Goal: Task Accomplishment & Management: Manage account settings

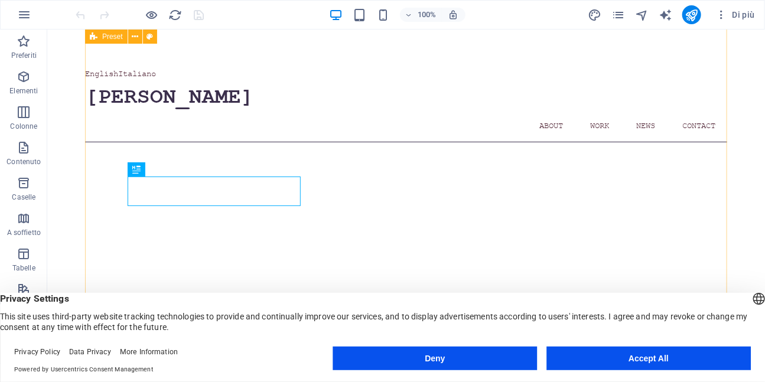
scroll to position [423, 0]
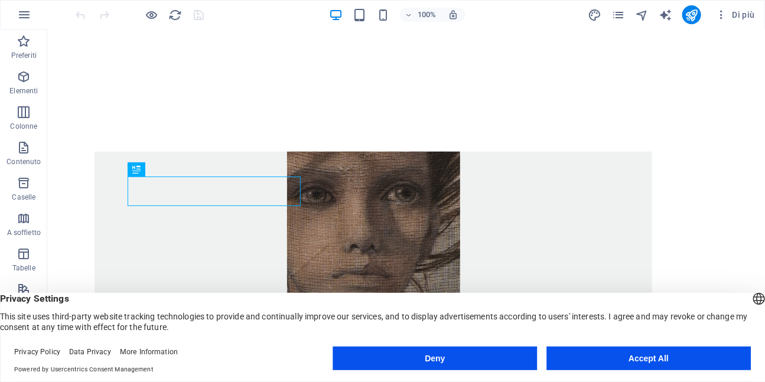
click at [625, 360] on button "Accept All" at bounding box center [648, 359] width 204 height 24
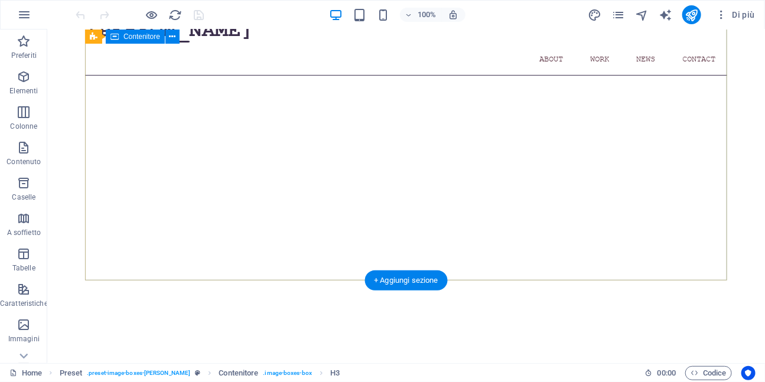
scroll to position [0, 0]
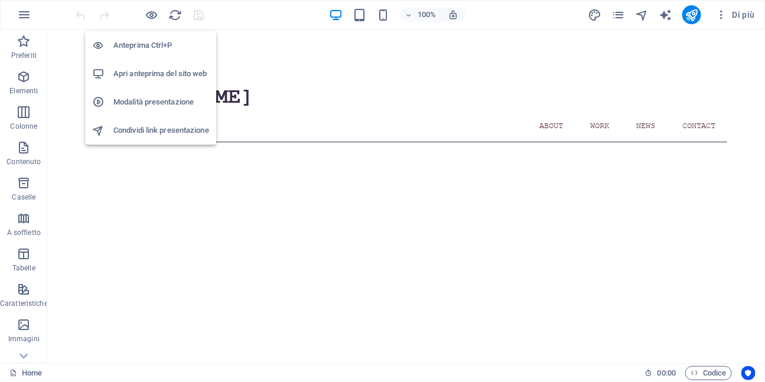
click at [146, 71] on h6 "Apri anteprima del sito web" at bounding box center [161, 74] width 96 height 14
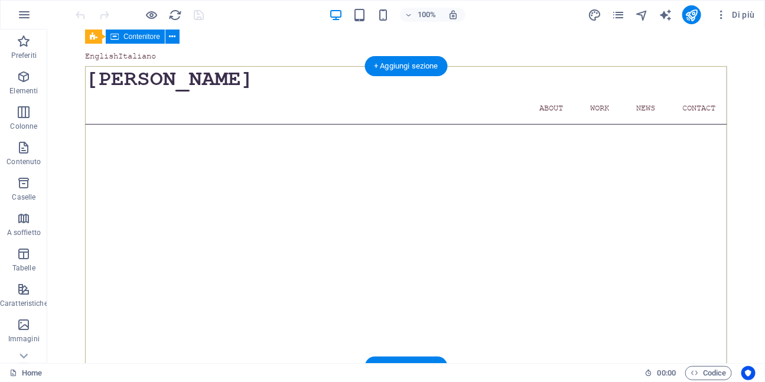
scroll to position [14, 0]
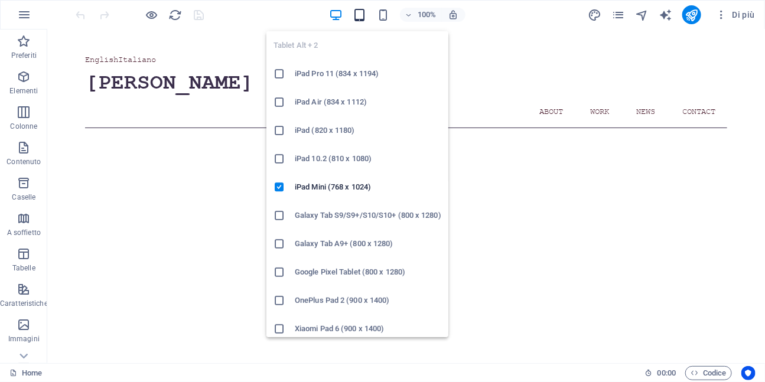
click at [358, 18] on icon "button" at bounding box center [359, 15] width 14 height 14
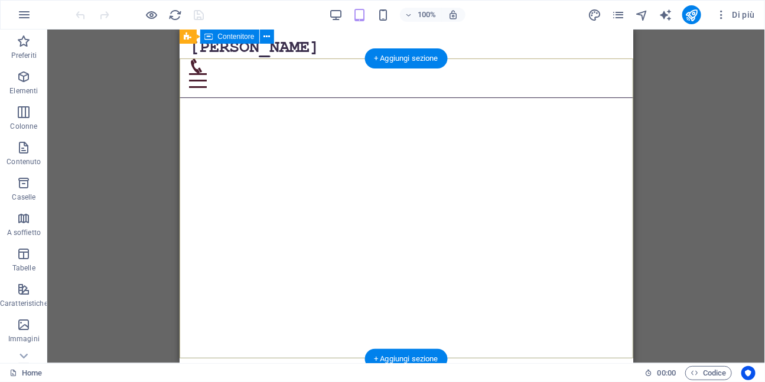
scroll to position [0, 0]
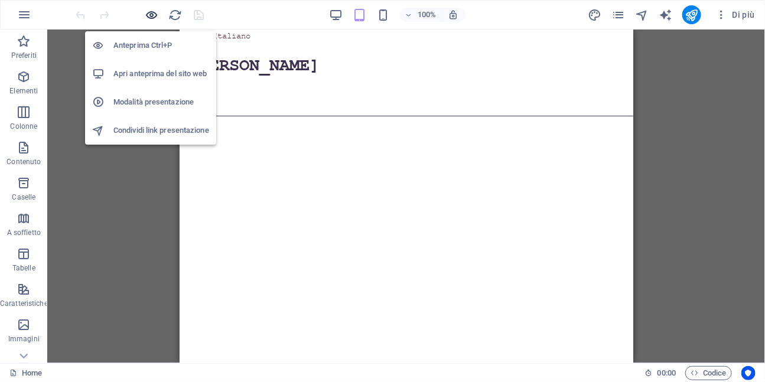
click at [154, 17] on icon "button" at bounding box center [152, 15] width 14 height 14
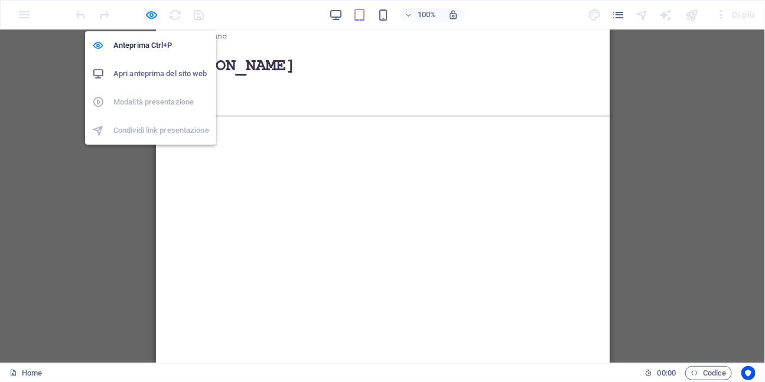
click at [152, 77] on h6 "Apri anteprima del sito web" at bounding box center [161, 74] width 96 height 14
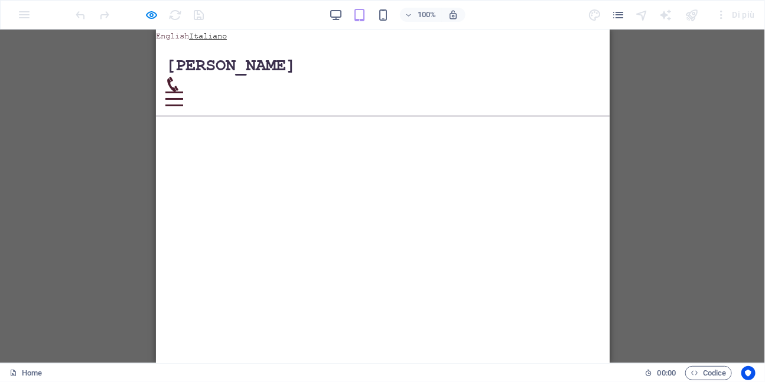
click at [217, 31] on link "Italiano" at bounding box center [207, 35] width 38 height 10
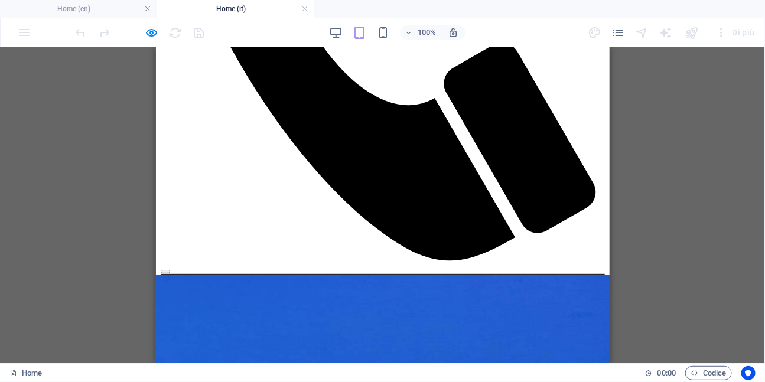
scroll to position [501, 0]
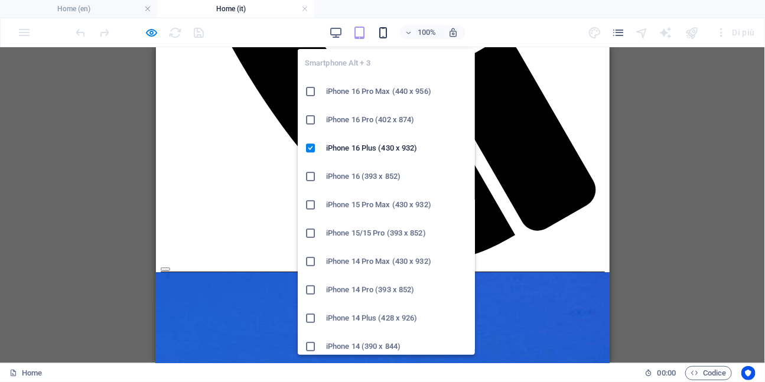
click at [386, 33] on icon "button" at bounding box center [383, 33] width 14 height 14
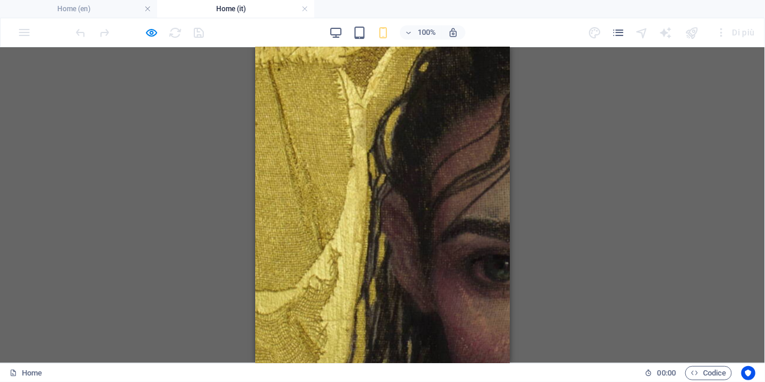
scroll to position [1252, 0]
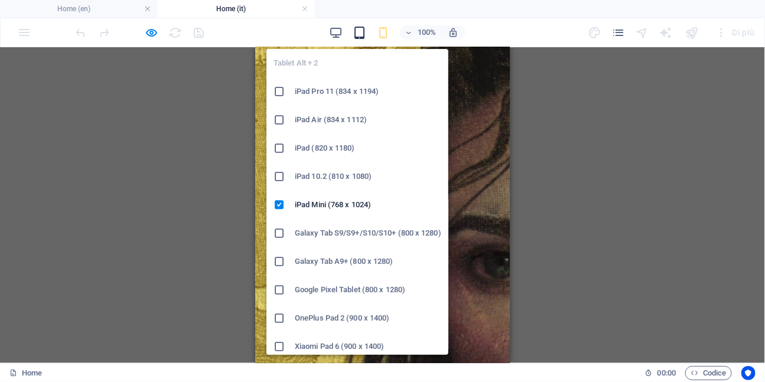
click at [360, 35] on icon "button" at bounding box center [359, 33] width 14 height 14
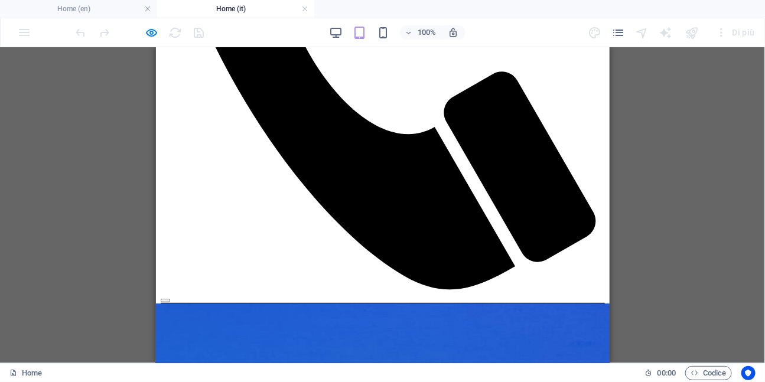
scroll to position [472, 0]
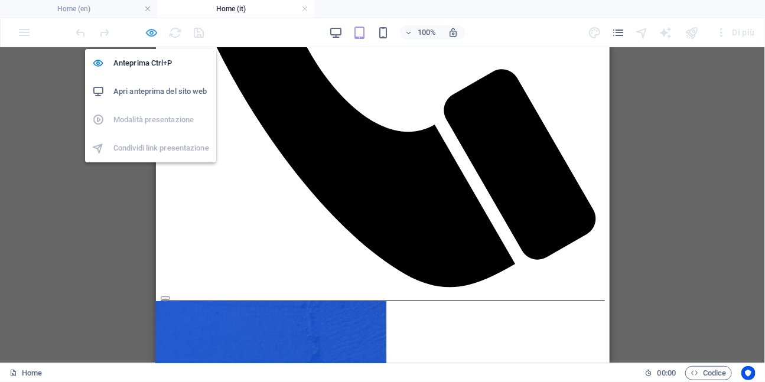
click at [154, 31] on icon "button" at bounding box center [152, 33] width 14 height 14
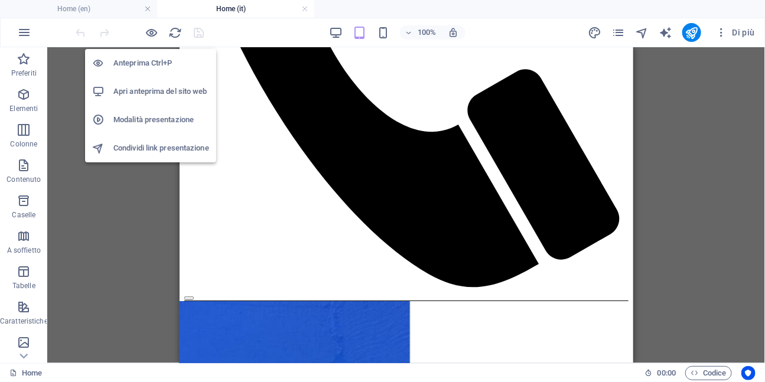
click at [143, 66] on h6 "Anteprima Ctrl+P" at bounding box center [161, 63] width 96 height 14
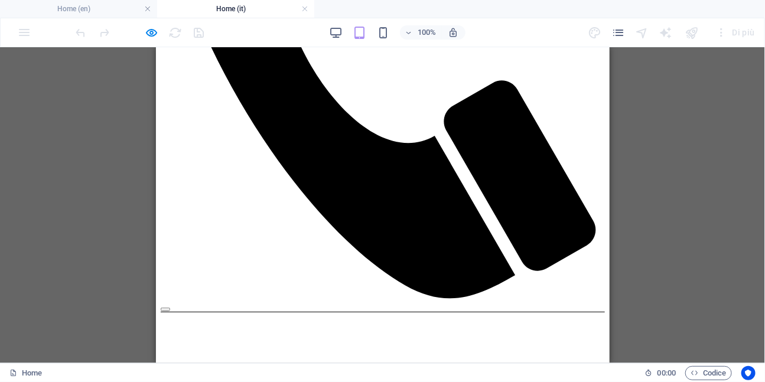
scroll to position [462, 0]
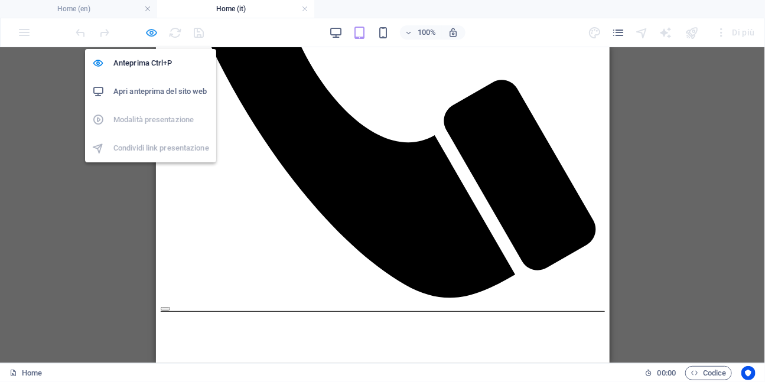
click at [151, 32] on icon "button" at bounding box center [152, 33] width 14 height 14
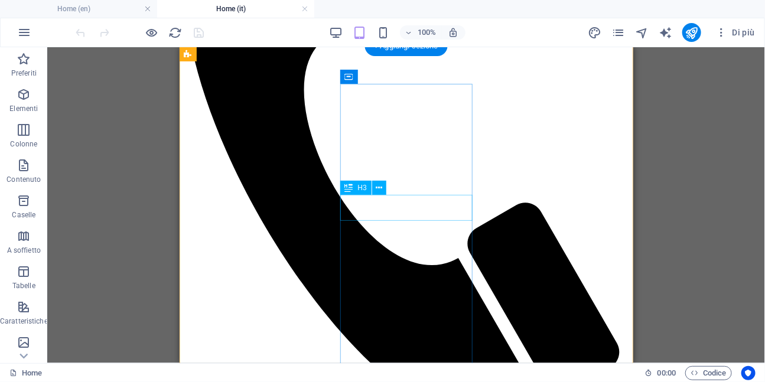
scroll to position [338, 0]
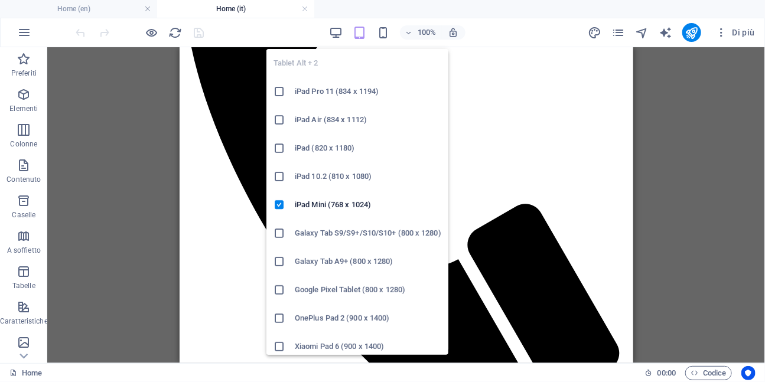
click at [332, 94] on h6 "iPad Pro 11 (834 x 1194)" at bounding box center [368, 91] width 146 height 14
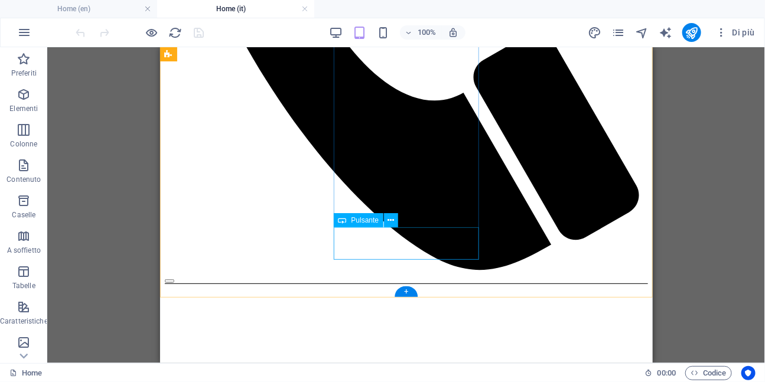
scroll to position [532, 0]
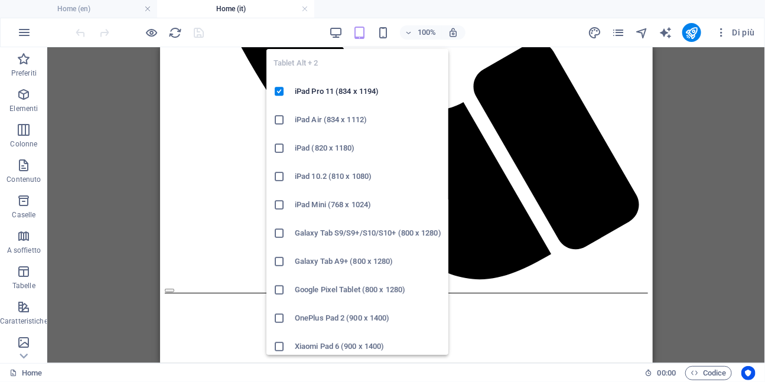
click at [329, 239] on h6 "Galaxy Tab S9/S9+/S10/S10+ (800 x 1280)" at bounding box center [368, 233] width 146 height 14
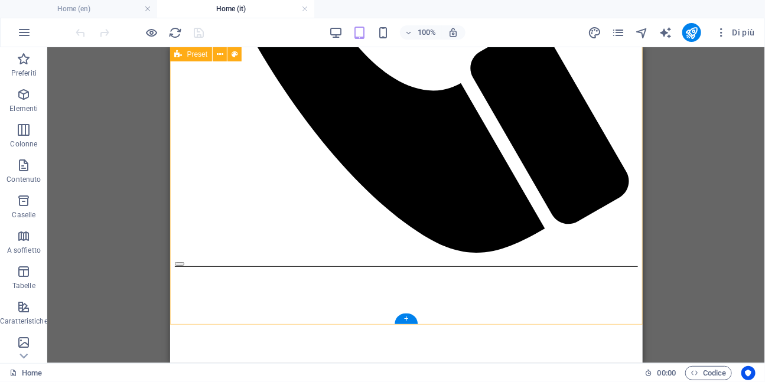
scroll to position [527, 0]
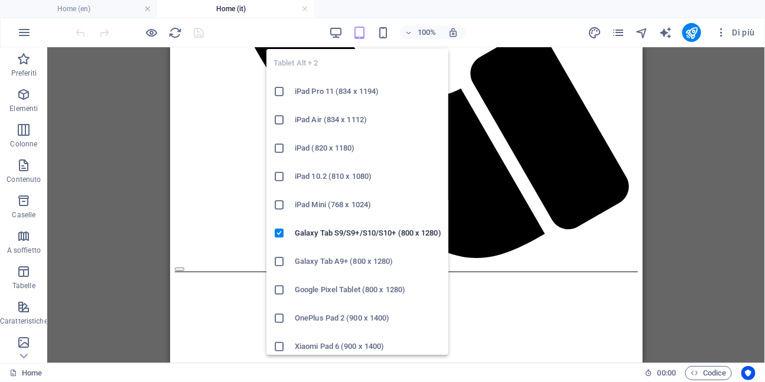
click at [334, 265] on h6 "Galaxy Tab A9+ (800 x 1280)" at bounding box center [368, 261] width 146 height 14
click at [330, 289] on h6 "Google Pixel Tablet (800 x 1280)" at bounding box center [368, 290] width 146 height 14
click at [358, 36] on icon "button" at bounding box center [359, 33] width 14 height 14
click at [314, 90] on h6 "iPad Pro 11 (834 x 1194)" at bounding box center [368, 91] width 146 height 14
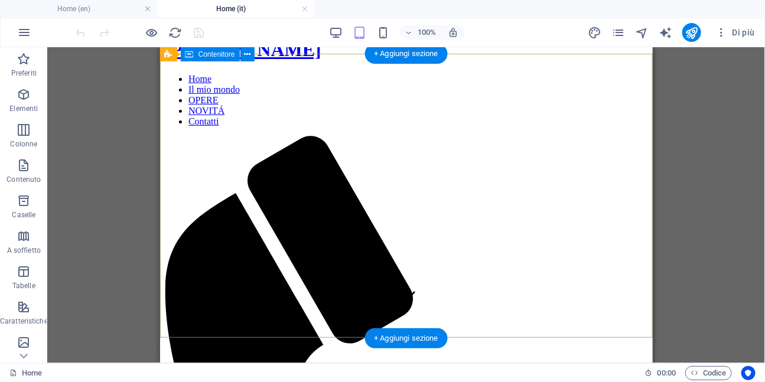
scroll to position [46, 0]
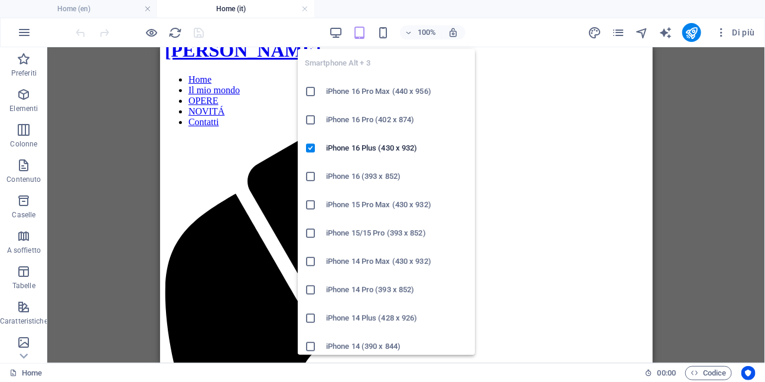
click at [353, 93] on h6 "iPhone 16 Pro Max (440 x 956)" at bounding box center [397, 91] width 142 height 14
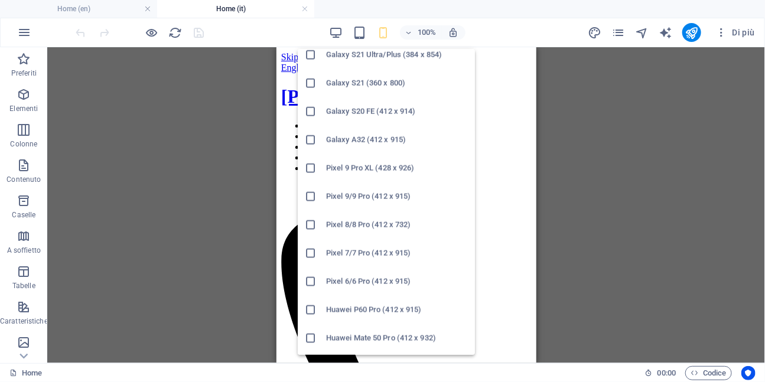
scroll to position [520, 0]
click at [355, 142] on h6 "Galaxy A32 (412 x 915)" at bounding box center [397, 139] width 142 height 14
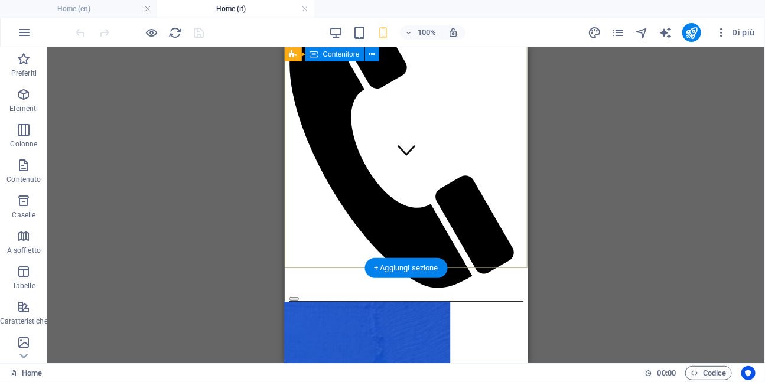
scroll to position [0, 0]
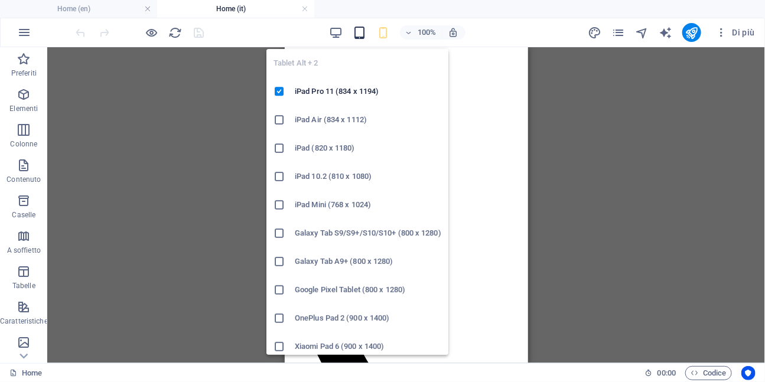
click at [358, 32] on icon "button" at bounding box center [359, 33] width 14 height 14
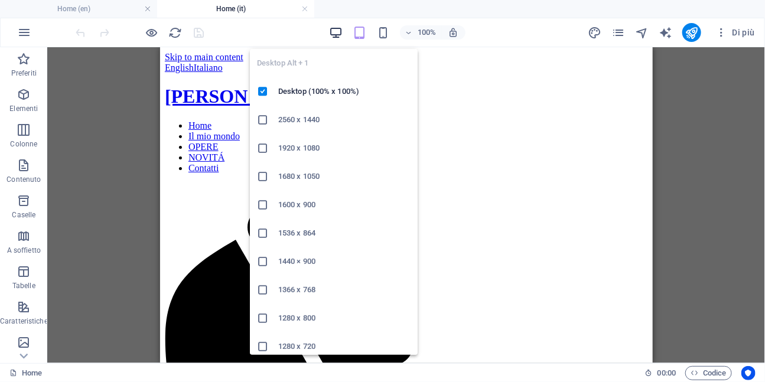
click at [329, 32] on span "button" at bounding box center [336, 33] width 14 height 14
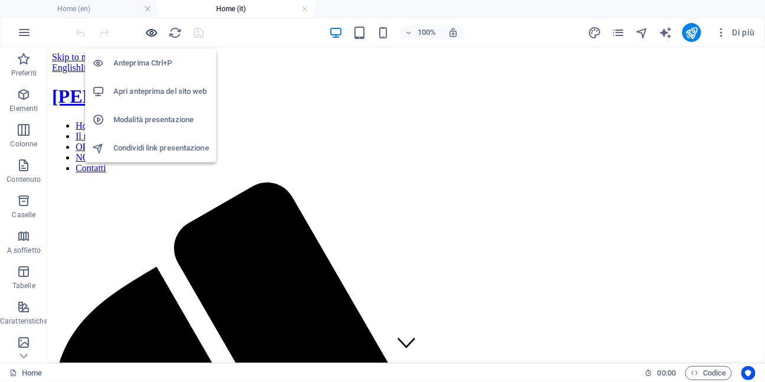
click at [150, 35] on icon "button" at bounding box center [152, 33] width 14 height 14
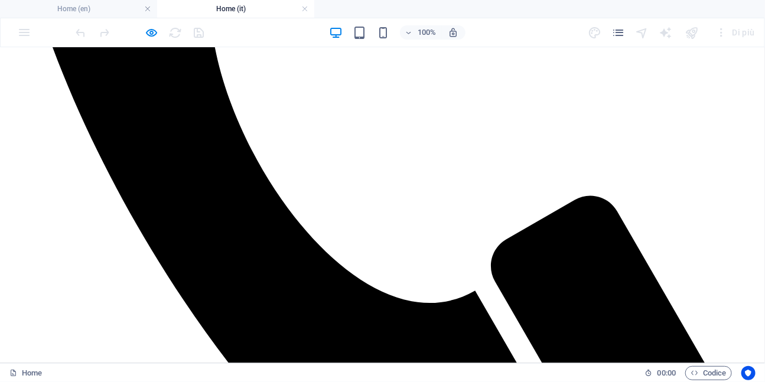
scroll to position [611, 0]
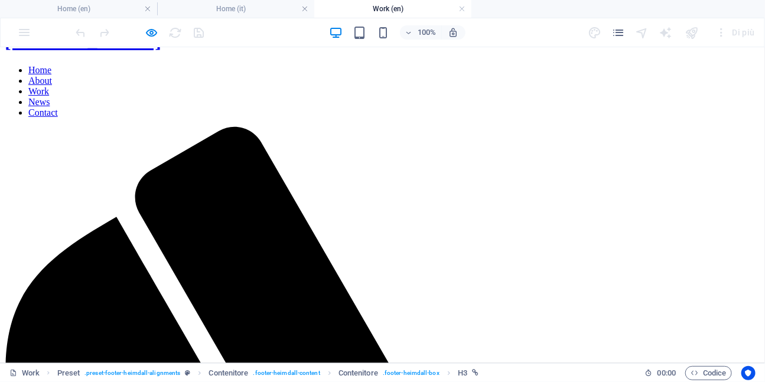
scroll to position [0, 0]
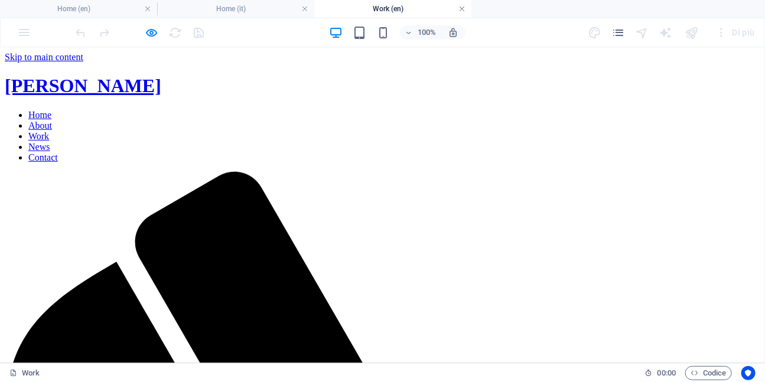
click at [459, 8] on link at bounding box center [461, 9] width 7 height 11
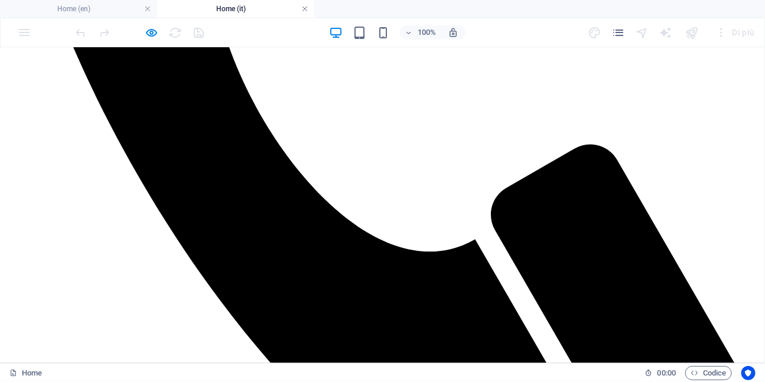
click at [303, 8] on link at bounding box center [304, 9] width 7 height 11
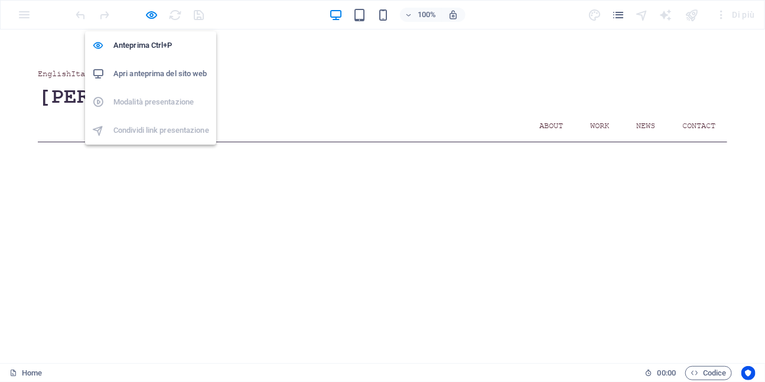
click at [145, 73] on h6 "Apri anteprima del sito web" at bounding box center [161, 74] width 96 height 14
click at [144, 45] on h6 "Anteprima Ctrl+P" at bounding box center [161, 45] width 96 height 14
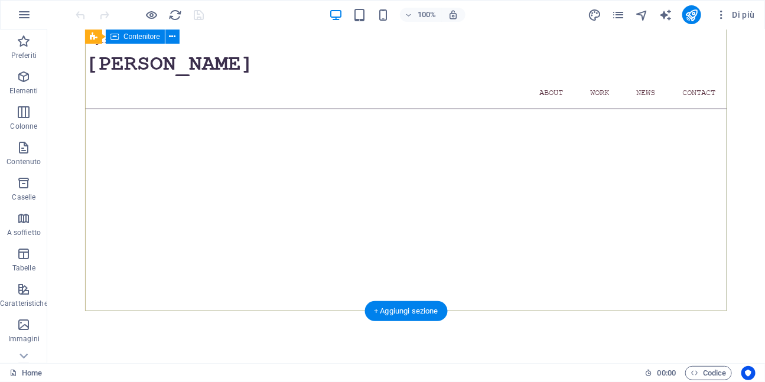
scroll to position [0, 0]
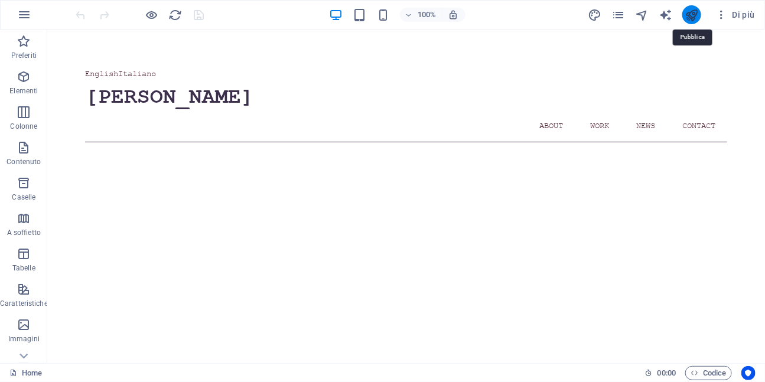
click at [689, 18] on icon "publish" at bounding box center [692, 15] width 14 height 14
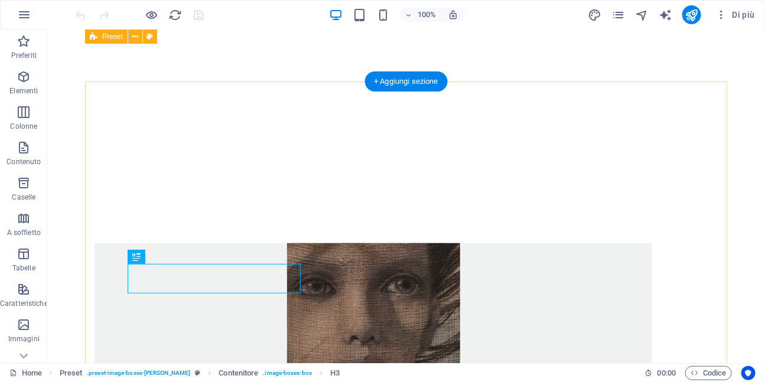
scroll to position [330, 0]
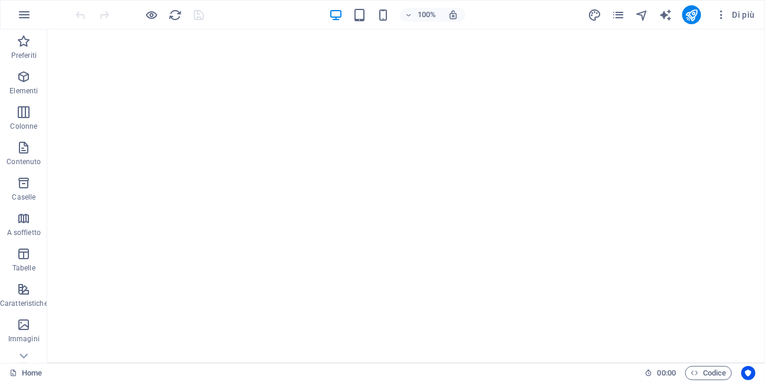
click at [628, 12] on div "Di più" at bounding box center [673, 14] width 172 height 19
click at [615, 14] on icon "pages" at bounding box center [619, 15] width 14 height 14
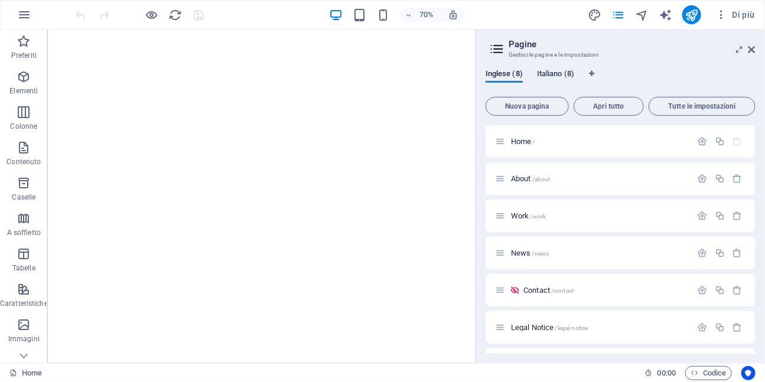
click at [546, 73] on span "Italiano (8)" at bounding box center [555, 75] width 37 height 17
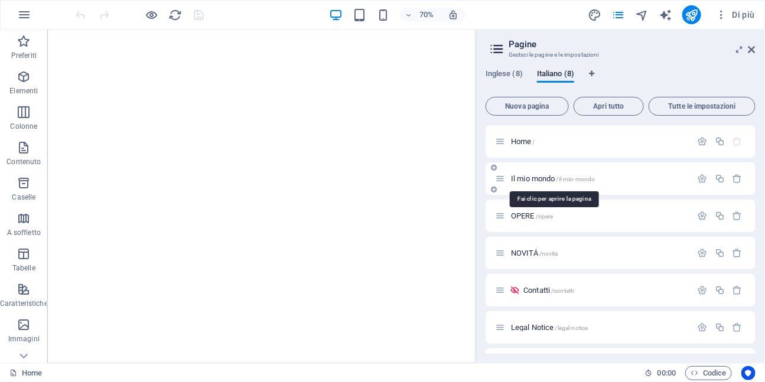
click at [540, 179] on span "Il mio mondo /il-mio-mondo" at bounding box center [553, 178] width 84 height 9
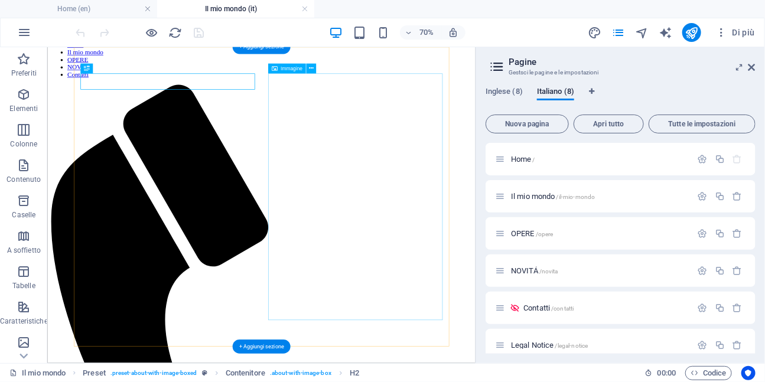
scroll to position [70, 0]
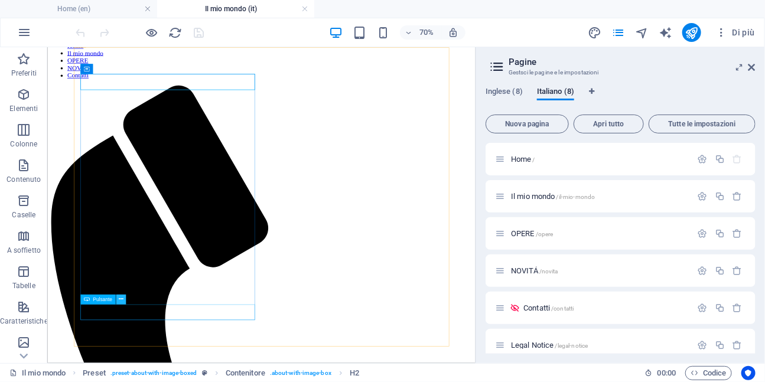
click at [121, 301] on icon at bounding box center [121, 299] width 5 height 9
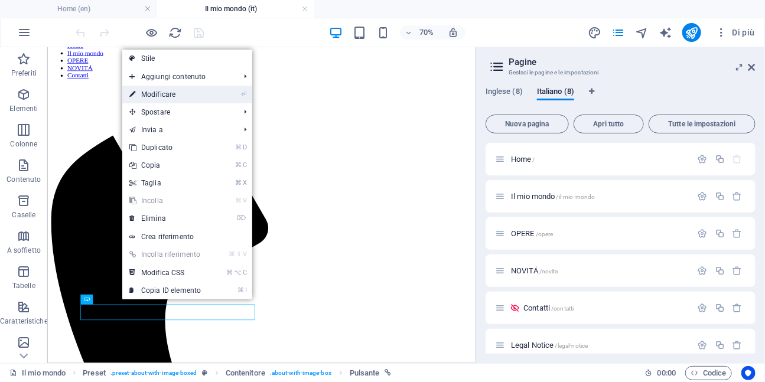
click at [182, 91] on link "⏎ Modificare" at bounding box center [165, 95] width 86 height 18
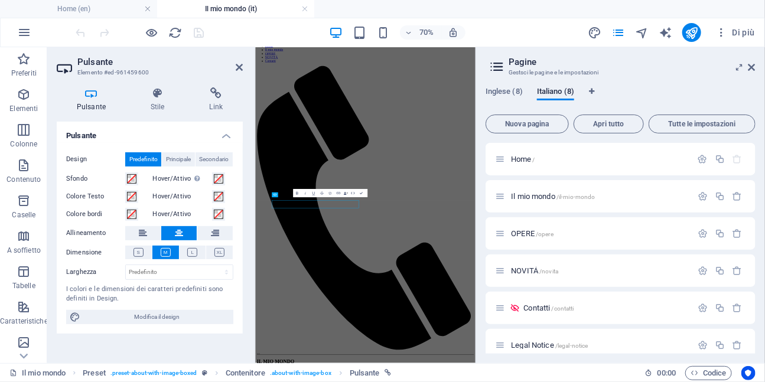
scroll to position [0, 0]
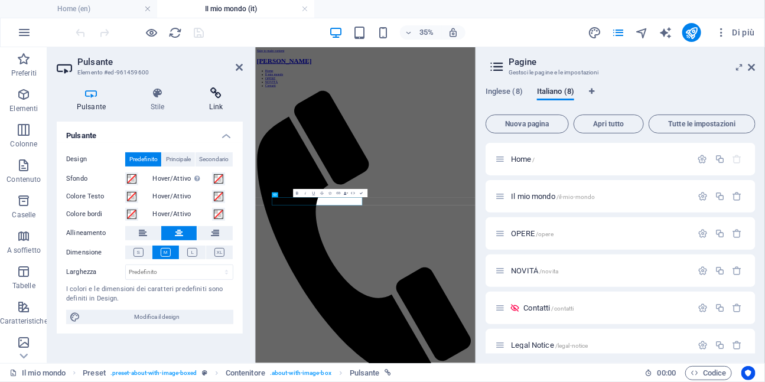
click at [216, 96] on icon at bounding box center [216, 93] width 53 height 12
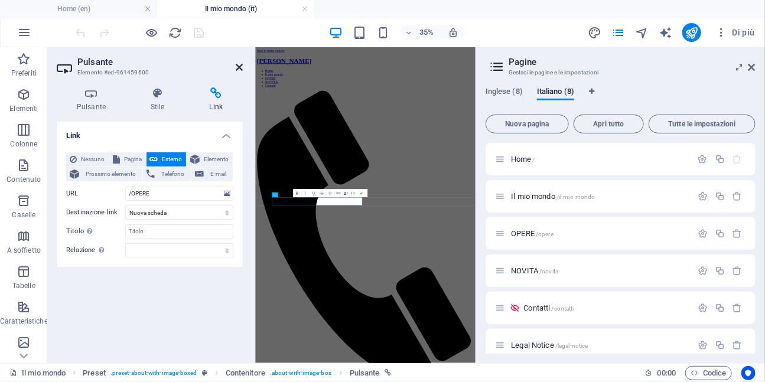
click at [238, 70] on icon at bounding box center [239, 67] width 7 height 9
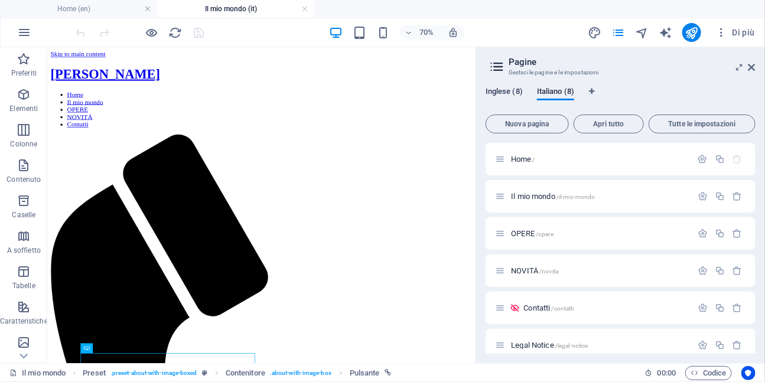
click at [502, 96] on span "Inglese (8)" at bounding box center [503, 92] width 37 height 17
click at [524, 197] on span "About /about" at bounding box center [531, 196] width 40 height 9
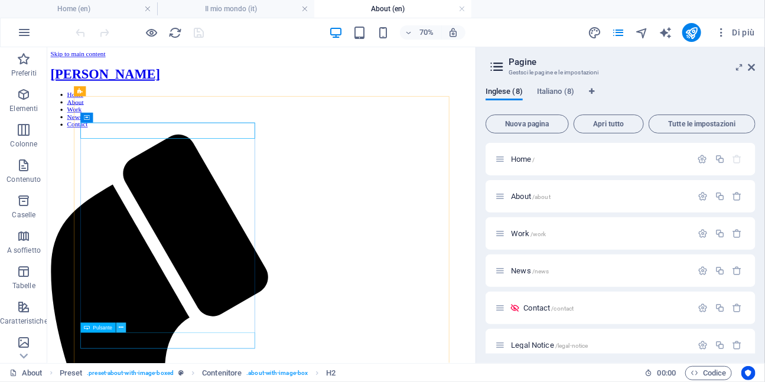
click at [121, 329] on icon at bounding box center [121, 328] width 5 height 9
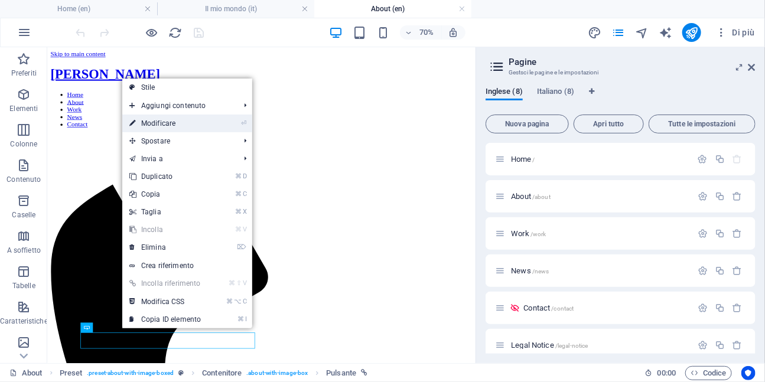
click at [190, 126] on link "⏎ Modificare" at bounding box center [165, 124] width 86 height 18
select select "2"
select select
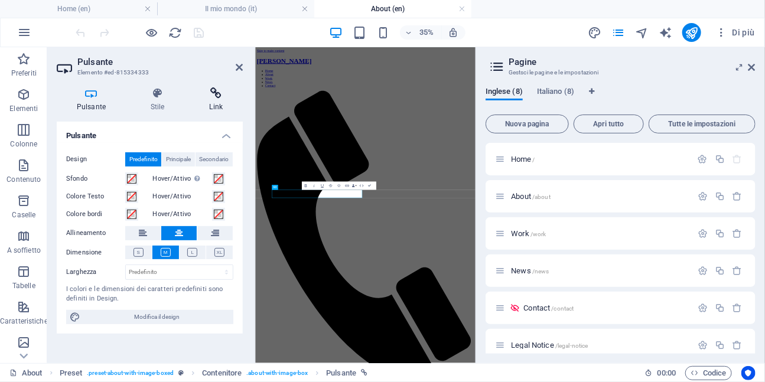
click at [218, 96] on icon at bounding box center [216, 93] width 53 height 12
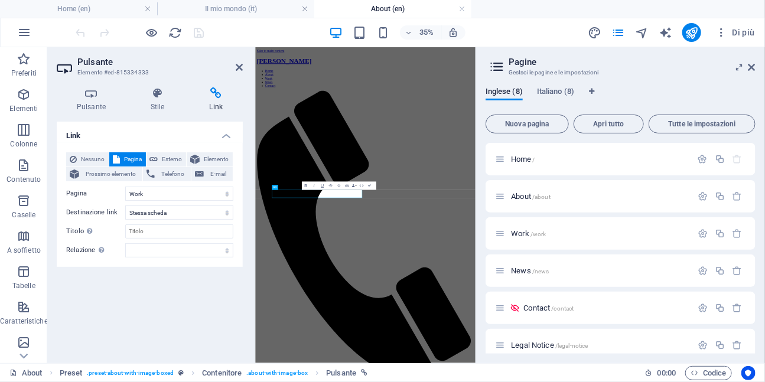
click at [241, 130] on h4 "Link" at bounding box center [150, 132] width 186 height 21
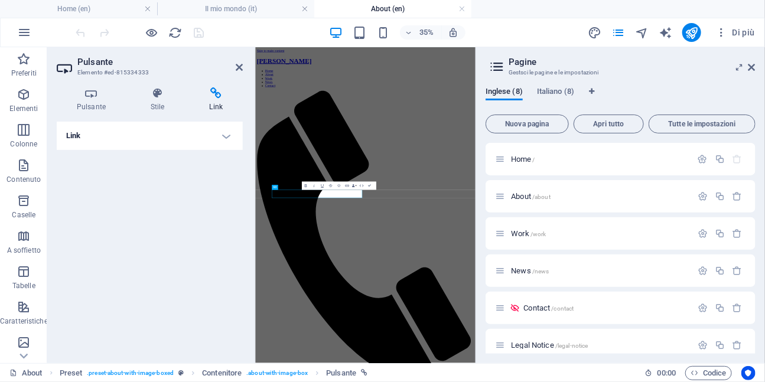
click at [229, 133] on h4 "Link" at bounding box center [150, 136] width 186 height 28
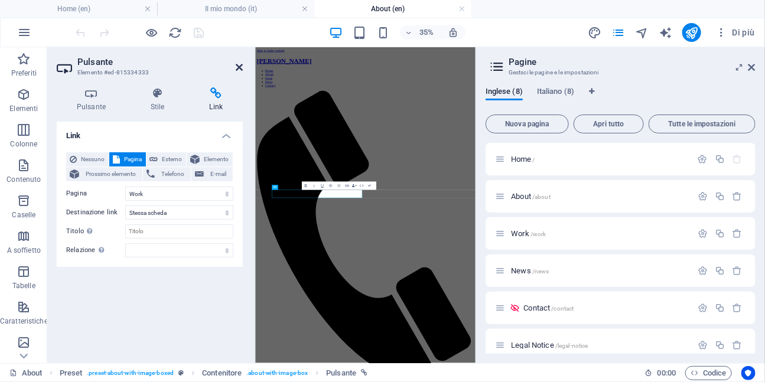
click at [239, 70] on icon at bounding box center [239, 67] width 7 height 9
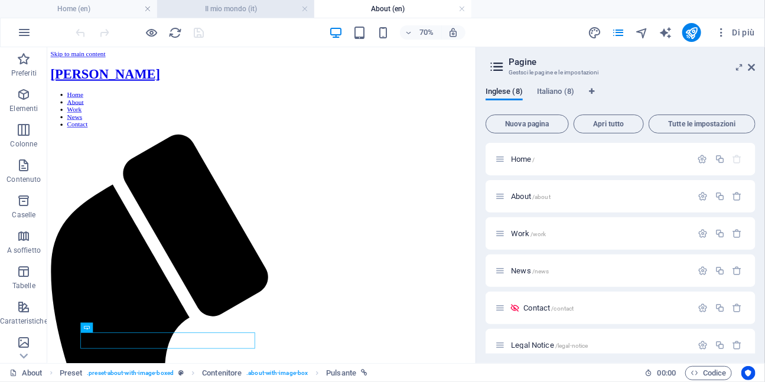
click at [251, 9] on h4 "Il mio mondo (it)" at bounding box center [235, 8] width 157 height 13
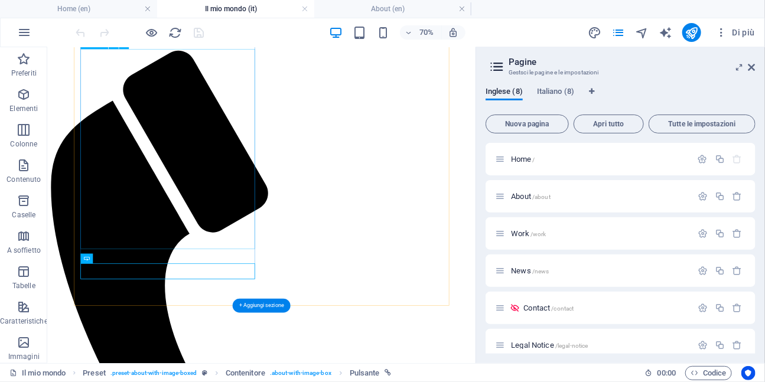
scroll to position [136, 0]
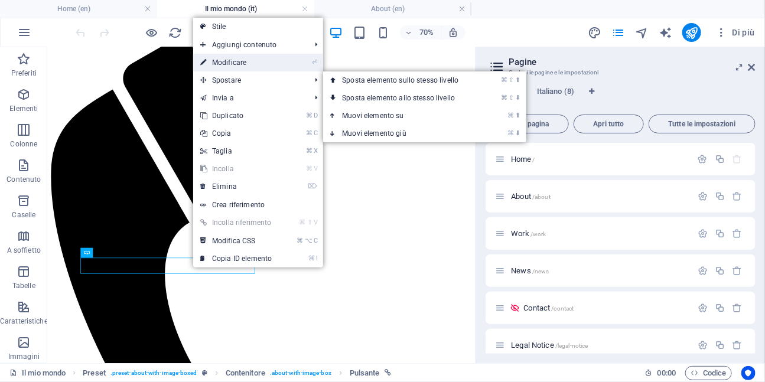
click at [244, 63] on link "⏎ Modificare" at bounding box center [236, 63] width 86 height 18
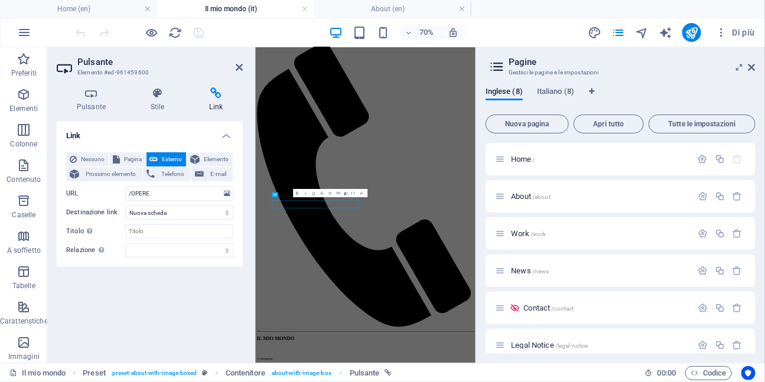
scroll to position [0, 0]
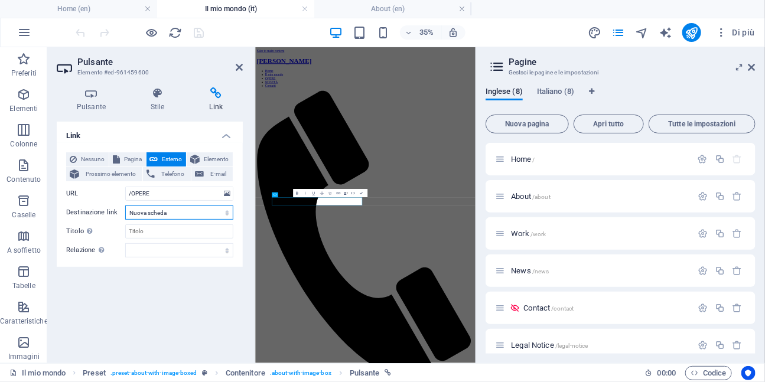
click at [209, 213] on select "Nuova scheda Stessa scheda Sovrapposizione" at bounding box center [179, 212] width 108 height 14
click at [125, 205] on select "Nuova scheda Stessa scheda Sovrapposizione" at bounding box center [179, 212] width 108 height 14
click at [194, 194] on input "/OPERE" at bounding box center [179, 194] width 108 height 14
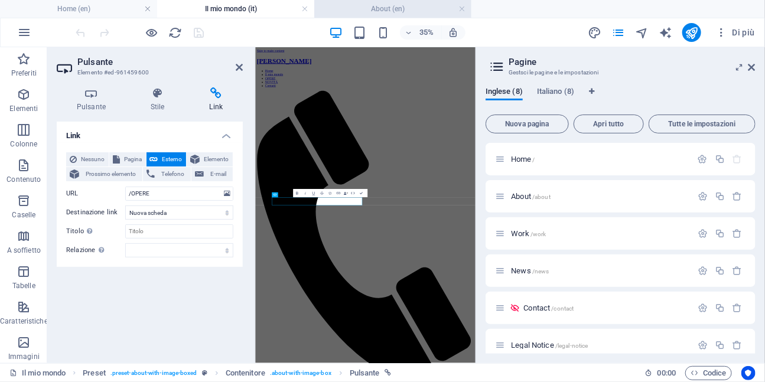
click at [352, 7] on h4 "About (en)" at bounding box center [392, 8] width 157 height 13
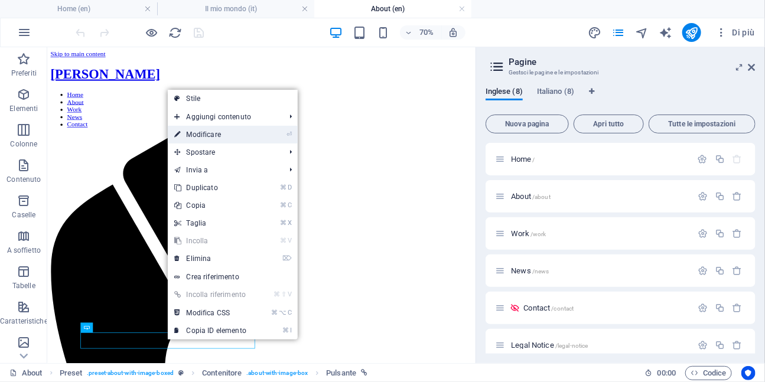
click at [237, 138] on link "⏎ Modificare" at bounding box center [211, 135] width 86 height 18
select select "2"
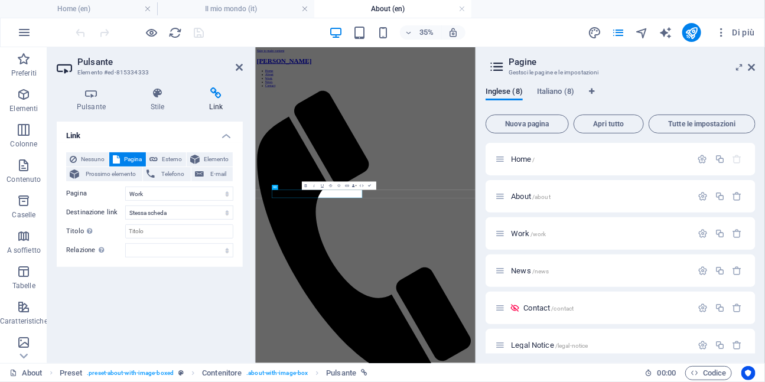
click at [216, 97] on icon at bounding box center [216, 93] width 53 height 12
click at [220, 91] on icon at bounding box center [216, 93] width 53 height 12
click at [171, 158] on span "Esterno" at bounding box center [172, 159] width 21 height 14
select select "blank"
click at [129, 159] on span "Pagina" at bounding box center [132, 159] width 19 height 14
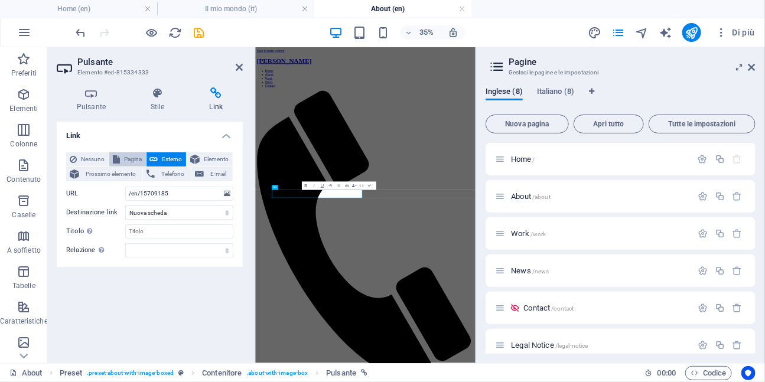
select select
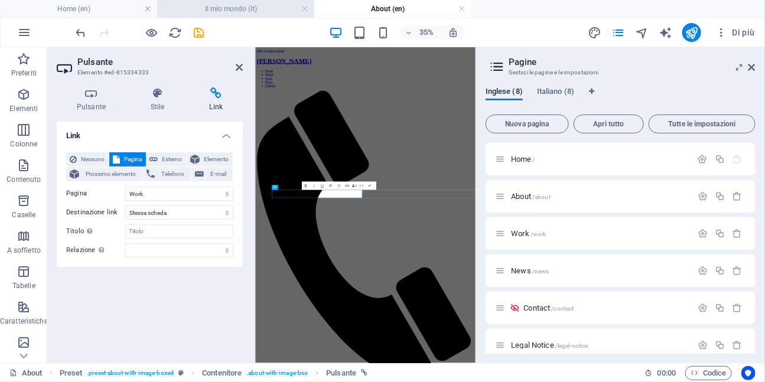
click at [276, 8] on h4 "Il mio mondo (it)" at bounding box center [235, 8] width 157 height 13
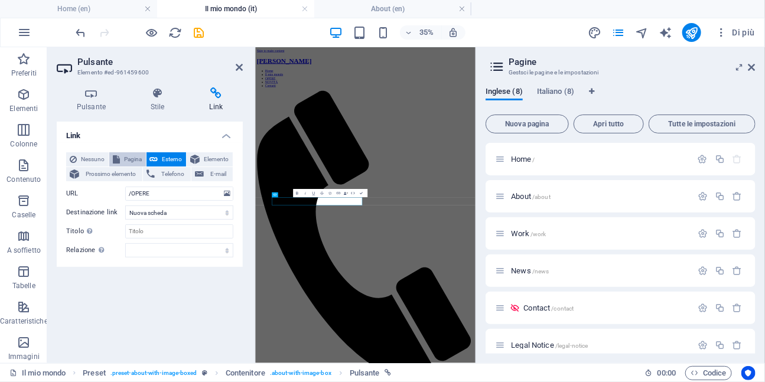
click at [135, 158] on span "Pagina" at bounding box center [132, 159] width 19 height 14
select select
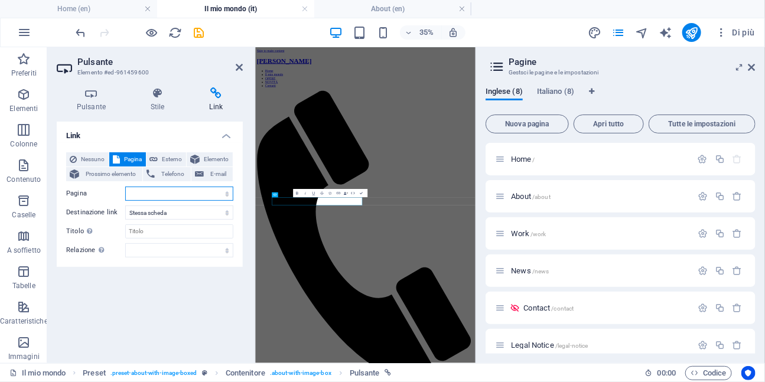
click at [204, 191] on select "Home About Work News Contact Legal Notice PRIVACY_MIA Home Il mio mondo OPERE N…" at bounding box center [179, 194] width 108 height 14
select select "9"
click at [125, 187] on select "Home About Work News Contact Legal Notice PRIVACY_MIA Home Il mio mondo OPERE N…" at bounding box center [179, 194] width 108 height 14
click at [199, 34] on icon "save" at bounding box center [199, 33] width 14 height 14
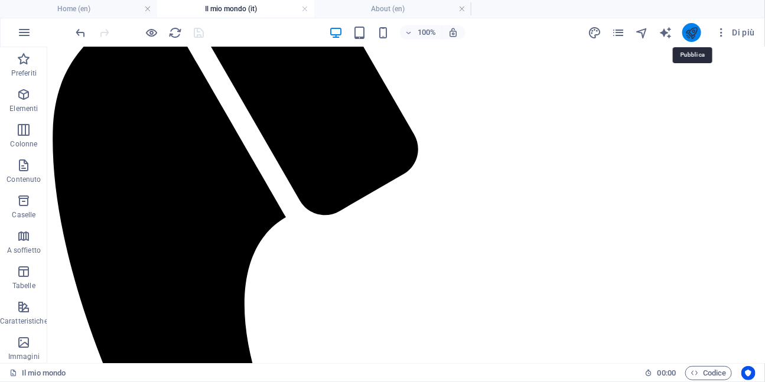
click at [694, 34] on icon "publish" at bounding box center [692, 33] width 14 height 14
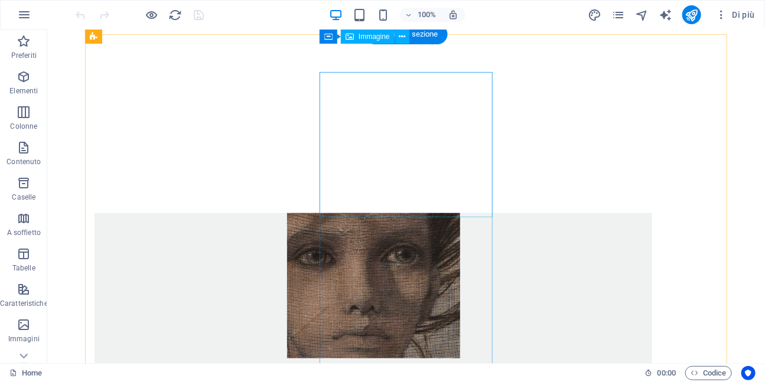
scroll to position [352, 0]
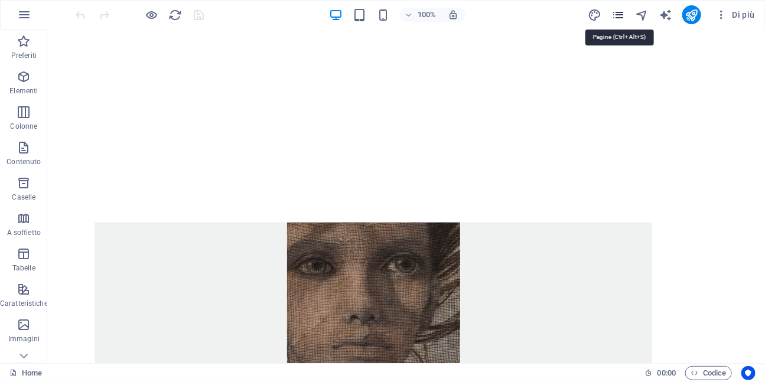
click at [620, 15] on icon "pages" at bounding box center [619, 15] width 14 height 14
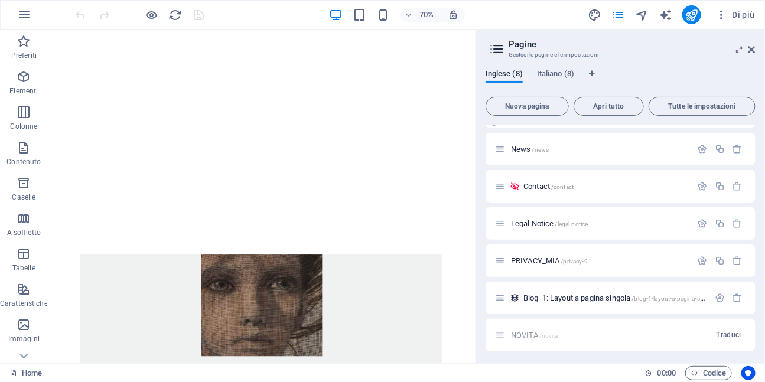
scroll to position [106, 0]
click at [569, 295] on span "Blog_1: Layout a pagina singola /blog-1-layout-a-pagina-singola" at bounding box center [619, 296] width 193 height 9
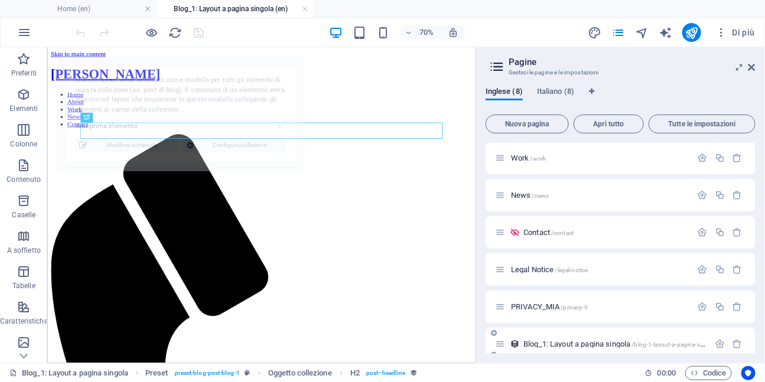
scroll to position [0, 0]
select select "68a09c609f1030c0830b3439"
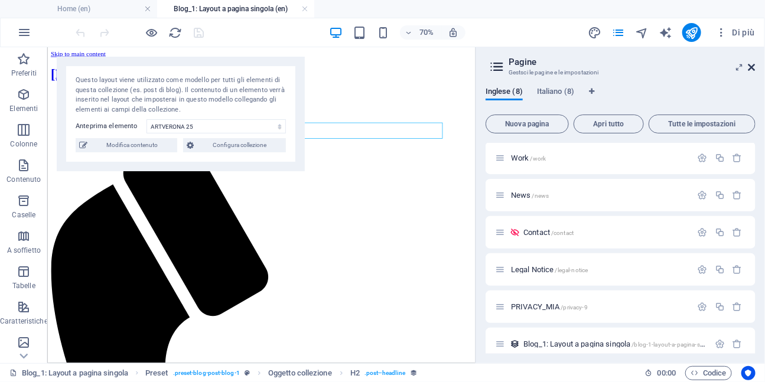
click at [752, 68] on icon at bounding box center [751, 67] width 7 height 9
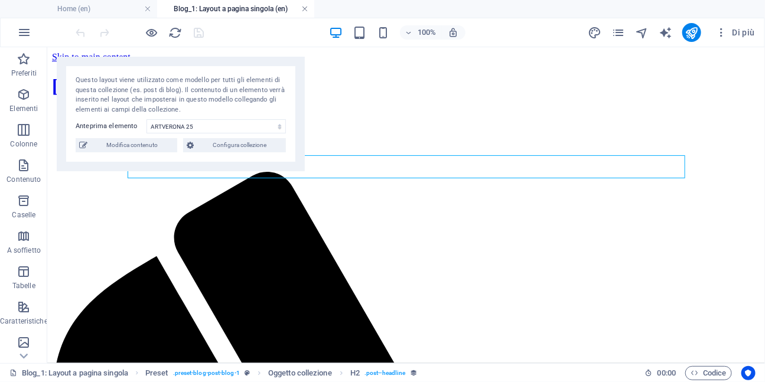
click at [305, 8] on link at bounding box center [304, 9] width 7 height 11
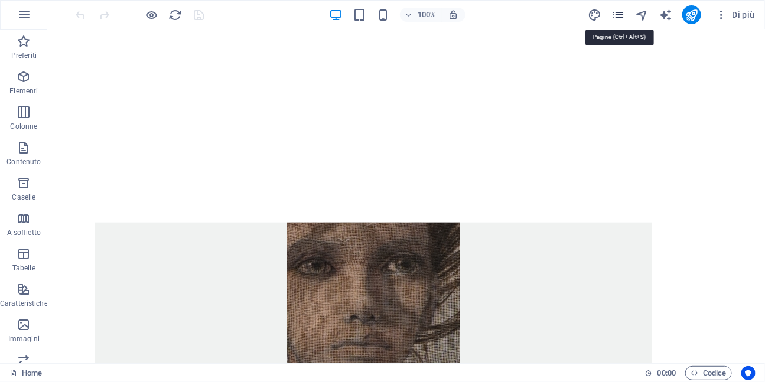
click at [618, 17] on icon "pages" at bounding box center [619, 15] width 14 height 14
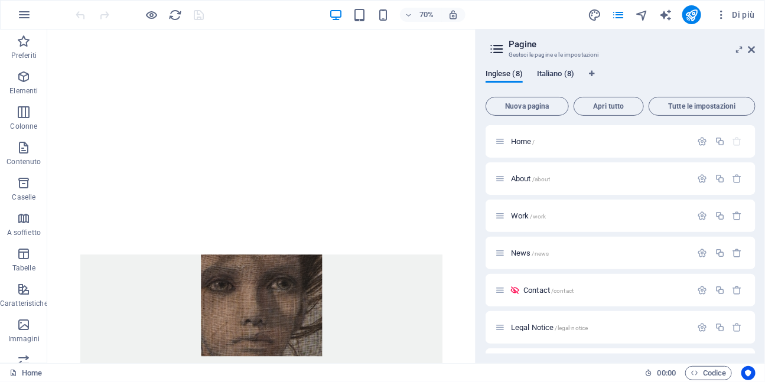
click at [557, 72] on span "Italiano (8)" at bounding box center [555, 75] width 37 height 17
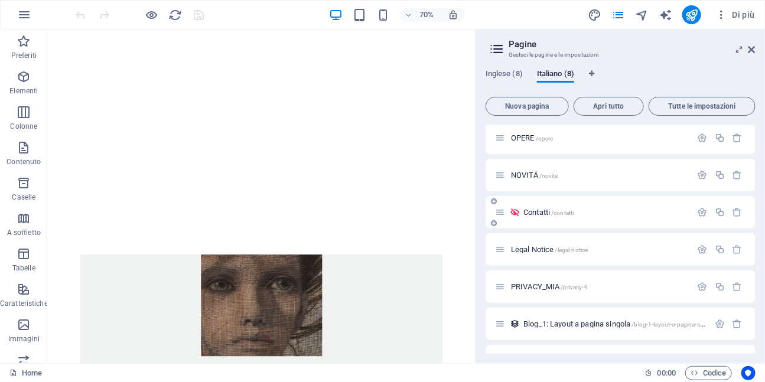
scroll to position [106, 0]
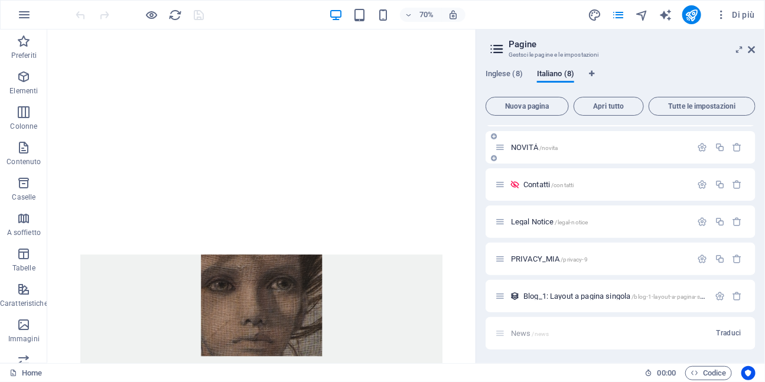
click at [551, 152] on div "NOVITÁ /novita" at bounding box center [593, 148] width 197 height 14
click at [525, 146] on span "NOVITÁ /novita" at bounding box center [534, 147] width 47 height 9
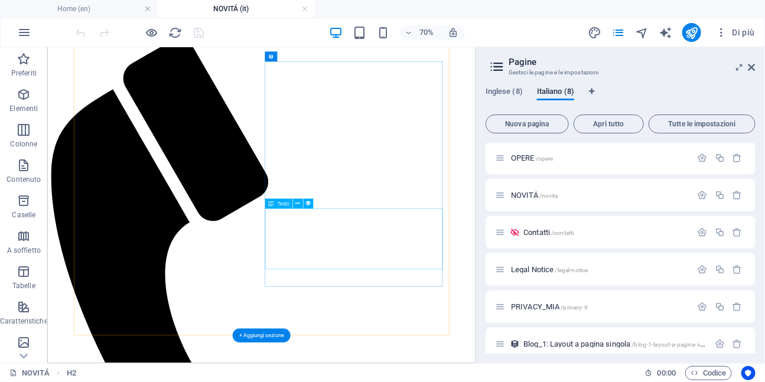
scroll to position [138, 0]
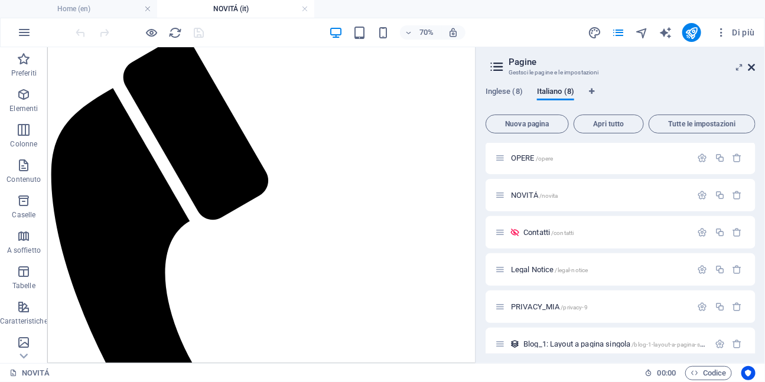
click at [755, 68] on icon at bounding box center [751, 67] width 7 height 9
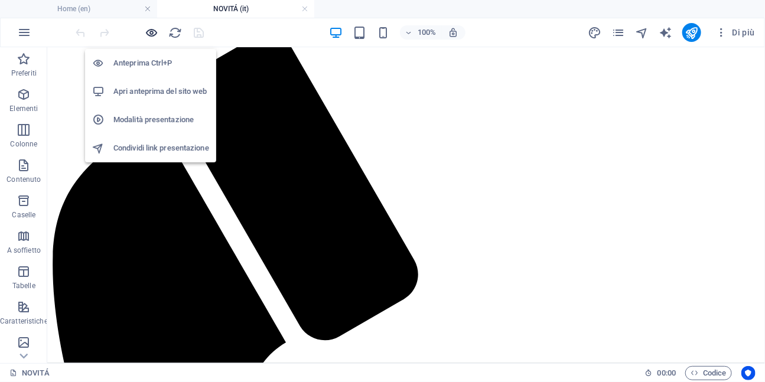
click at [152, 35] on icon "button" at bounding box center [152, 33] width 14 height 14
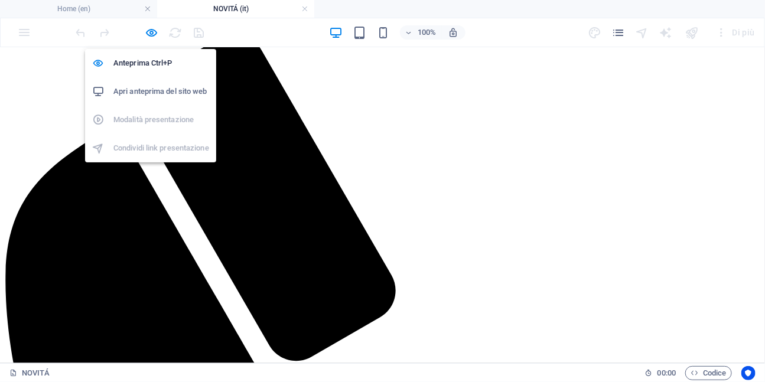
click at [151, 97] on h6 "Apri anteprima del sito web" at bounding box center [161, 91] width 96 height 14
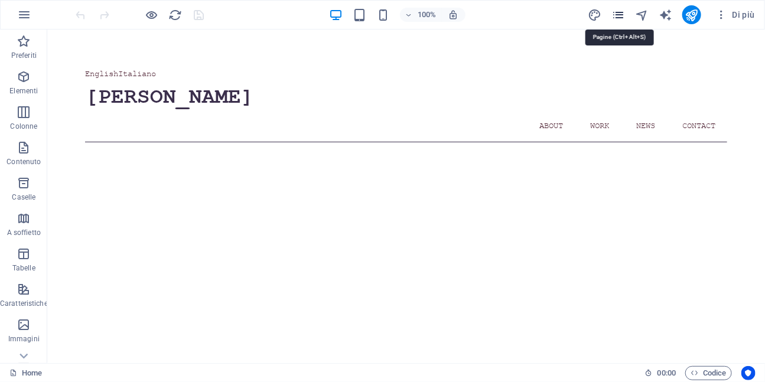
click at [620, 16] on icon "pages" at bounding box center [619, 15] width 14 height 14
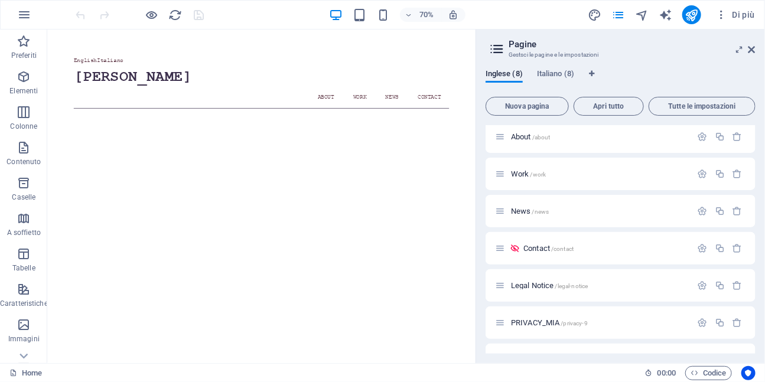
scroll to position [43, 0]
click at [550, 244] on span "Contact /contact" at bounding box center [548, 247] width 50 height 9
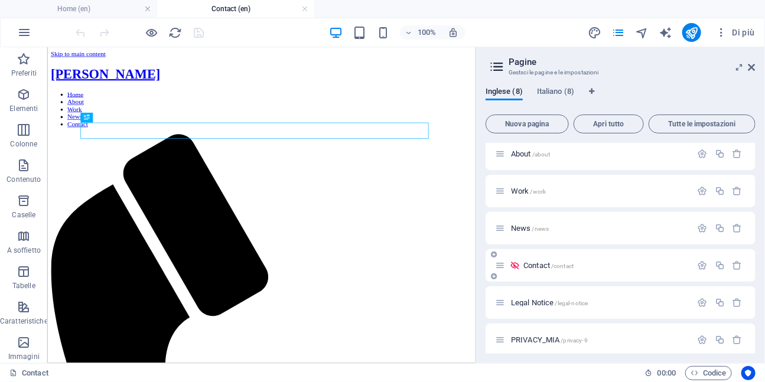
scroll to position [0, 0]
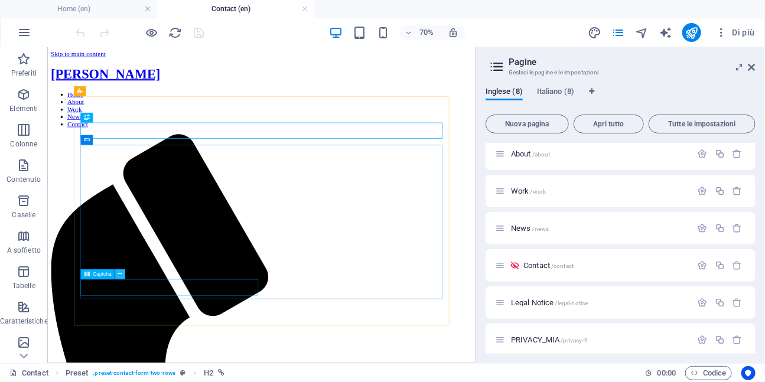
click at [118, 277] on icon at bounding box center [119, 274] width 5 height 9
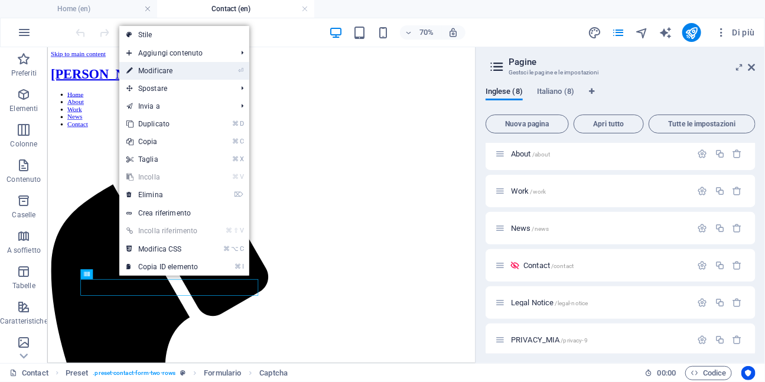
click at [159, 71] on link "⏎ Modificare" at bounding box center [162, 71] width 86 height 18
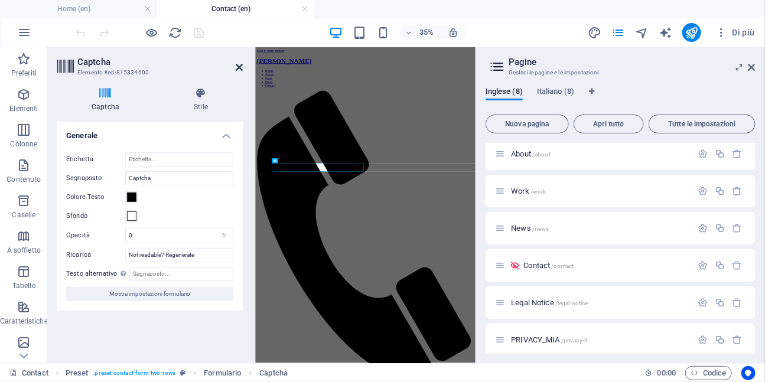
click at [238, 67] on icon at bounding box center [239, 67] width 7 height 9
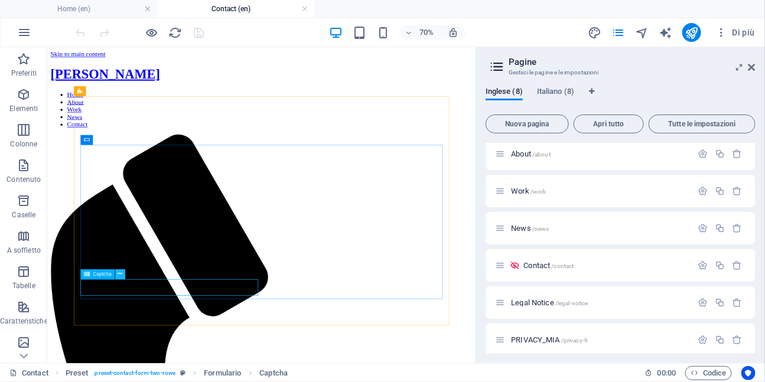
click at [120, 278] on icon at bounding box center [119, 274] width 5 height 9
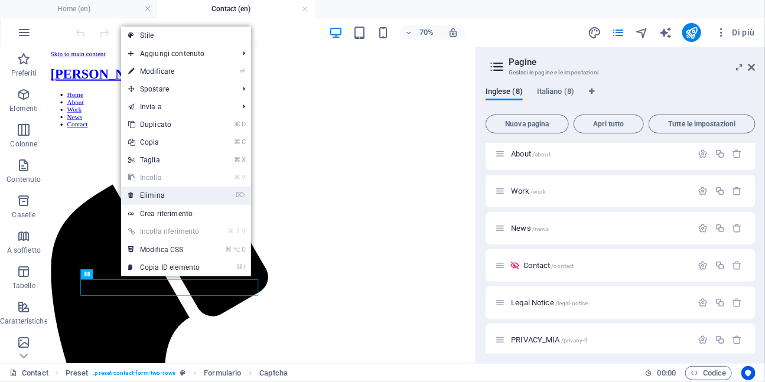
click at [158, 198] on link "⌦ Elimina" at bounding box center [164, 196] width 86 height 18
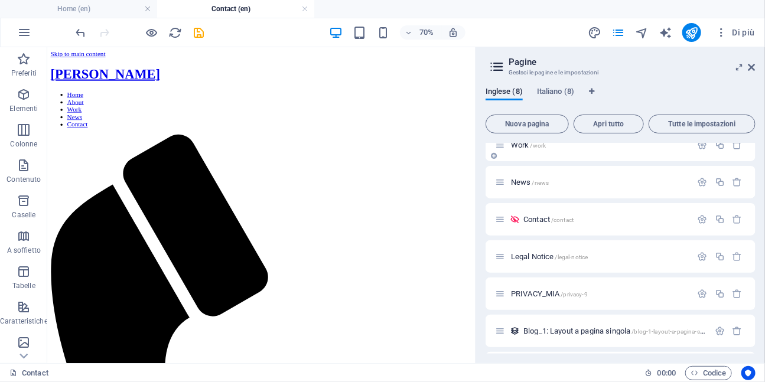
scroll to position [123, 0]
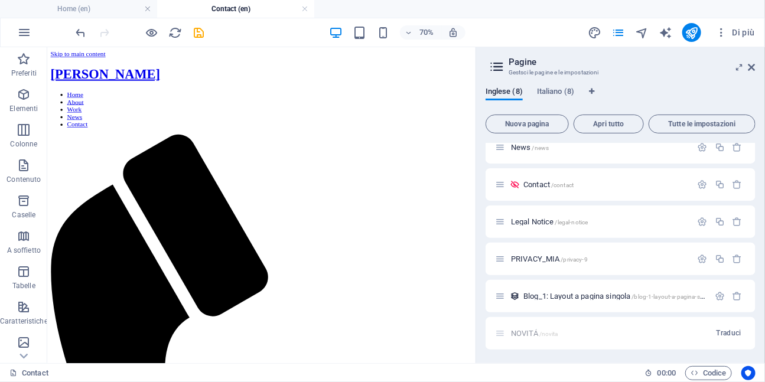
click at [563, 86] on div "Inglese (8) Italiano (8) Nuova pagina Apri tutto Tutte le impostazioni Home / A…" at bounding box center [620, 220] width 289 height 285
click at [563, 94] on span "Italiano (8)" at bounding box center [555, 92] width 37 height 17
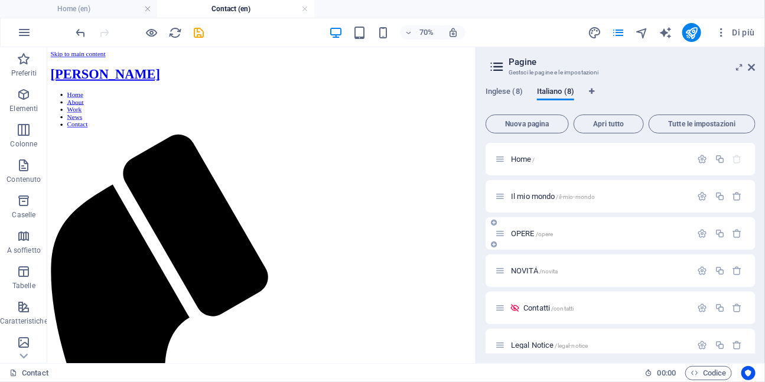
scroll to position [47, 0]
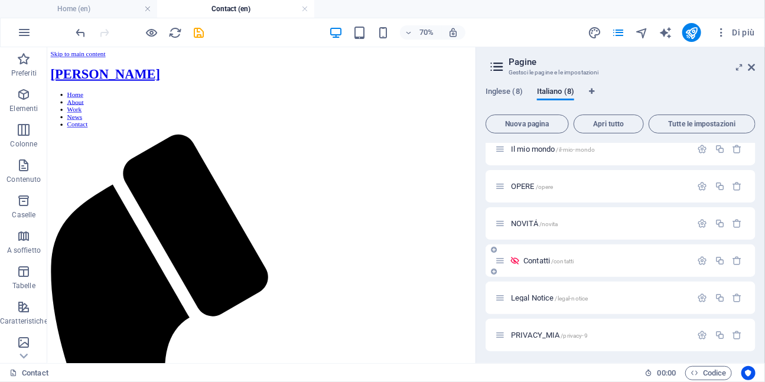
click at [543, 262] on span "Contatti /contatti" at bounding box center [548, 260] width 50 height 9
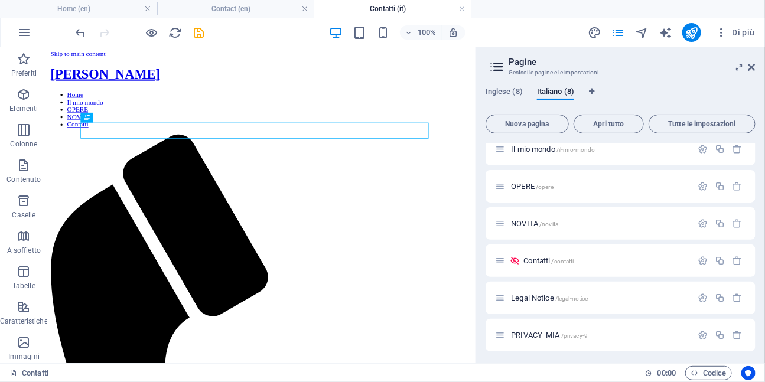
scroll to position [0, 0]
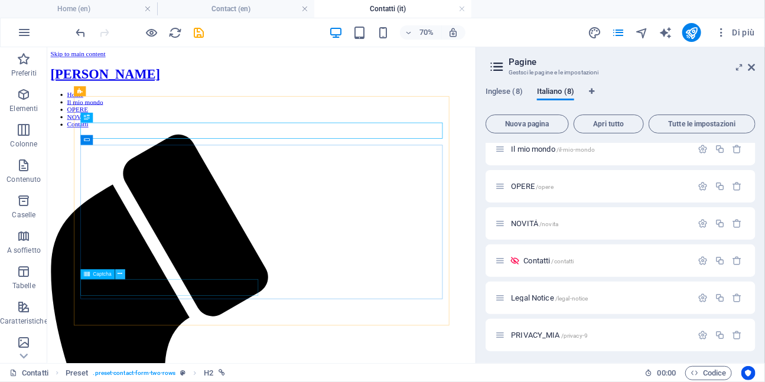
click at [120, 275] on icon at bounding box center [119, 274] width 5 height 9
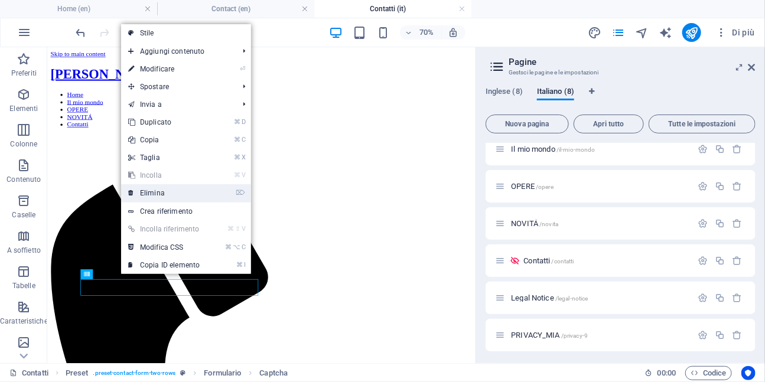
click at [152, 200] on link "⌦ Elimina" at bounding box center [164, 193] width 86 height 18
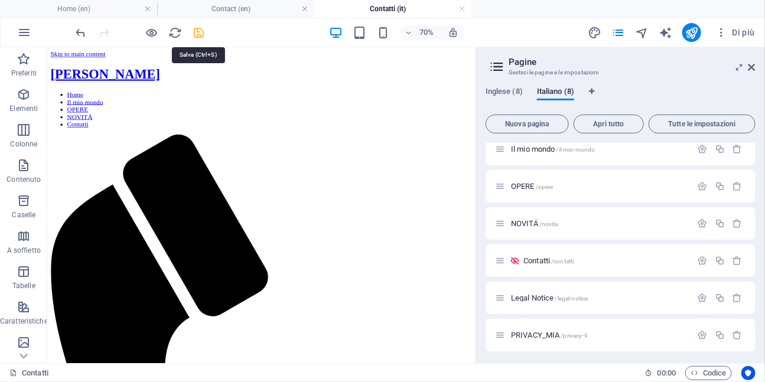
click at [200, 32] on icon "save" at bounding box center [199, 33] width 14 height 14
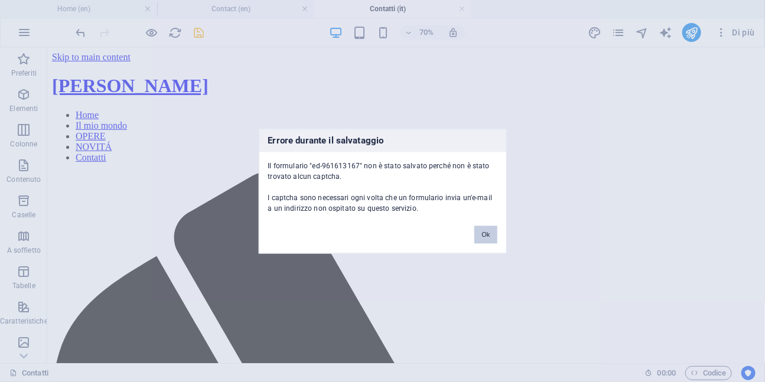
scroll to position [135, 0]
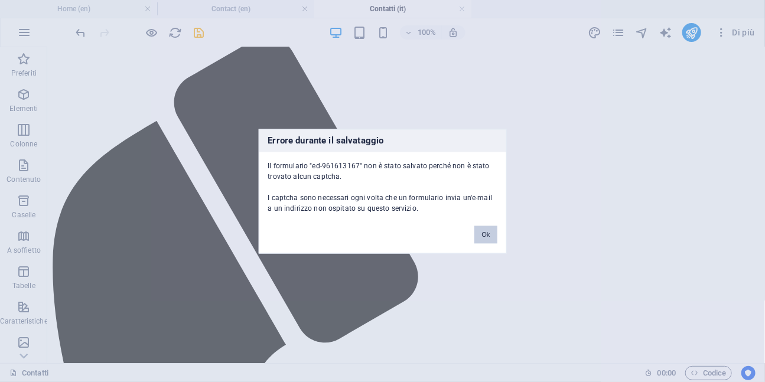
click at [481, 233] on button "Ok" at bounding box center [485, 235] width 22 height 18
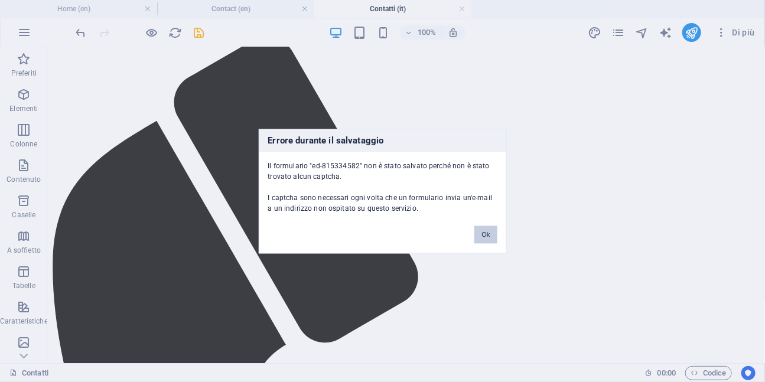
click at [486, 232] on button "Ok" at bounding box center [485, 235] width 22 height 18
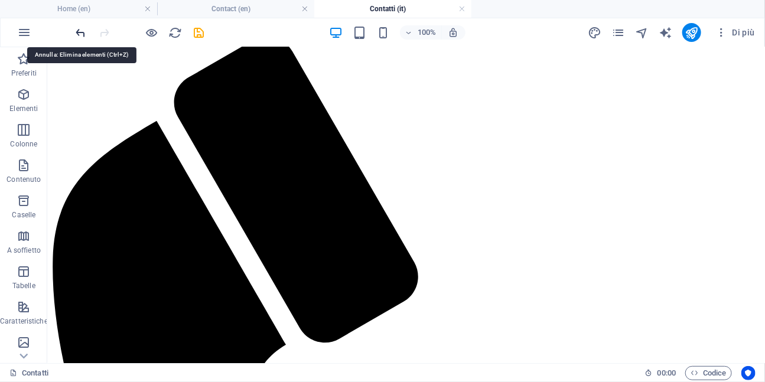
click at [80, 34] on icon "undo" at bounding box center [81, 33] width 14 height 14
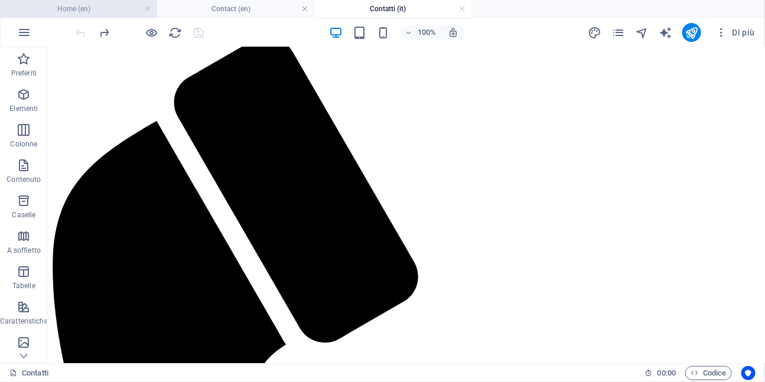
click at [109, 14] on h4 "Home (en)" at bounding box center [78, 8] width 157 height 13
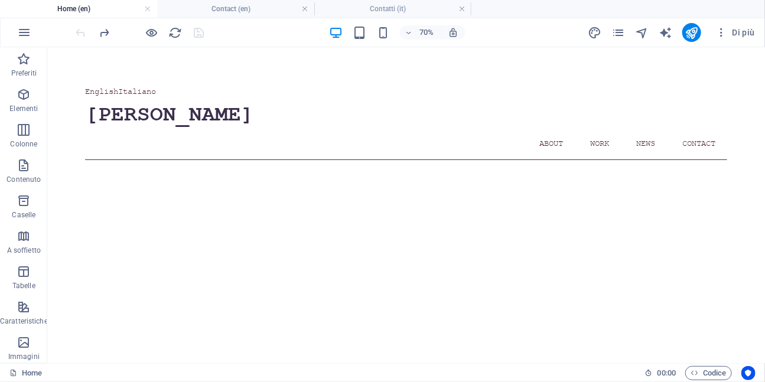
scroll to position [0, 0]
click at [259, 8] on h4 "Contact (en)" at bounding box center [235, 8] width 157 height 13
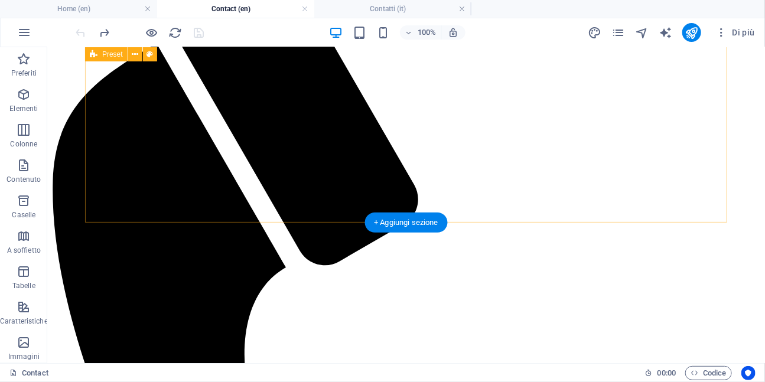
scroll to position [220, 0]
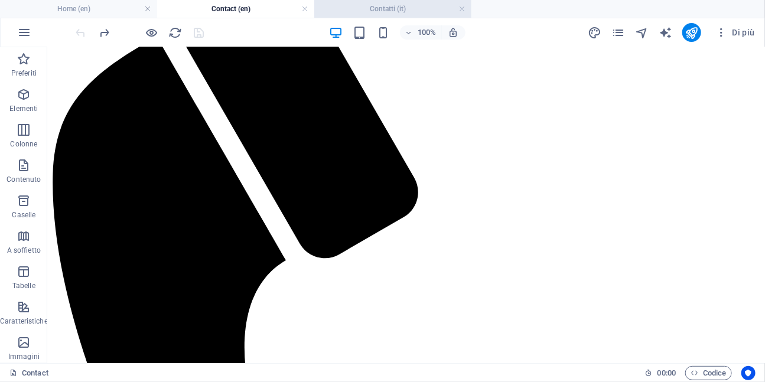
click at [371, 17] on li "Contatti (it)" at bounding box center [392, 9] width 157 height 18
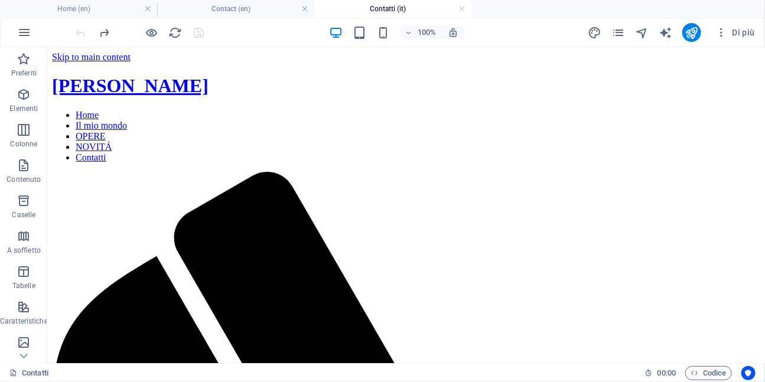
scroll to position [135, 0]
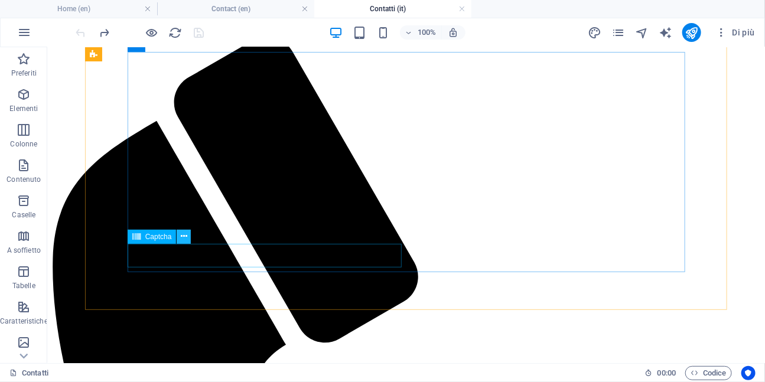
click at [184, 240] on icon at bounding box center [184, 236] width 6 height 12
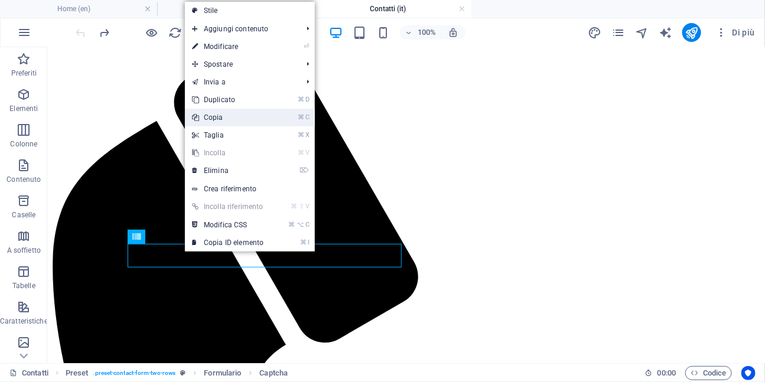
click at [224, 120] on link "⌘ C Copia" at bounding box center [228, 118] width 86 height 18
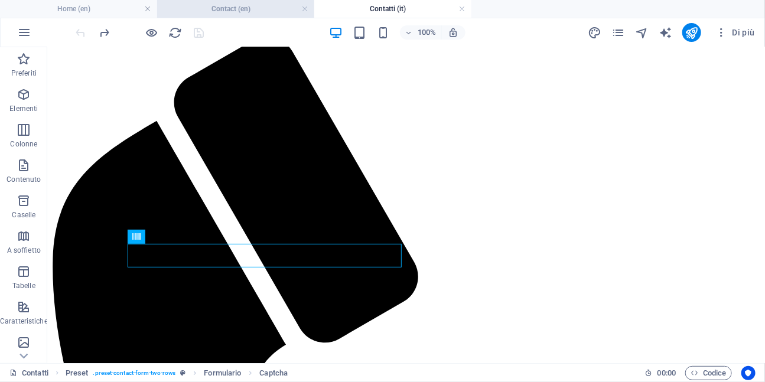
click at [243, 11] on h4 "Contact (en)" at bounding box center [235, 8] width 157 height 13
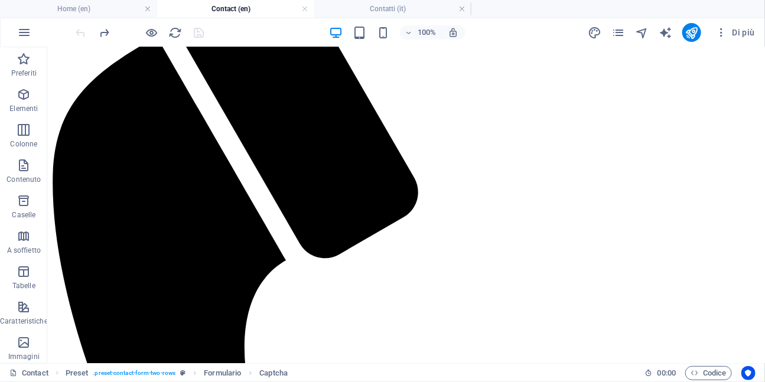
scroll to position [0, 0]
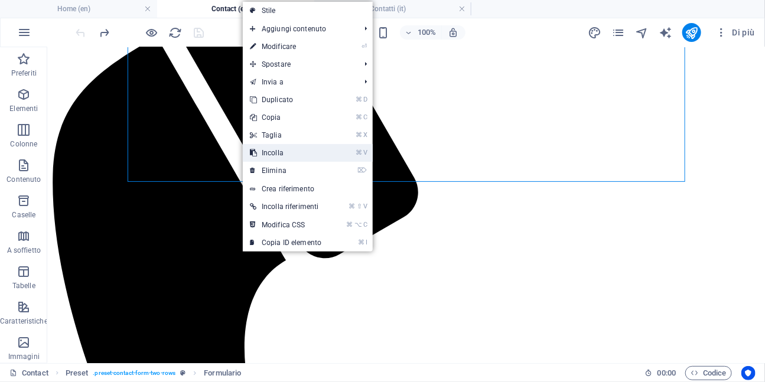
click at [273, 151] on link "⌘ V Incolla" at bounding box center [286, 153] width 86 height 18
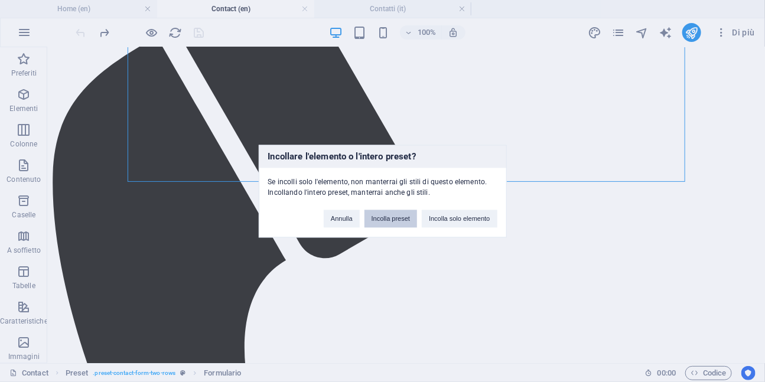
click at [391, 221] on button "Incolla preset" at bounding box center [390, 219] width 53 height 18
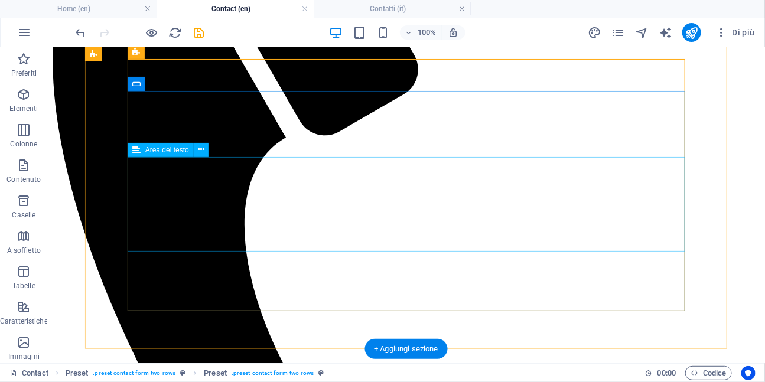
scroll to position [233, 0]
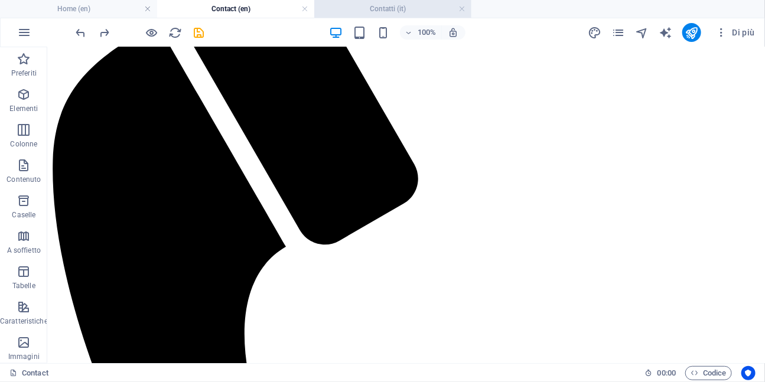
click at [355, 8] on h4 "Contatti (it)" at bounding box center [392, 8] width 157 height 13
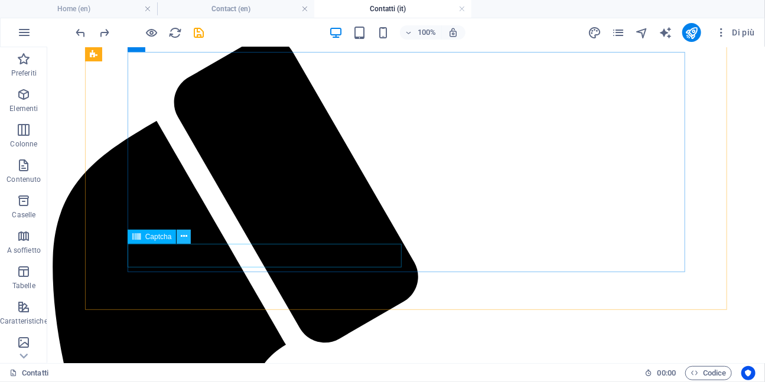
click at [182, 240] on icon at bounding box center [184, 236] width 6 height 12
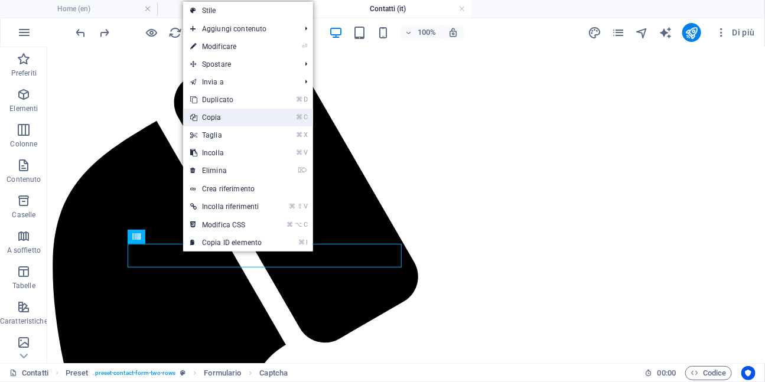
click at [213, 114] on link "⌘ C Copia" at bounding box center [226, 118] width 86 height 18
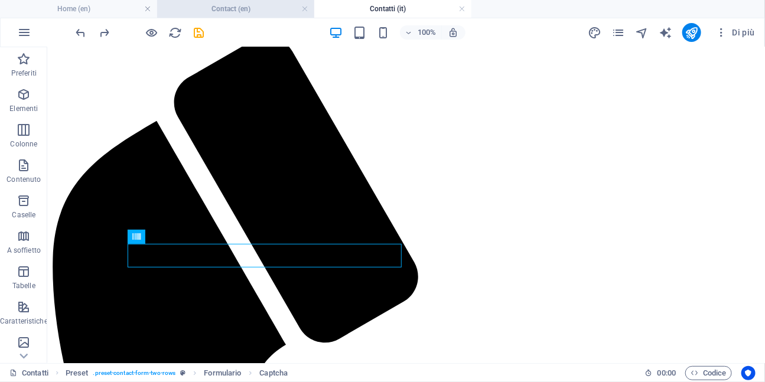
click at [244, 9] on h4 "Contact (en)" at bounding box center [235, 8] width 157 height 13
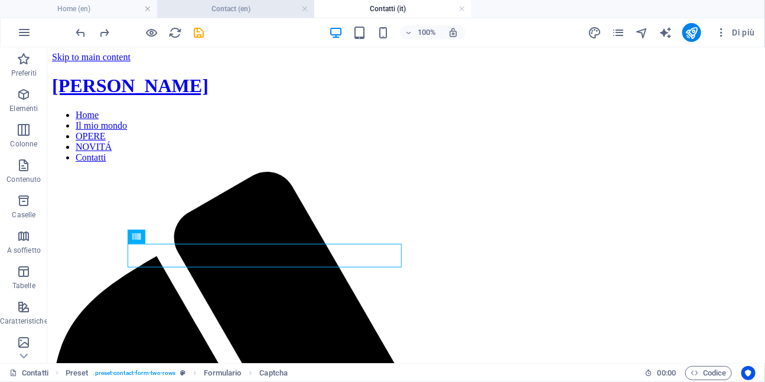
scroll to position [233, 0]
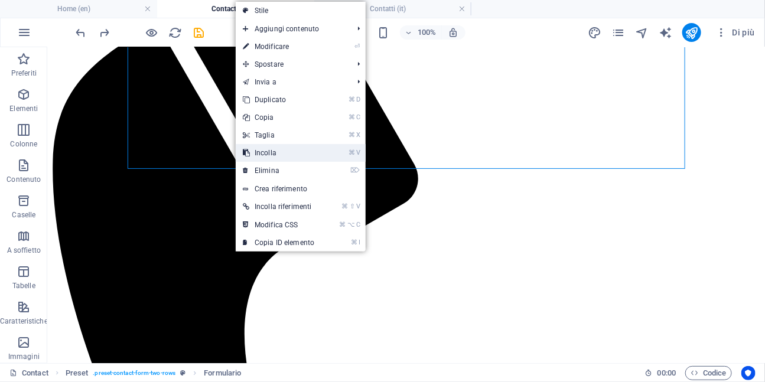
click at [248, 150] on icon at bounding box center [246, 153] width 6 height 18
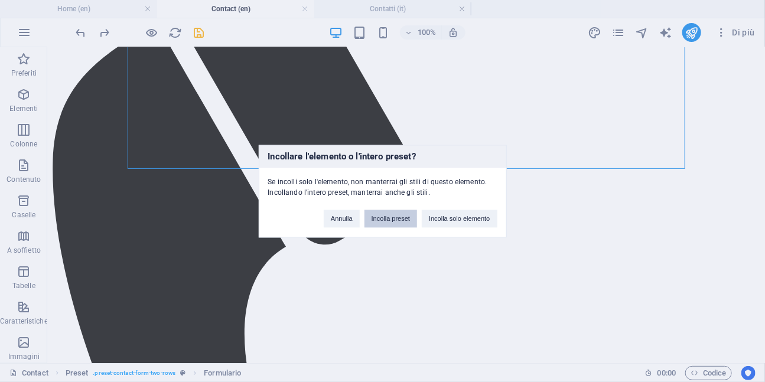
click at [382, 213] on button "Incolla preset" at bounding box center [390, 219] width 53 height 18
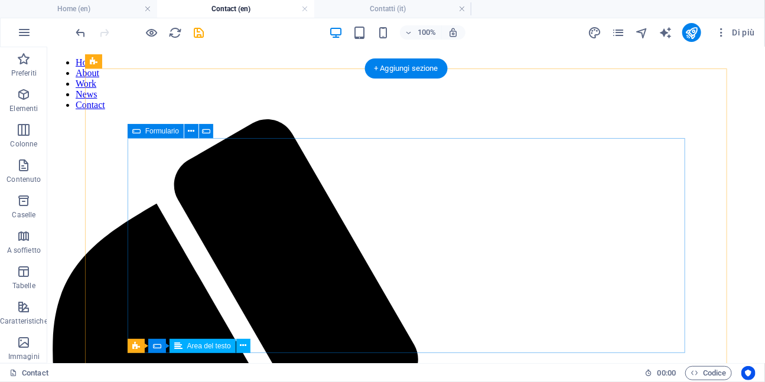
scroll to position [53, 0]
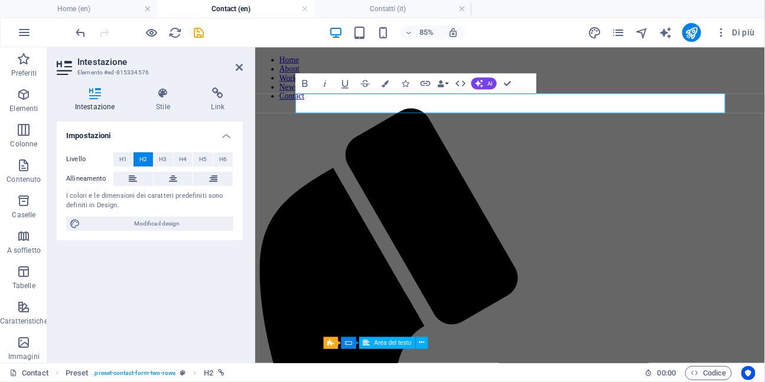
click at [237, 65] on icon at bounding box center [239, 67] width 7 height 9
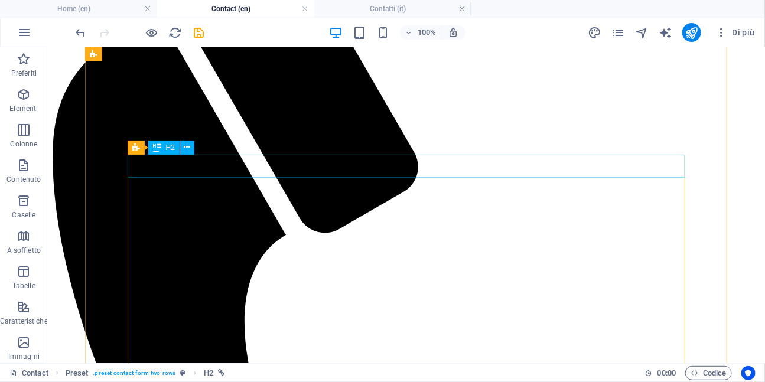
scroll to position [249, 0]
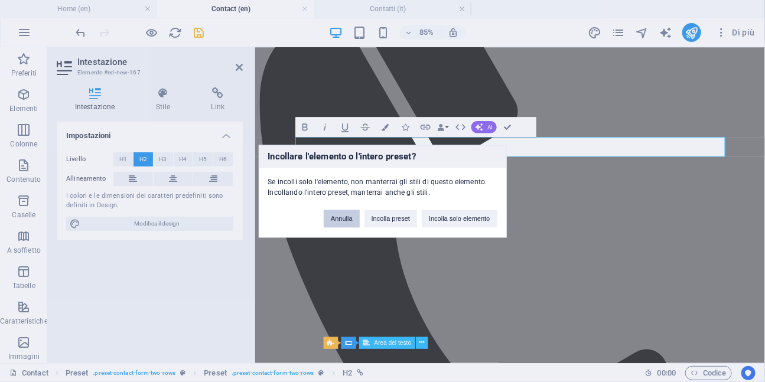
click at [346, 221] on button "Annulla" at bounding box center [342, 219] width 36 height 18
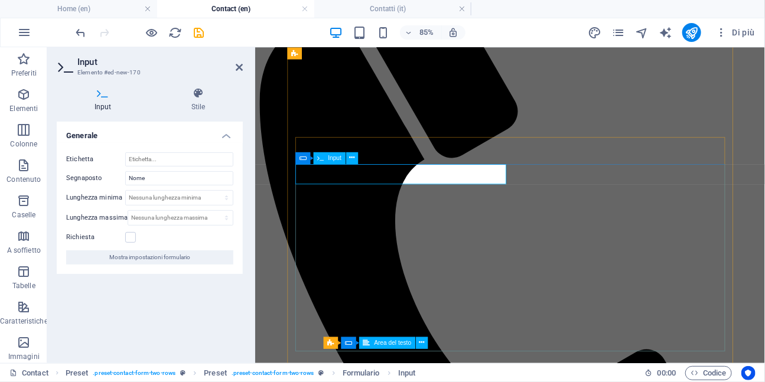
click at [171, 178] on input "Nome" at bounding box center [179, 178] width 108 height 14
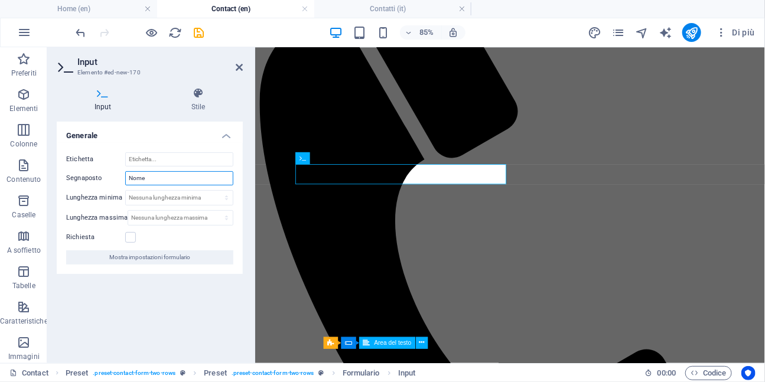
click at [171, 178] on input "Nome" at bounding box center [179, 178] width 108 height 14
type input "Name"
click at [236, 67] on icon at bounding box center [239, 67] width 7 height 9
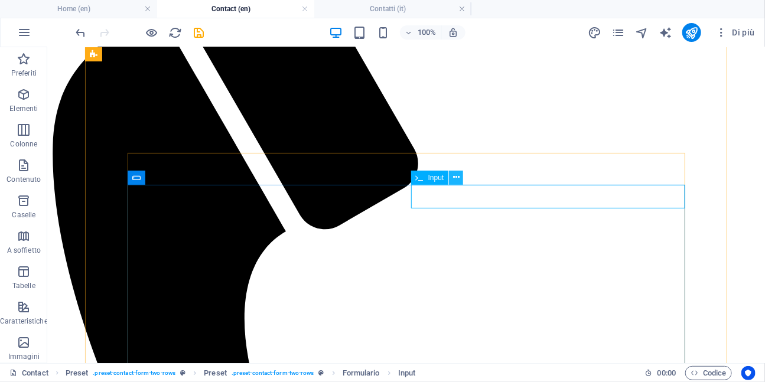
click at [455, 181] on icon at bounding box center [456, 177] width 6 height 12
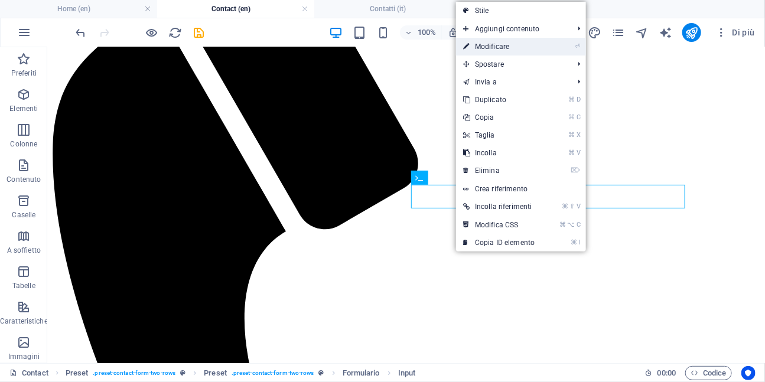
click at [491, 49] on link "⏎ Modificare" at bounding box center [499, 47] width 86 height 18
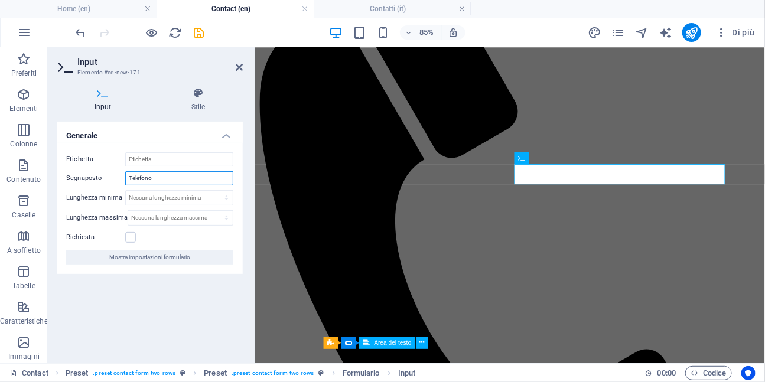
click at [173, 182] on input "Telefono" at bounding box center [179, 178] width 108 height 14
type input "Phone"
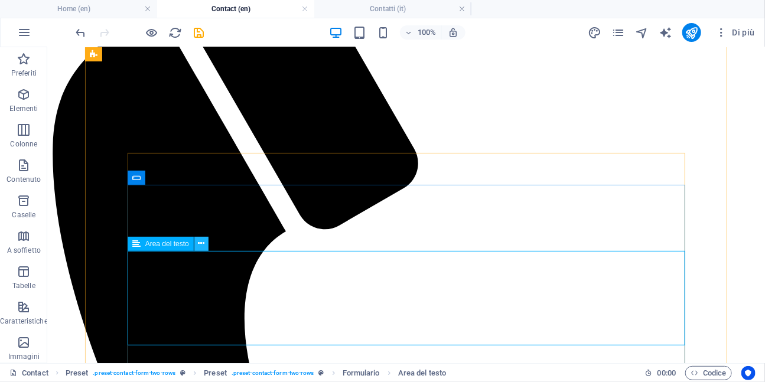
click at [205, 249] on button at bounding box center [201, 244] width 14 height 14
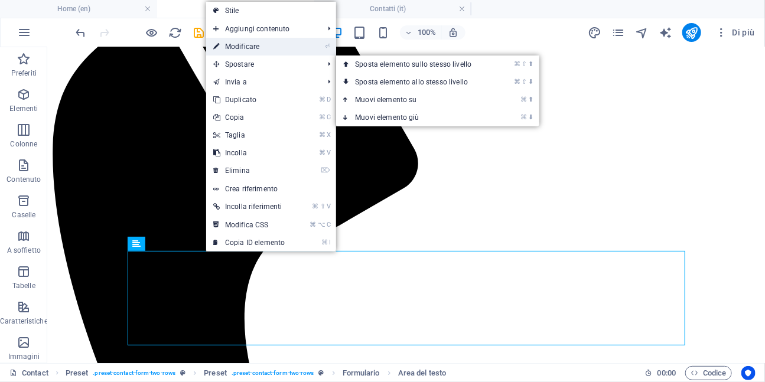
click at [257, 49] on link "⏎ Modificare" at bounding box center [249, 47] width 86 height 18
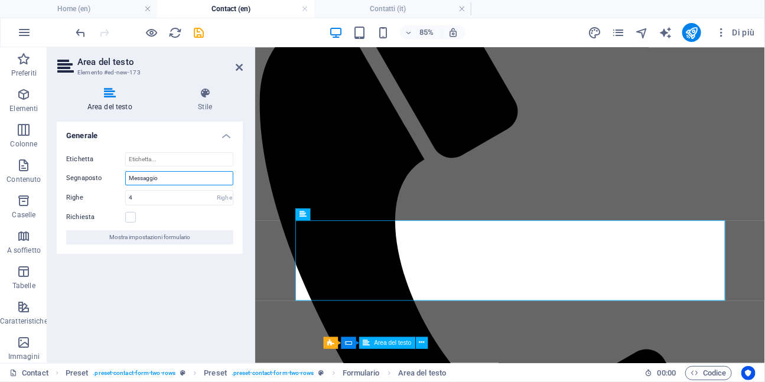
click at [177, 183] on input "Messaggio" at bounding box center [179, 178] width 108 height 14
type input "Message"
click at [237, 72] on link at bounding box center [239, 68] width 7 height 10
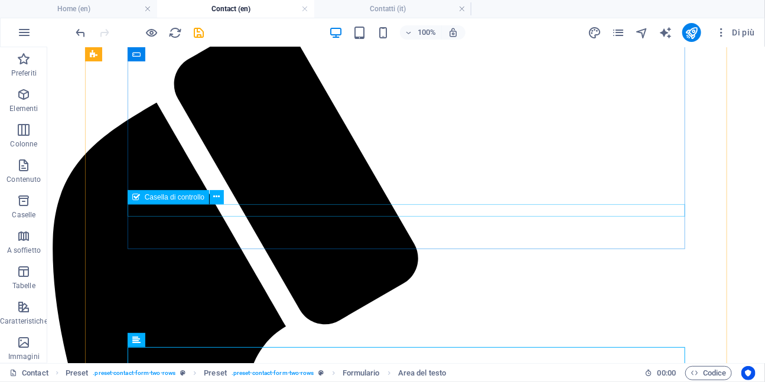
scroll to position [155, 0]
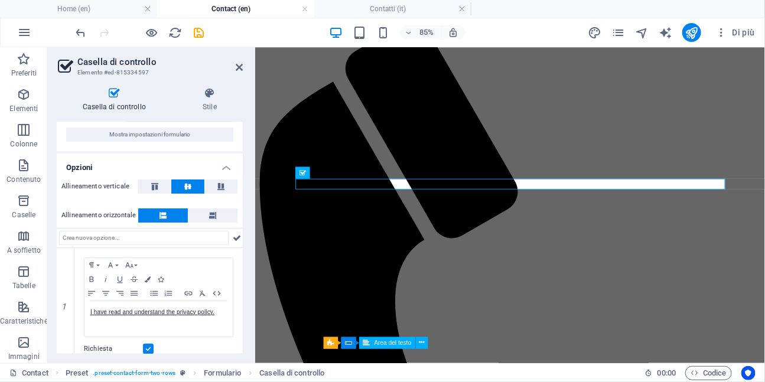
scroll to position [56, 0]
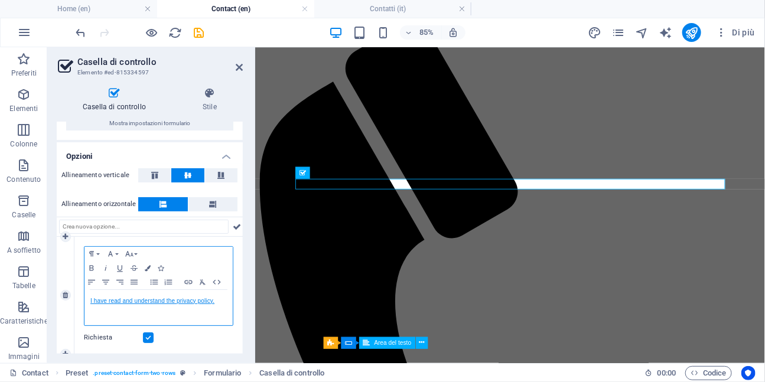
click at [181, 300] on link "I have read and understand the privacy policy." at bounding box center [152, 301] width 124 height 6
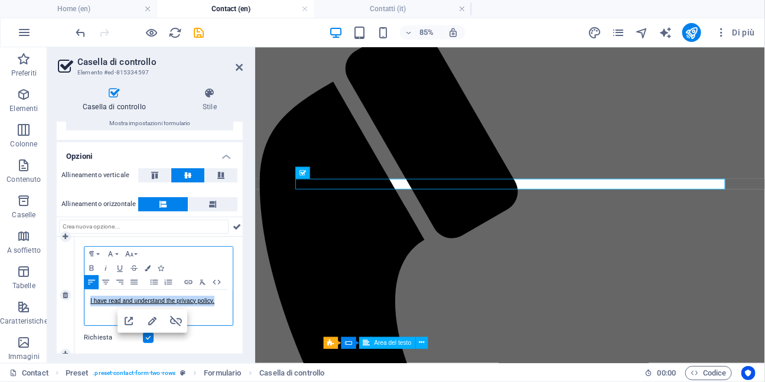
copy link "I have read and understand the privacy policy."
click at [239, 70] on icon at bounding box center [239, 67] width 7 height 9
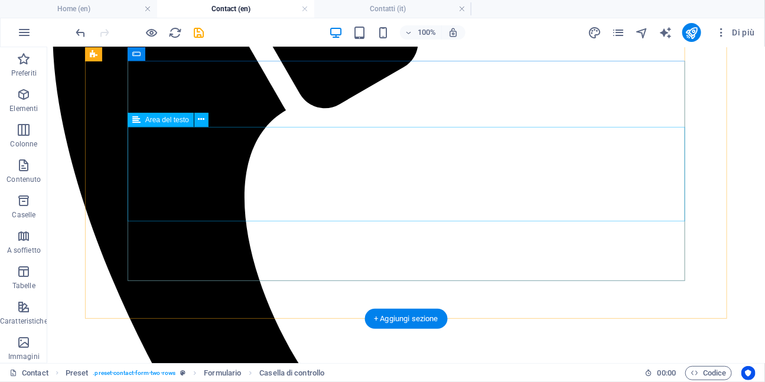
scroll to position [375, 0]
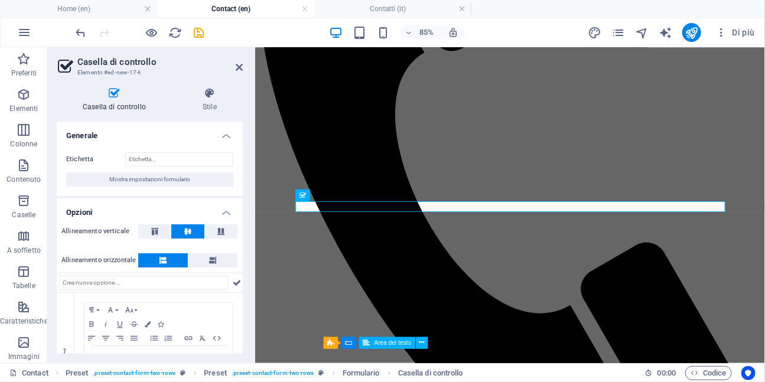
scroll to position [56, 0]
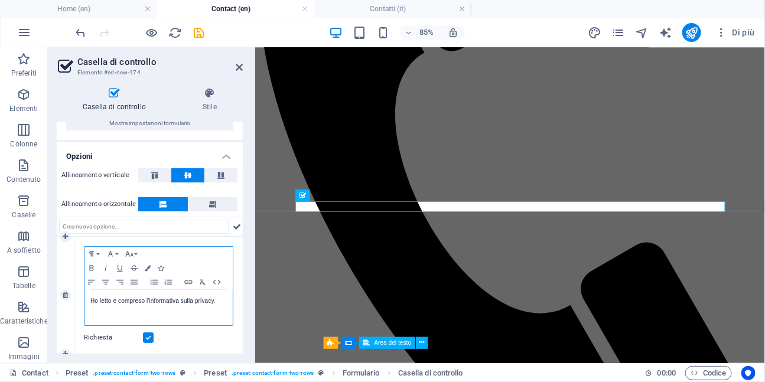
click at [132, 303] on p "Ho letto e compreso l'informativa sulla privacy." at bounding box center [158, 301] width 136 height 11
click at [132, 304] on p "Ho letto e compreso l'informativa sulla privacy." at bounding box center [158, 301] width 136 height 11
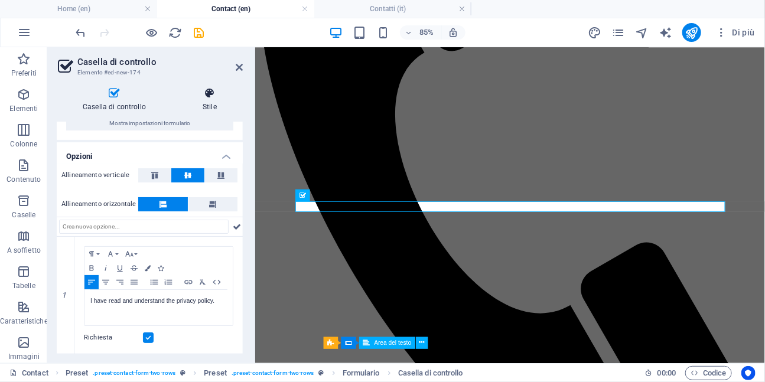
click at [210, 104] on h4 "Stile" at bounding box center [210, 99] width 66 height 25
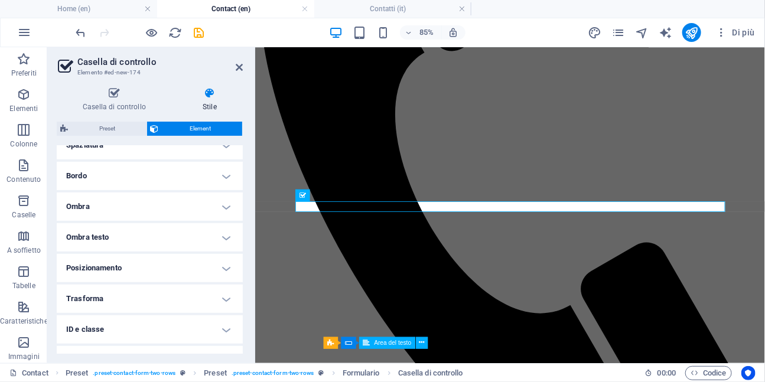
scroll to position [247, 0]
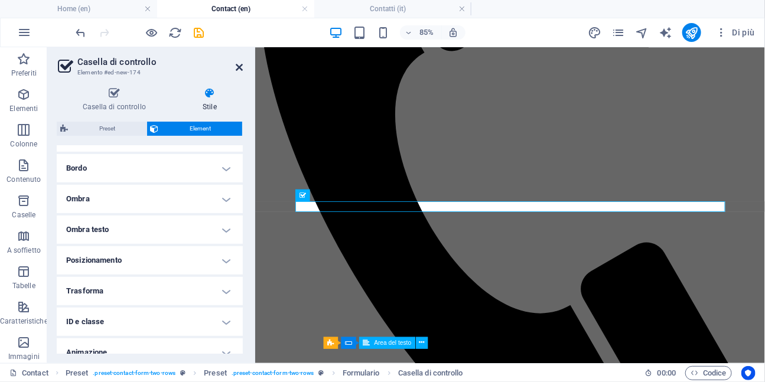
click at [236, 66] on icon at bounding box center [239, 67] width 7 height 9
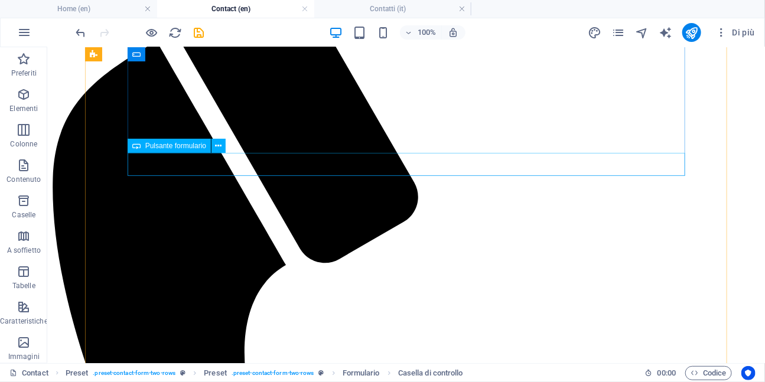
scroll to position [211, 0]
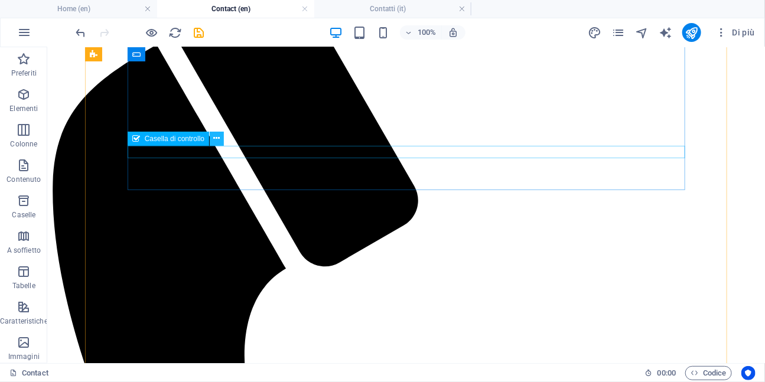
click at [217, 141] on icon at bounding box center [217, 138] width 6 height 12
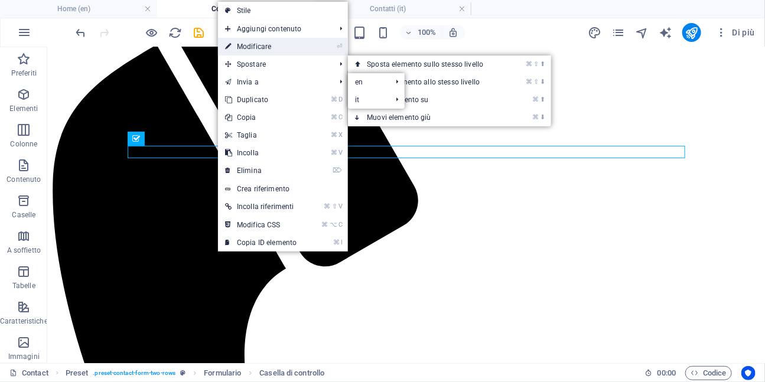
click at [253, 43] on link "⏎ Modificare" at bounding box center [261, 47] width 86 height 18
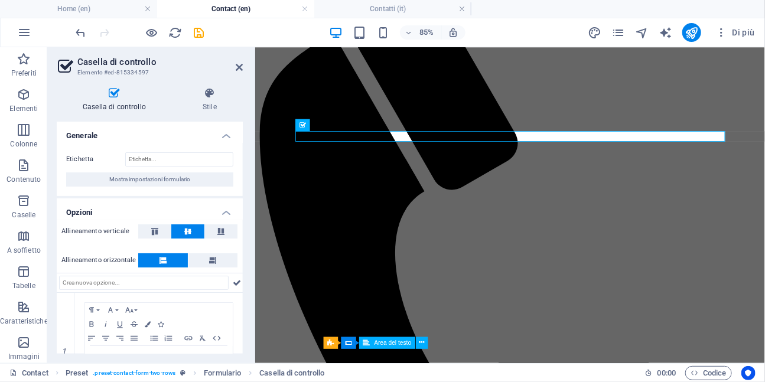
scroll to position [56, 0]
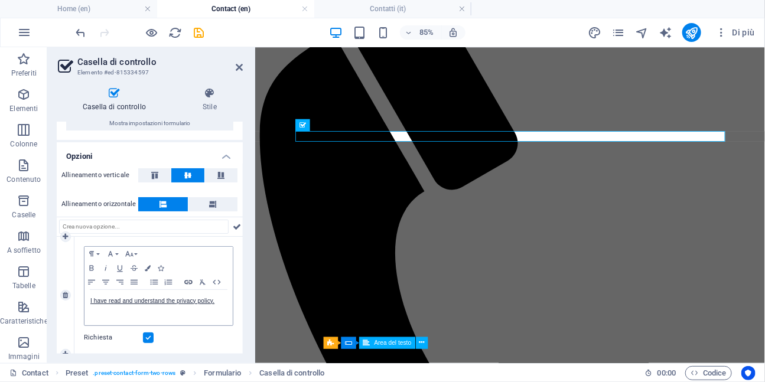
click at [189, 285] on icon "button" at bounding box center [188, 282] width 14 height 9
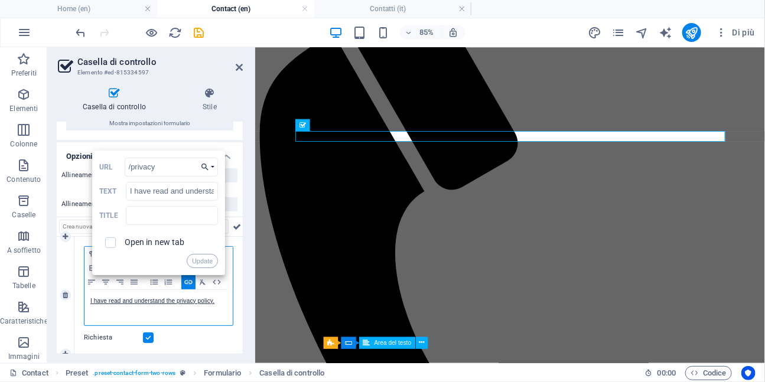
click at [214, 166] on button "Choose Link" at bounding box center [207, 167] width 21 height 19
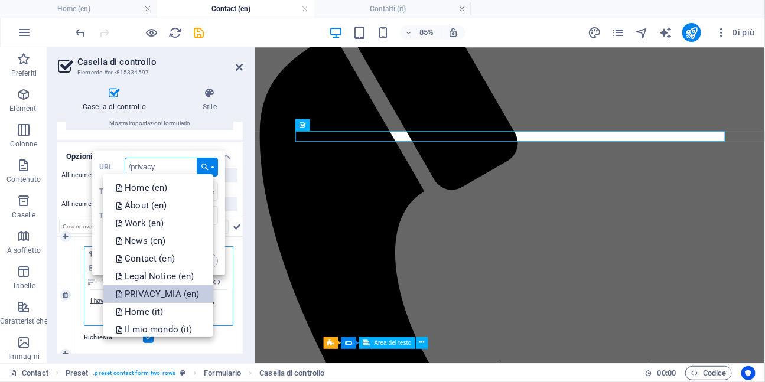
click at [185, 298] on p "PRIVACY_MIA (en)" at bounding box center [158, 294] width 86 height 18
type input "/en/privacy-9"
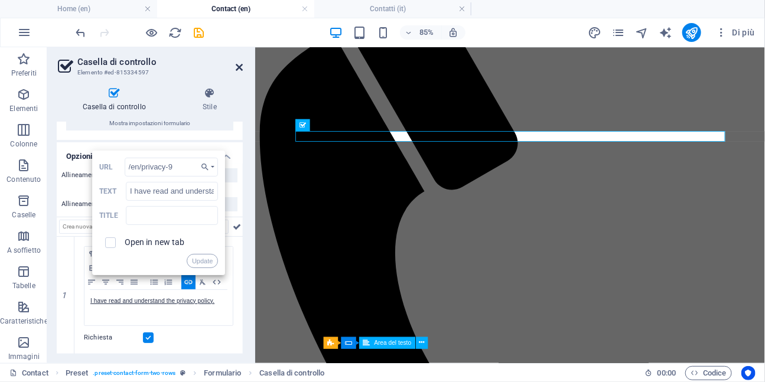
click at [237, 67] on icon at bounding box center [239, 67] width 7 height 9
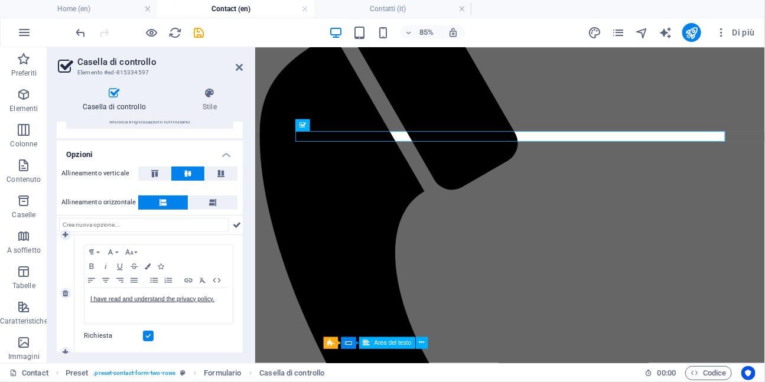
scroll to position [61, 0]
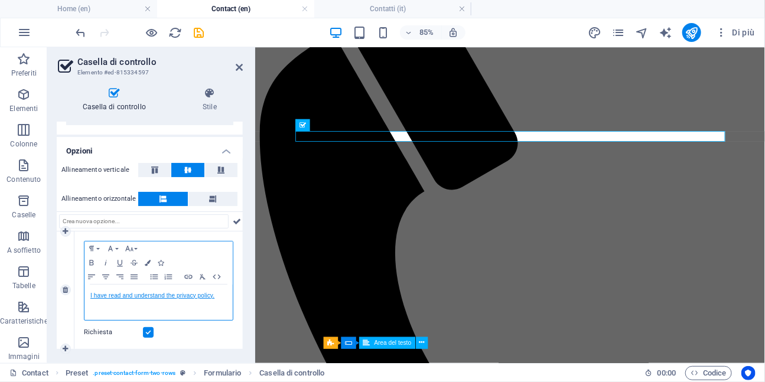
click at [136, 295] on link "I have read and understand the privacy policy." at bounding box center [152, 295] width 124 height 6
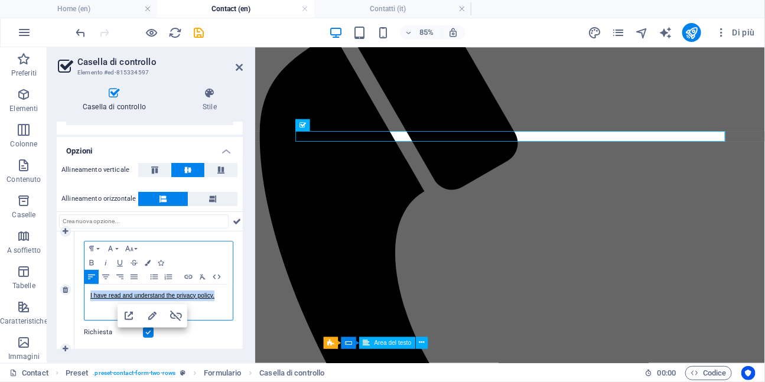
copy link "I have read and understand the privacy policy."
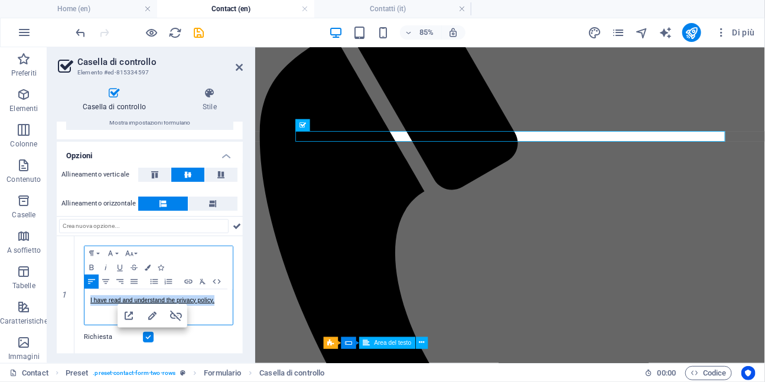
scroll to position [56, 0]
click at [238, 68] on icon at bounding box center [239, 67] width 7 height 9
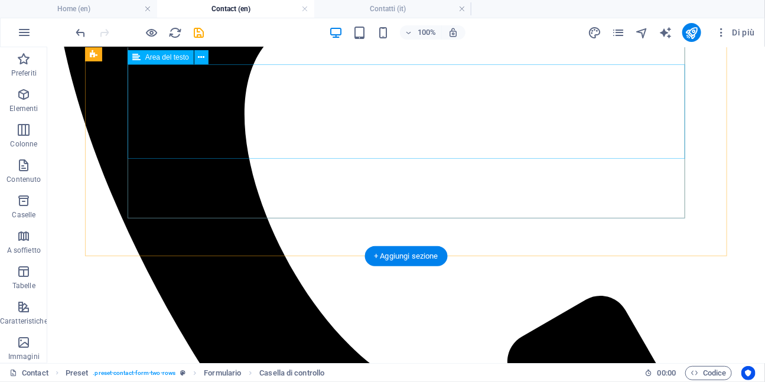
scroll to position [485, 0]
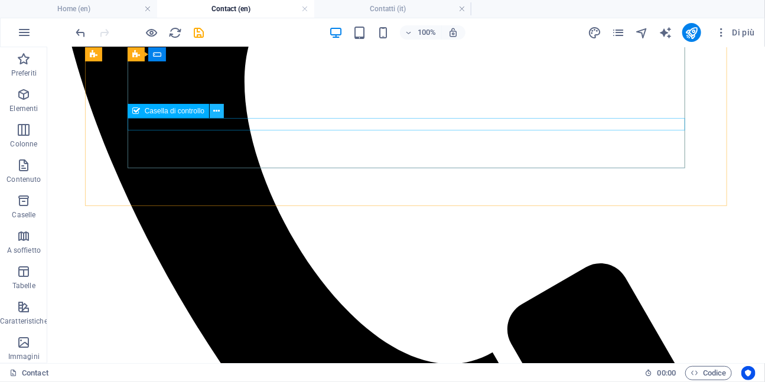
click at [217, 115] on icon at bounding box center [217, 111] width 6 height 12
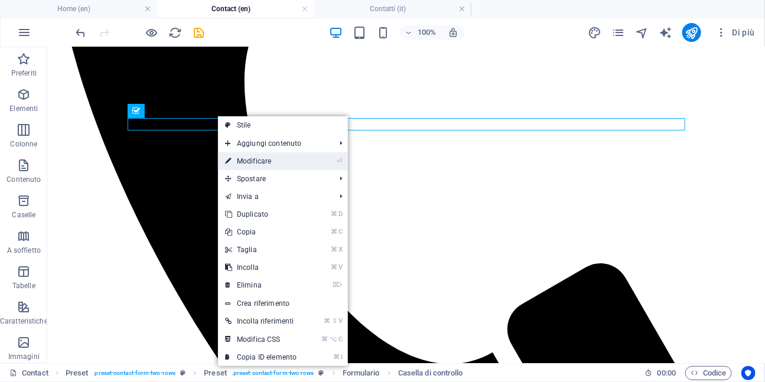
click at [240, 161] on link "⏎ Modificare" at bounding box center [261, 161] width 86 height 18
select select "%"
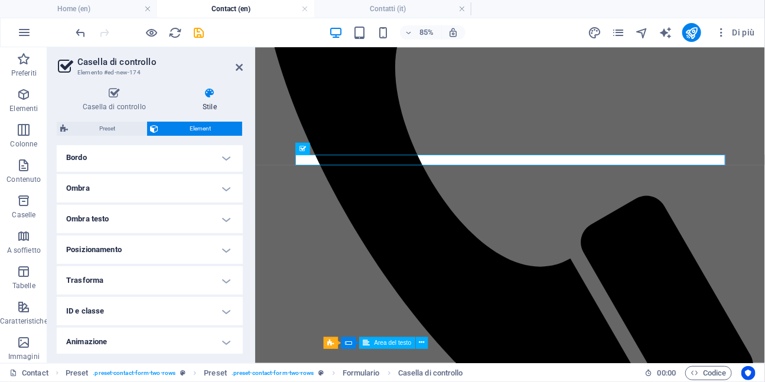
scroll to position [259, 0]
click at [210, 94] on icon at bounding box center [210, 93] width 66 height 12
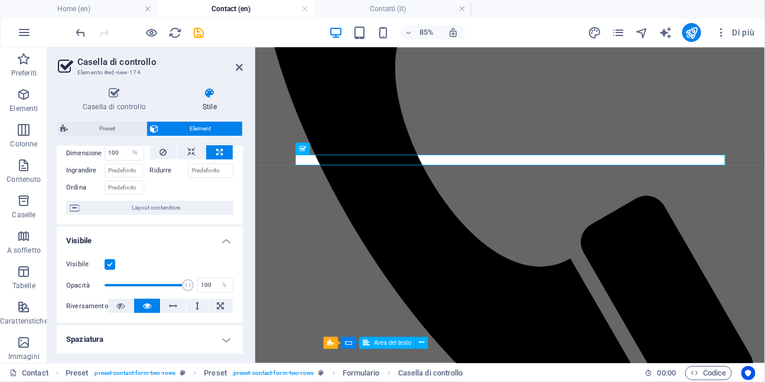
scroll to position [32, 0]
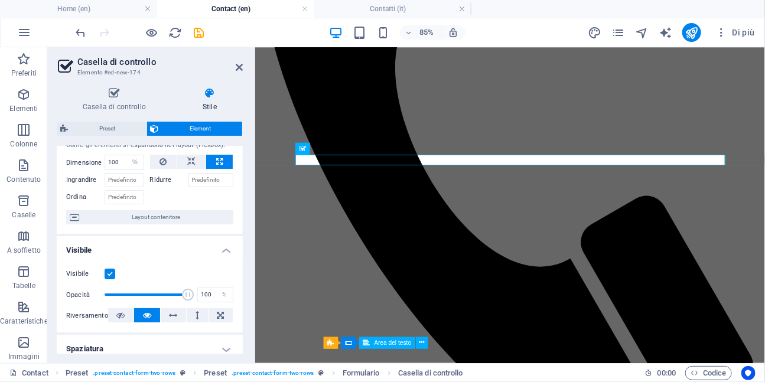
scroll to position [0, 0]
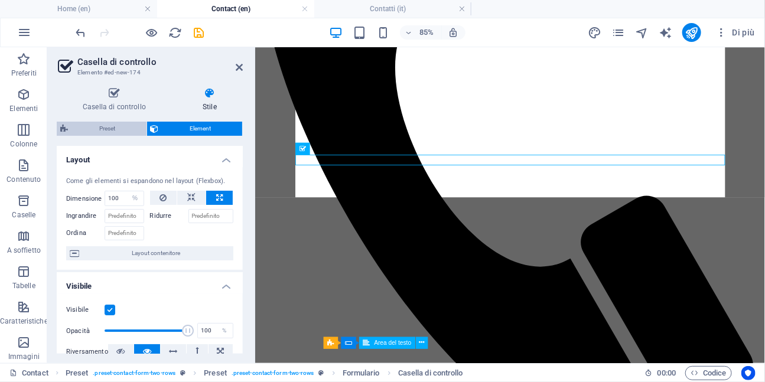
click at [113, 127] on span "Preset" at bounding box center [106, 129] width 71 height 14
select select "px"
select select "rem"
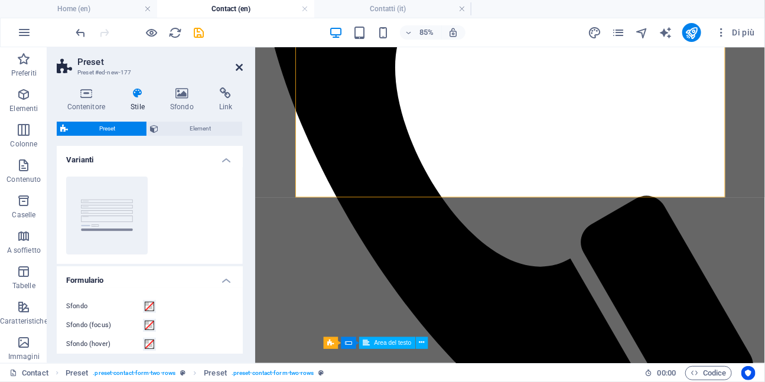
click at [238, 68] on icon at bounding box center [239, 67] width 7 height 9
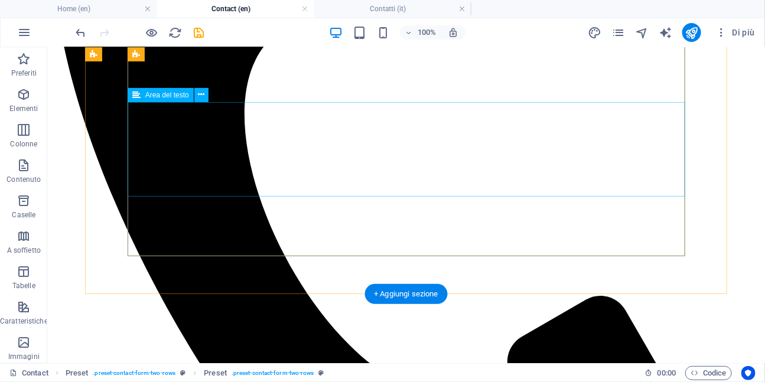
scroll to position [485, 0]
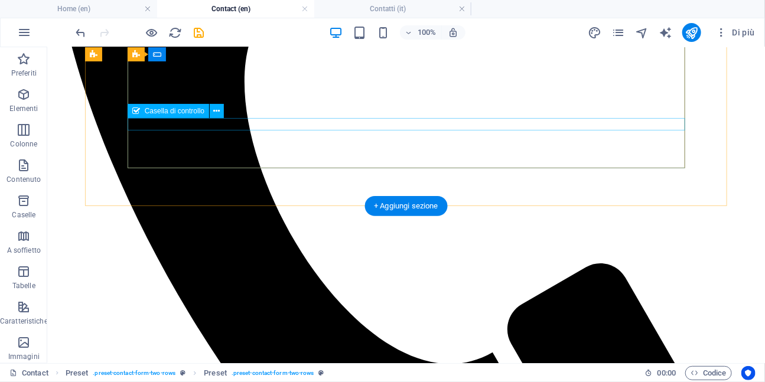
select select "%"
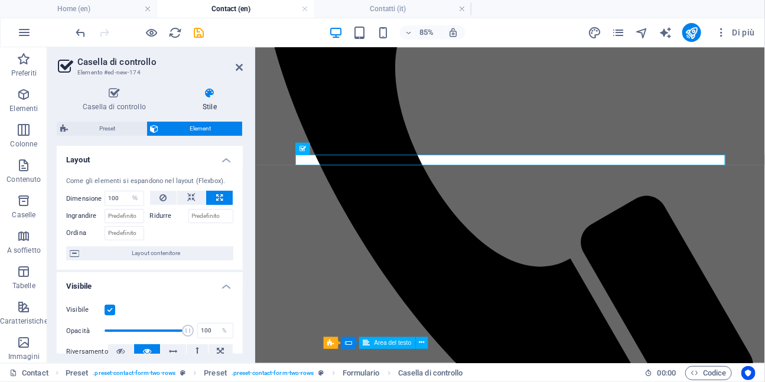
scroll to position [0, 0]
click at [111, 98] on icon at bounding box center [114, 93] width 115 height 12
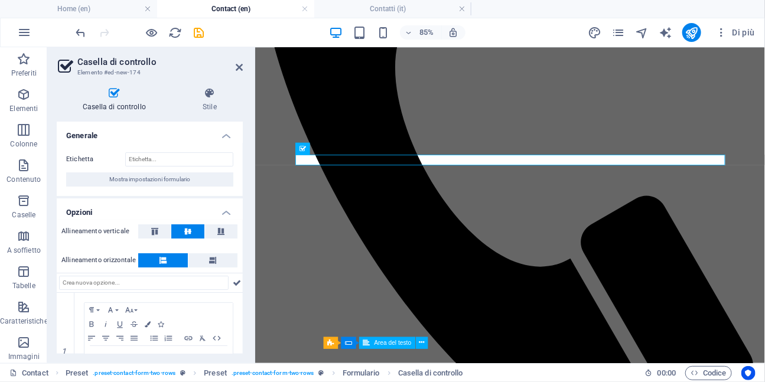
scroll to position [56, 0]
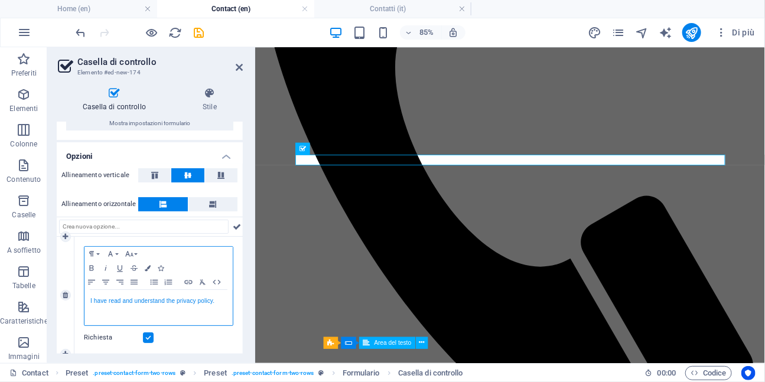
click at [115, 301] on link "I have read and understand the privacy policy." at bounding box center [152, 301] width 124 height 6
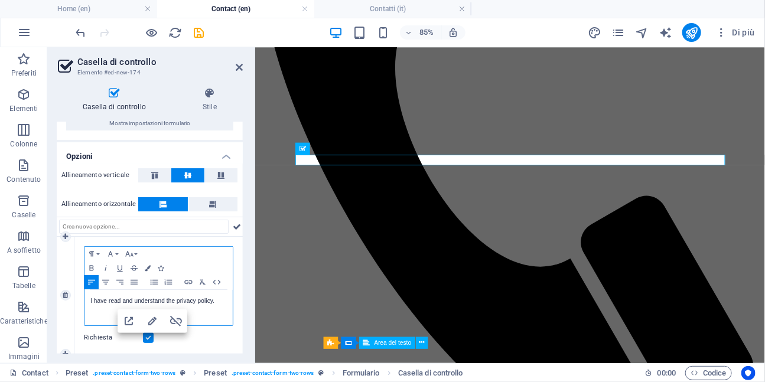
click at [87, 303] on div "I have read and understand the privacy policy." at bounding box center [158, 307] width 148 height 35
drag, startPoint x: 89, startPoint y: 299, endPoint x: 221, endPoint y: 299, distance: 132.9
click at [221, 299] on div "I have read and understand the privacy policy." at bounding box center [158, 307] width 148 height 35
click at [132, 267] on icon "button" at bounding box center [134, 267] width 14 height 9
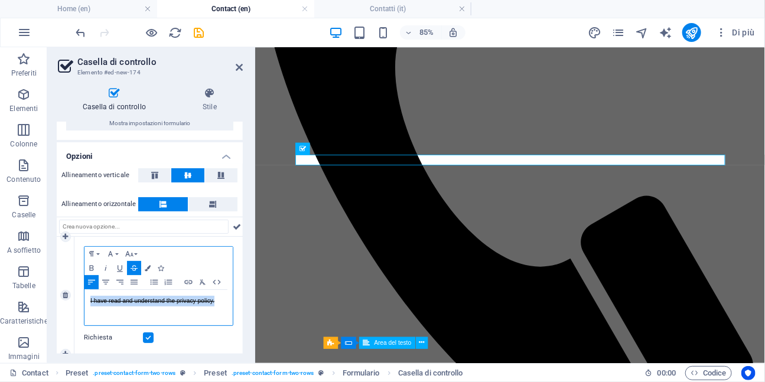
click at [135, 268] on icon "button" at bounding box center [134, 267] width 14 height 9
click at [190, 285] on icon "button" at bounding box center [188, 282] width 14 height 9
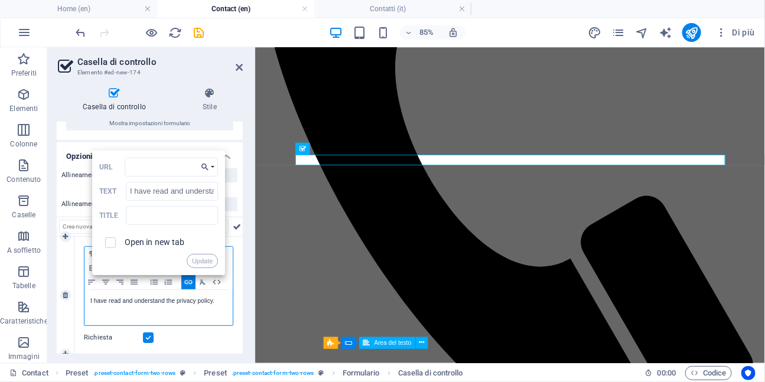
click at [211, 166] on button "Choose Link" at bounding box center [207, 167] width 21 height 19
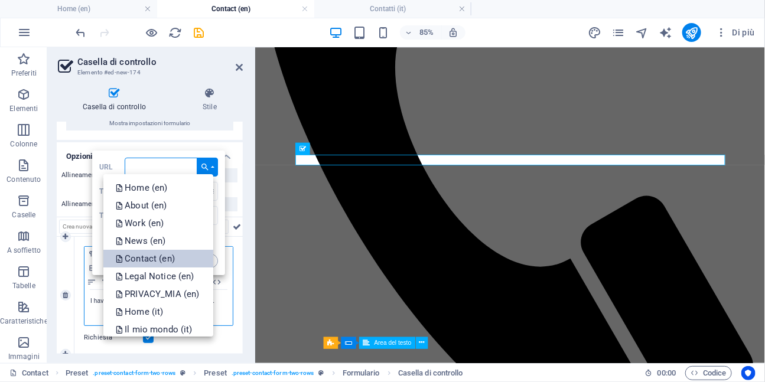
click at [183, 266] on link "Contact (en)" at bounding box center [158, 259] width 110 height 18
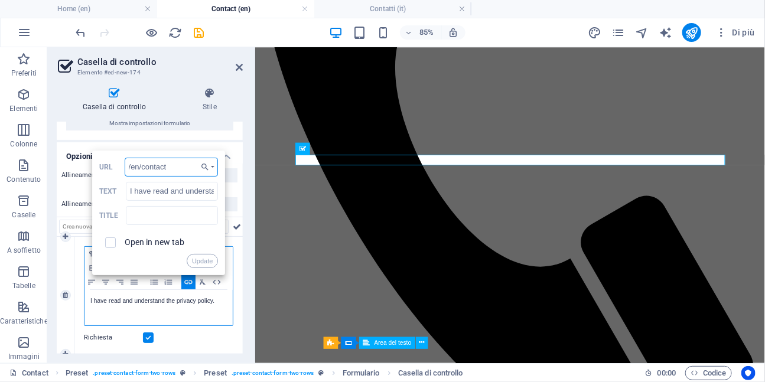
scroll to position [61, 0]
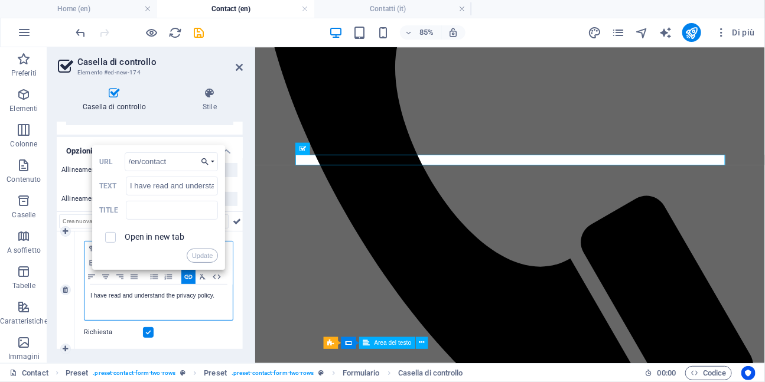
click at [210, 161] on button "Choose Link" at bounding box center [207, 161] width 21 height 19
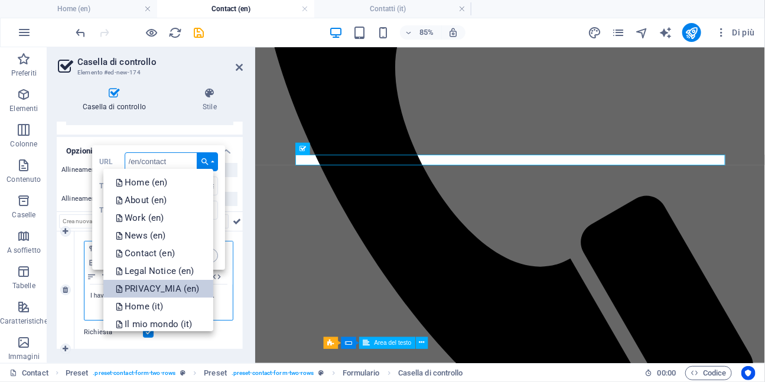
click at [169, 289] on p "PRIVACY_MIA (en)" at bounding box center [158, 289] width 86 height 18
type input "/en/privacy-9"
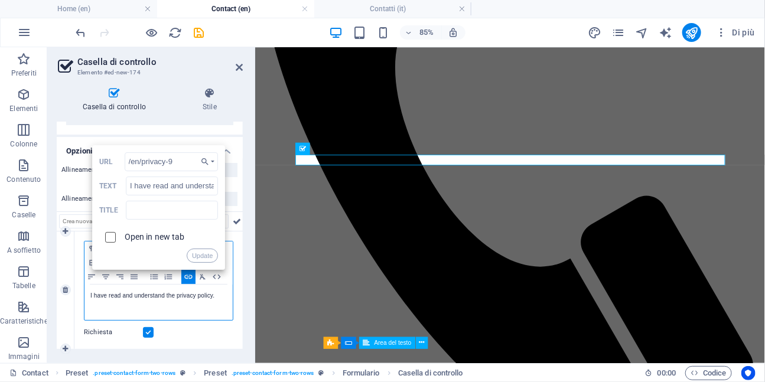
click at [110, 237] on input "checkbox" at bounding box center [108, 235] width 11 height 11
checkbox input "true"
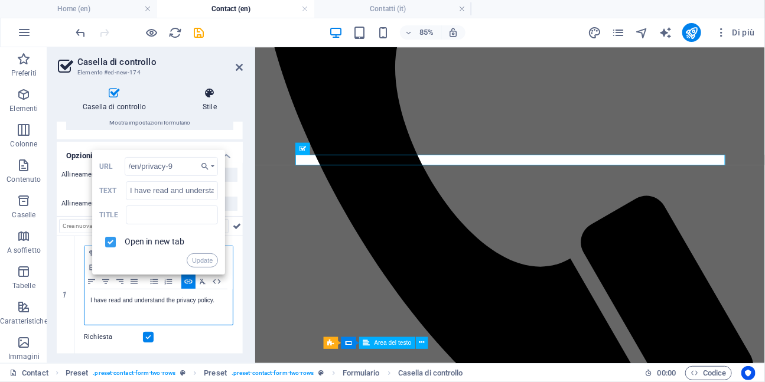
scroll to position [56, 0]
click at [237, 68] on icon at bounding box center [239, 67] width 7 height 9
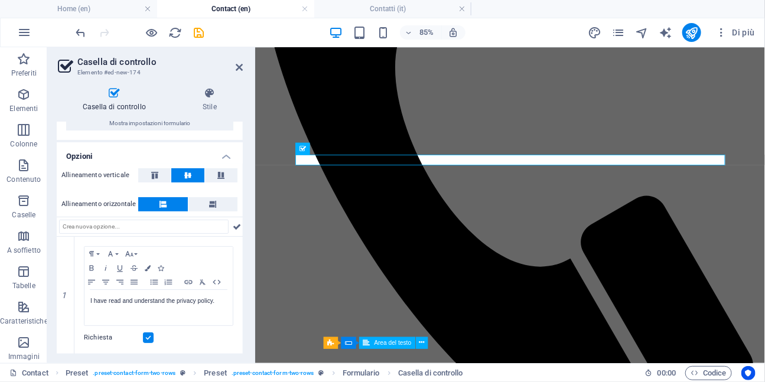
scroll to position [61, 0]
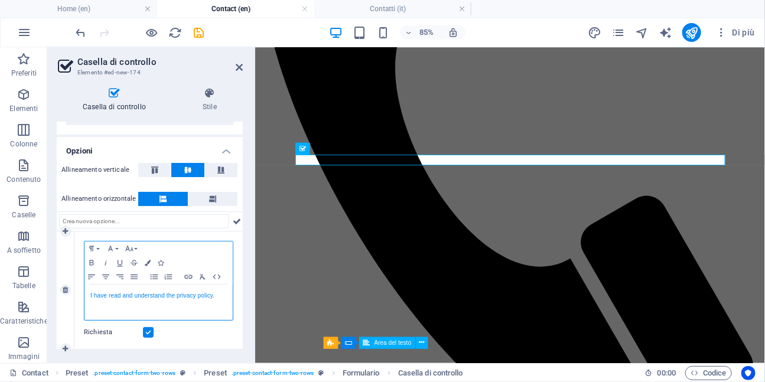
click at [120, 296] on link "I have read and understand the privacy policy." at bounding box center [152, 295] width 124 height 6
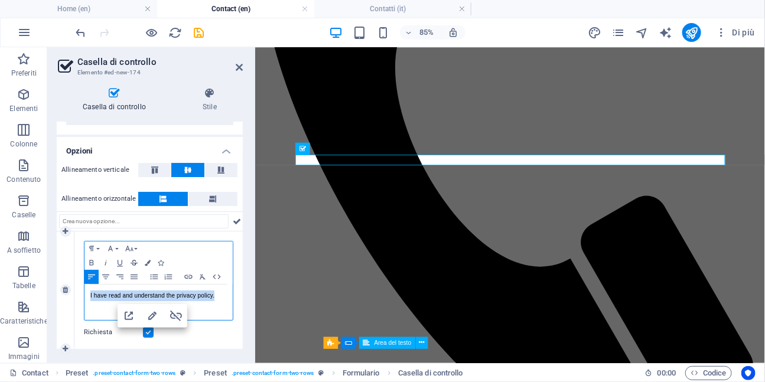
click at [135, 263] on icon "button" at bounding box center [133, 262] width 7 height 5
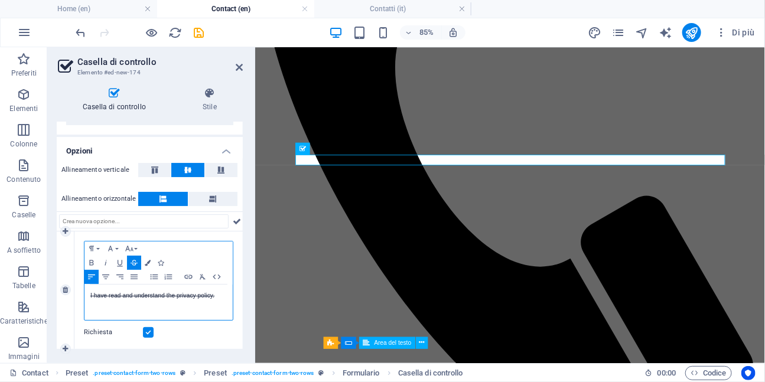
click at [135, 263] on icon "button" at bounding box center [133, 262] width 7 height 5
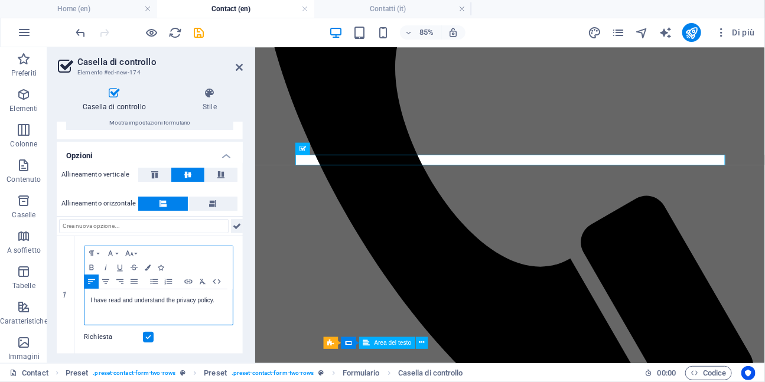
scroll to position [56, 0]
click at [236, 226] on icon at bounding box center [237, 227] width 8 height 14
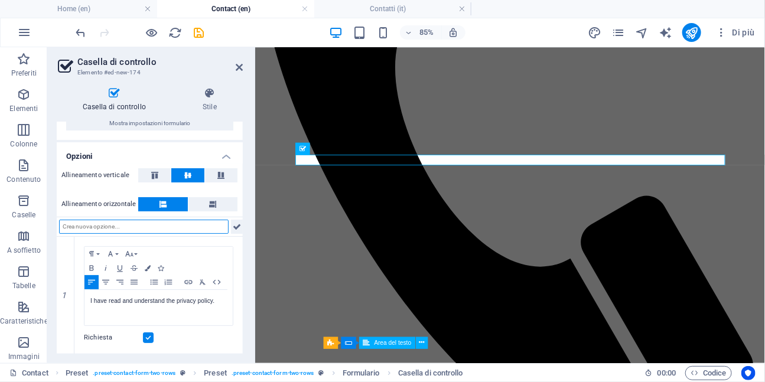
scroll to position [442, 0]
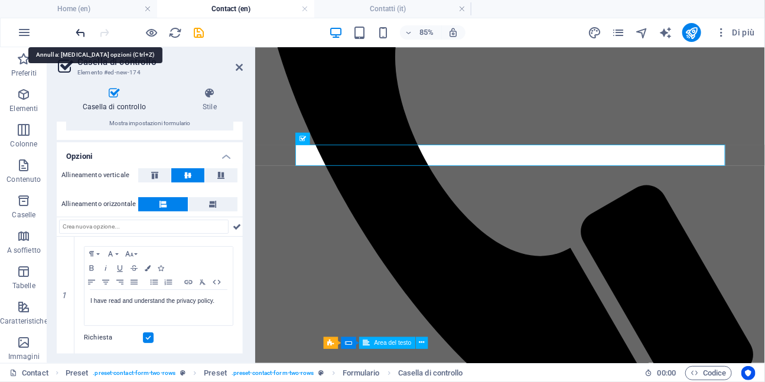
click at [81, 35] on icon "undo" at bounding box center [81, 33] width 14 height 14
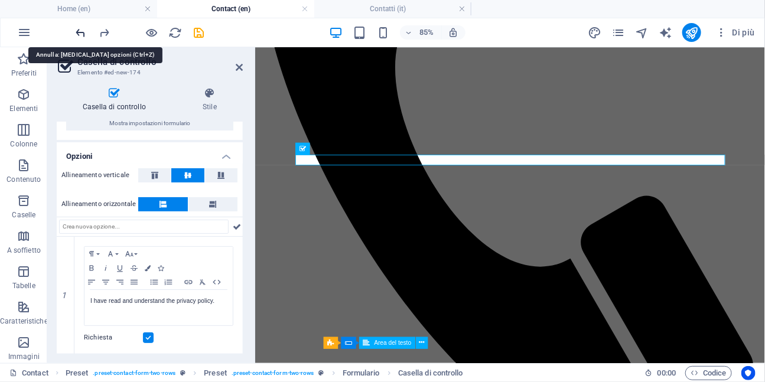
click at [81, 35] on icon "undo" at bounding box center [81, 33] width 14 height 14
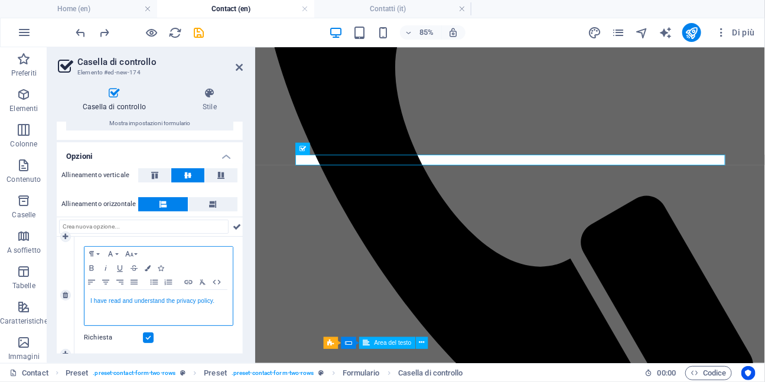
click at [145, 303] on link "I have read and understand the privacy policy." at bounding box center [152, 301] width 124 height 6
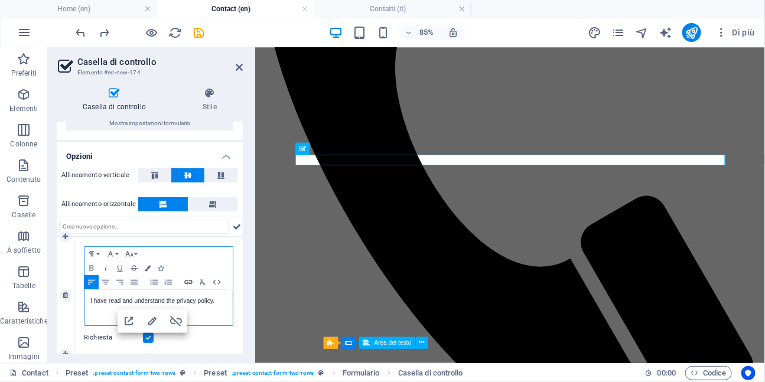
checkbox input "false"
click at [189, 280] on icon "button" at bounding box center [188, 282] width 8 height 4
type input "I have read and understand the privacy policy."
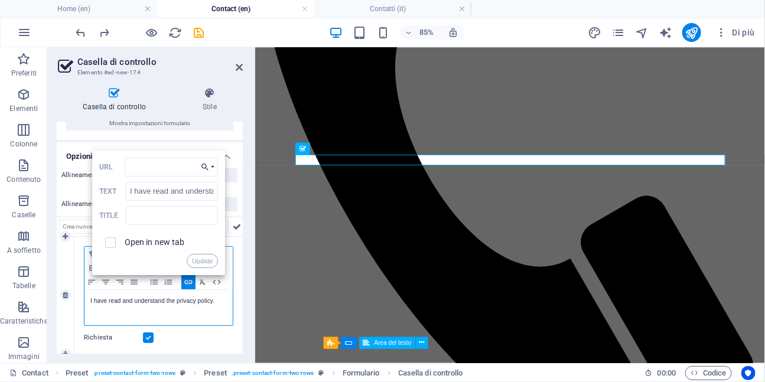
click at [210, 169] on button "Choose Link" at bounding box center [207, 167] width 21 height 19
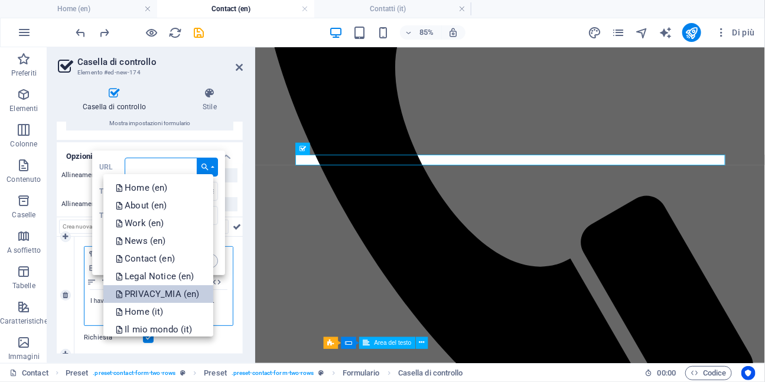
click at [182, 297] on p "PRIVACY_MIA (en)" at bounding box center [158, 294] width 86 height 18
type input "/en/privacy-9"
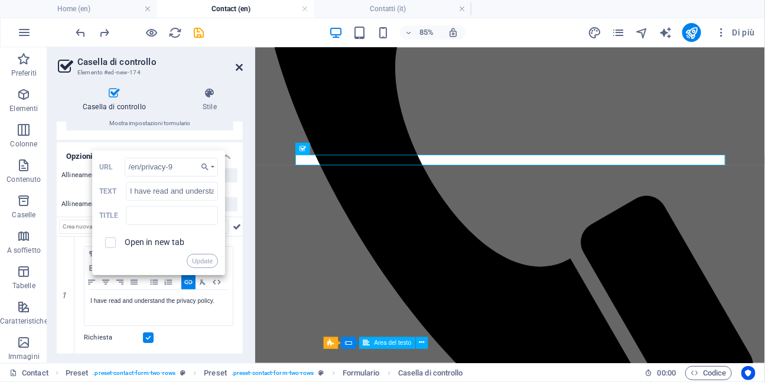
click at [239, 64] on icon at bounding box center [239, 67] width 7 height 9
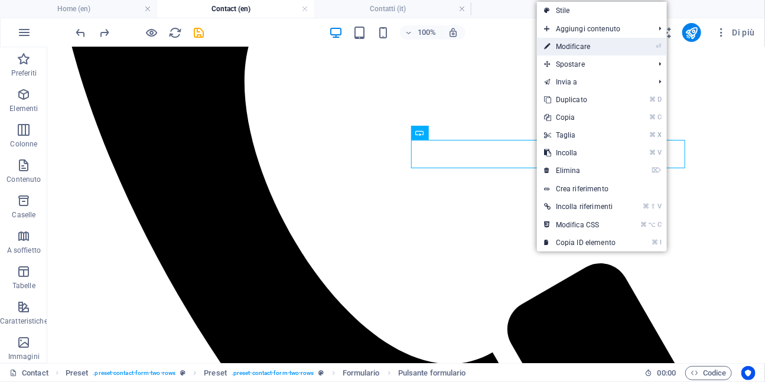
click at [573, 53] on link "⏎ Modificare" at bounding box center [580, 47] width 86 height 18
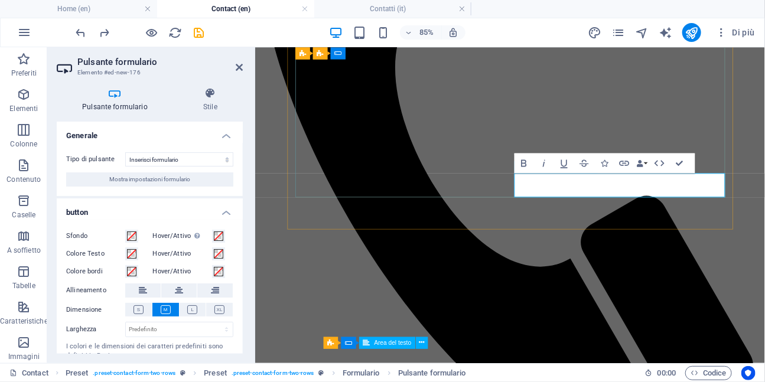
type button "Send"
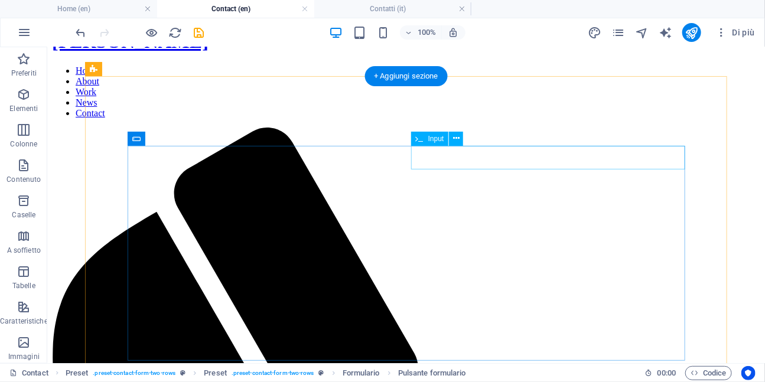
scroll to position [38, 0]
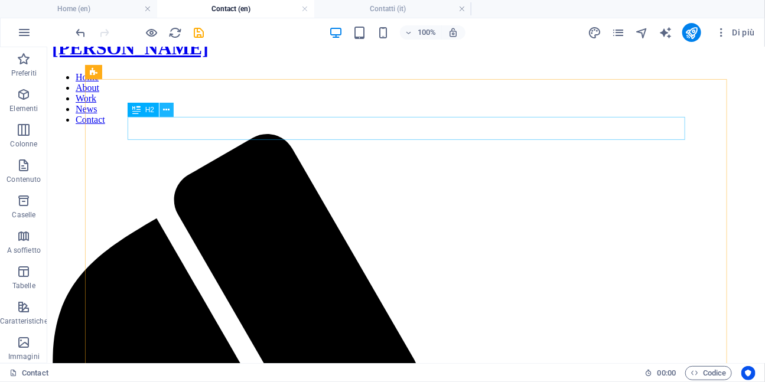
click at [171, 112] on button at bounding box center [166, 110] width 14 height 14
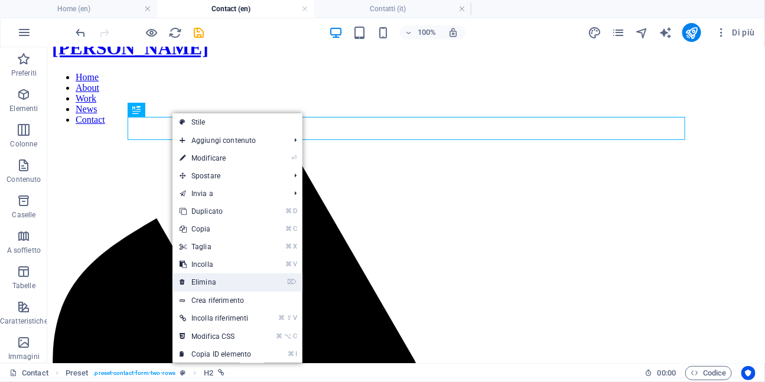
click at [208, 279] on link "⌦ Elimina" at bounding box center [215, 282] width 86 height 18
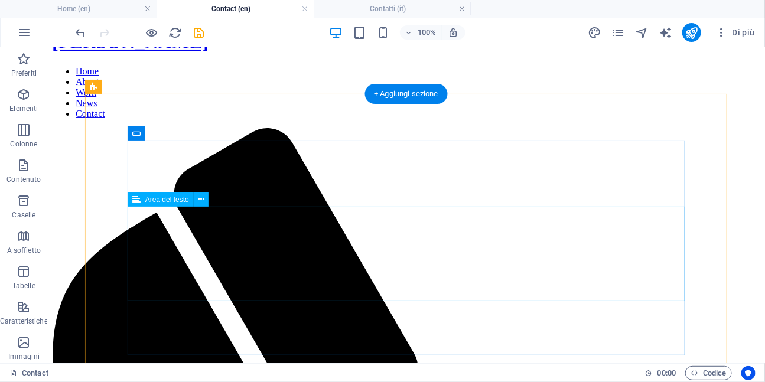
scroll to position [50, 0]
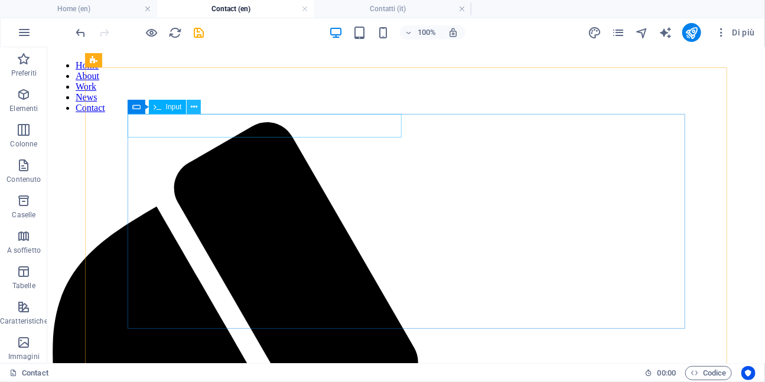
click at [192, 109] on icon at bounding box center [194, 107] width 6 height 12
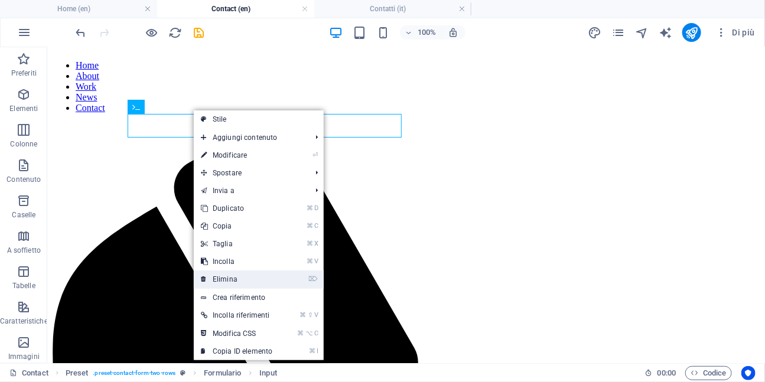
click at [221, 278] on link "⌦ Elimina" at bounding box center [237, 279] width 86 height 18
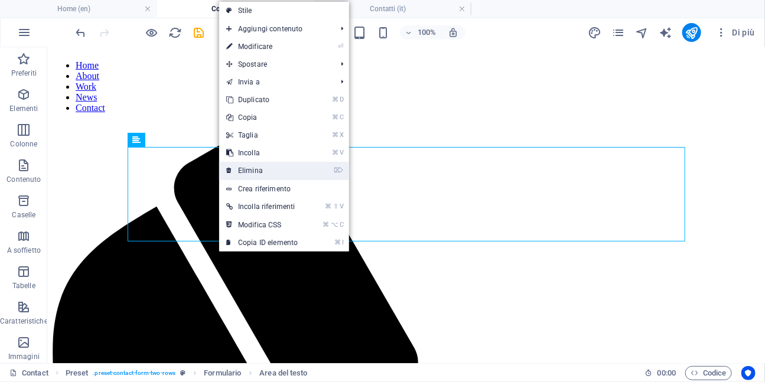
click at [247, 168] on link "⌦ Elimina" at bounding box center [262, 171] width 86 height 18
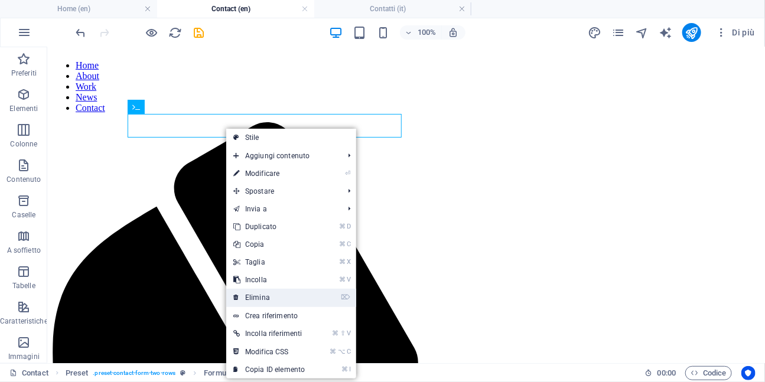
click at [260, 296] on link "⌦ Elimina" at bounding box center [269, 298] width 86 height 18
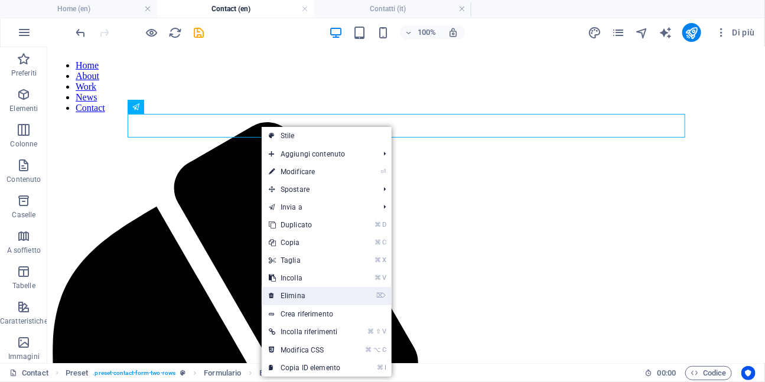
click at [300, 292] on link "⌦ Elimina" at bounding box center [305, 296] width 86 height 18
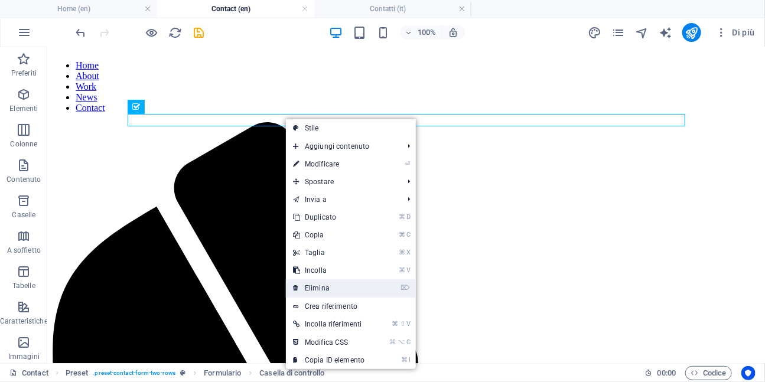
click at [321, 285] on link "⌦ Elimina" at bounding box center [329, 288] width 86 height 18
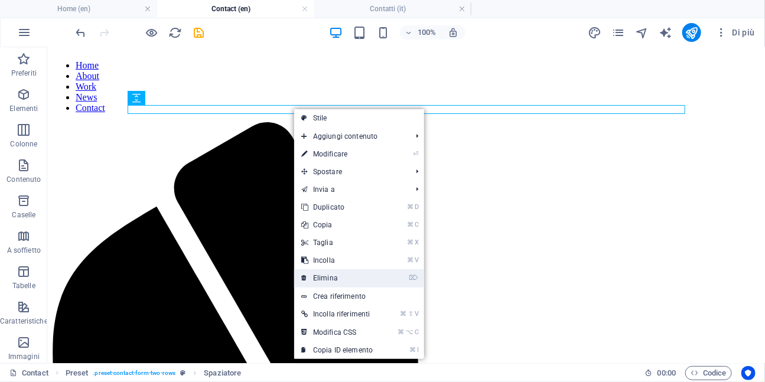
click at [322, 272] on link "⌦ Elimina" at bounding box center [337, 278] width 86 height 18
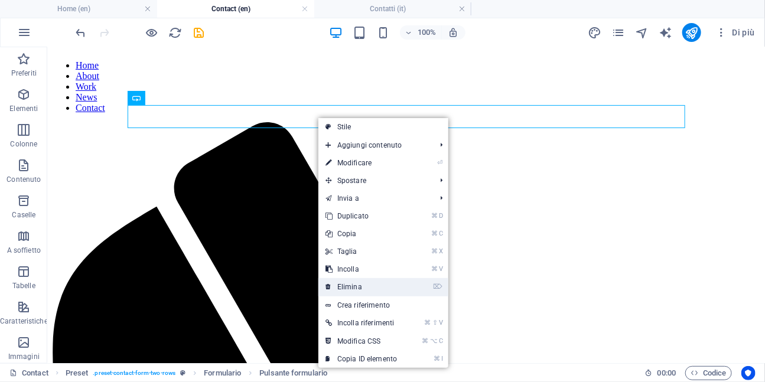
click at [344, 282] on link "⌦ Elimina" at bounding box center [361, 287] width 86 height 18
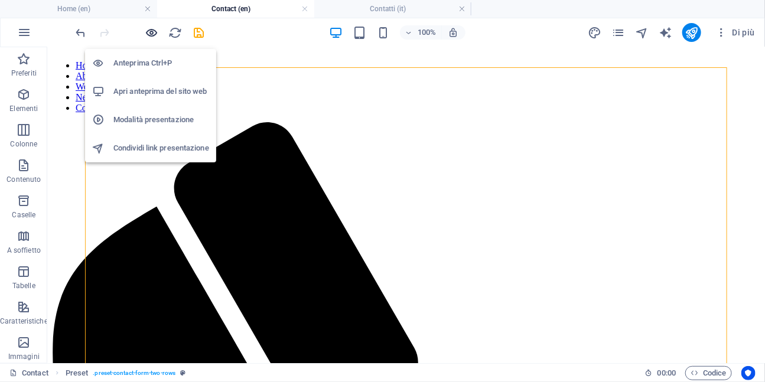
click at [149, 37] on icon "button" at bounding box center [152, 33] width 14 height 14
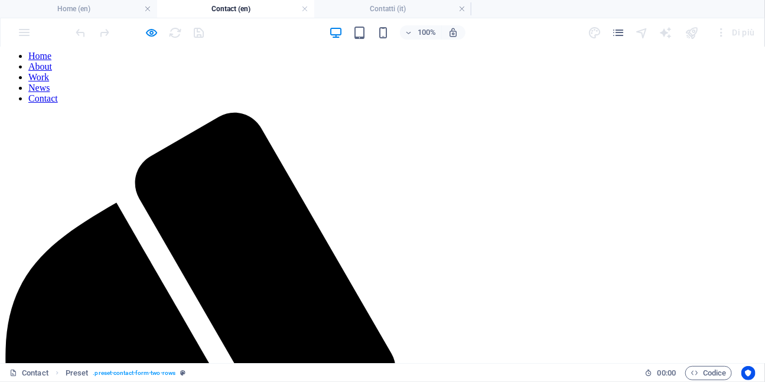
scroll to position [0, 0]
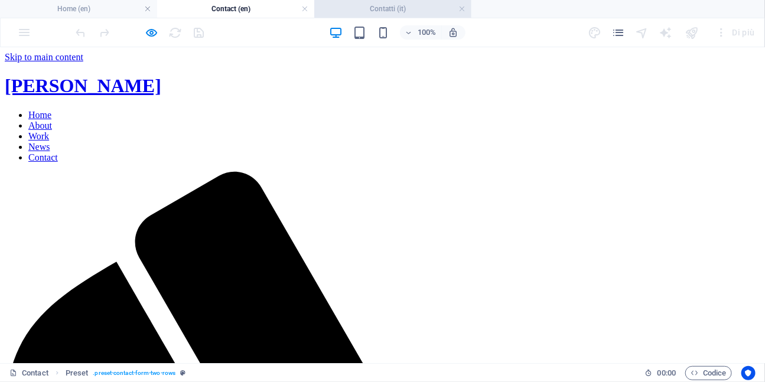
click at [355, 8] on h4 "Contatti (it)" at bounding box center [392, 8] width 157 height 13
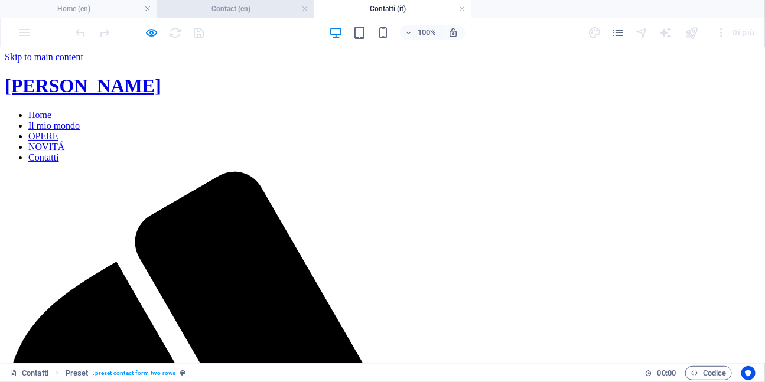
click at [240, 8] on h4 "Contact (en)" at bounding box center [235, 8] width 157 height 13
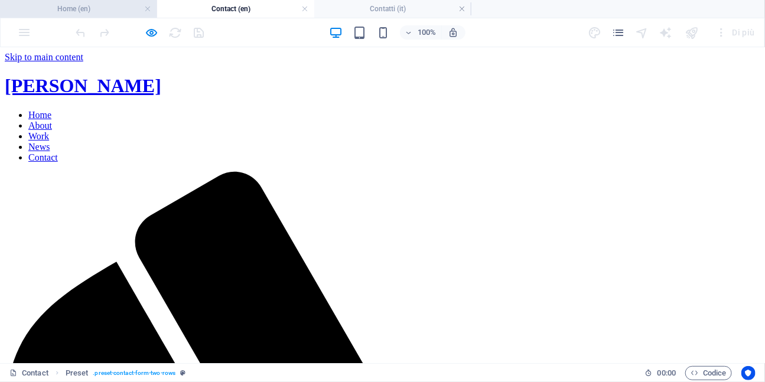
click at [110, 14] on h4 "Home (en)" at bounding box center [78, 8] width 157 height 13
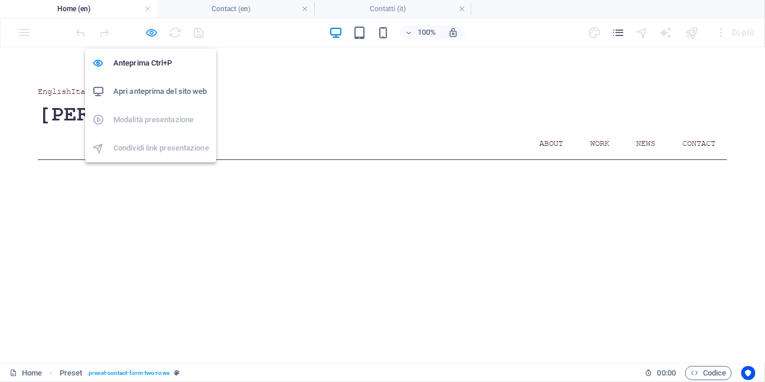
click at [154, 37] on icon "button" at bounding box center [152, 33] width 14 height 14
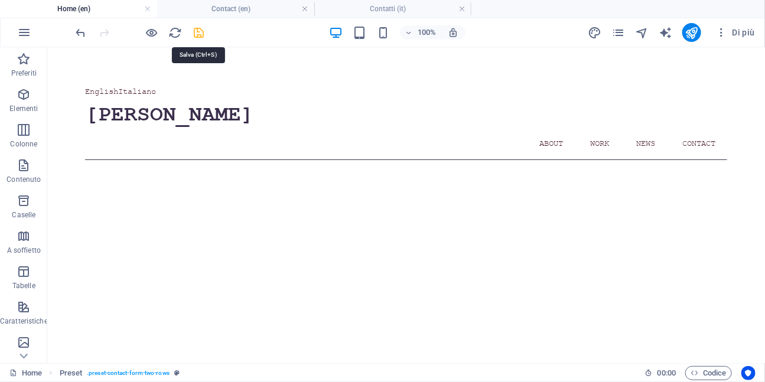
click at [200, 32] on icon "save" at bounding box center [199, 33] width 14 height 14
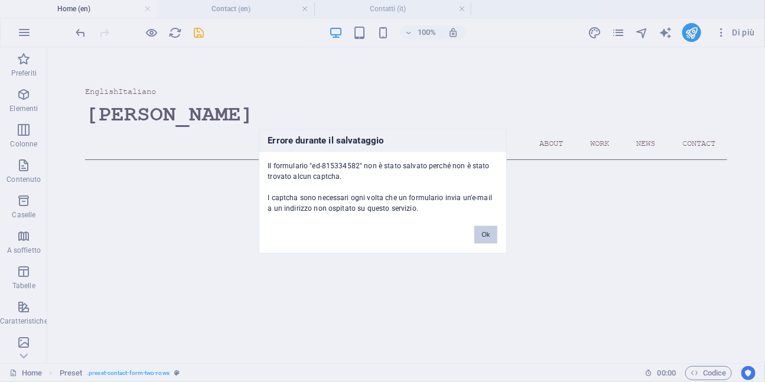
click at [484, 235] on button "Ok" at bounding box center [485, 235] width 22 height 18
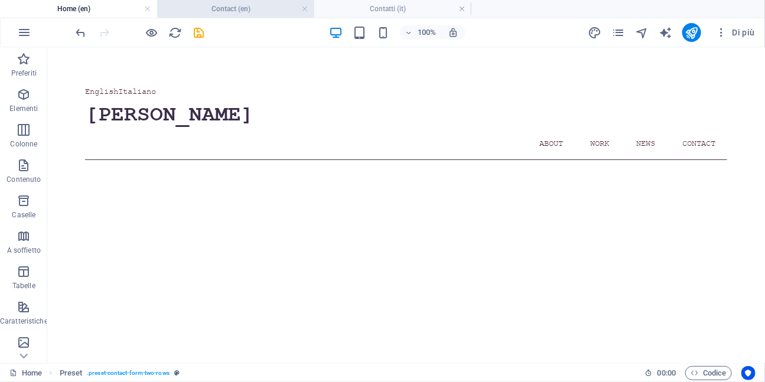
click at [286, 12] on h4 "Contact (en)" at bounding box center [235, 8] width 157 height 13
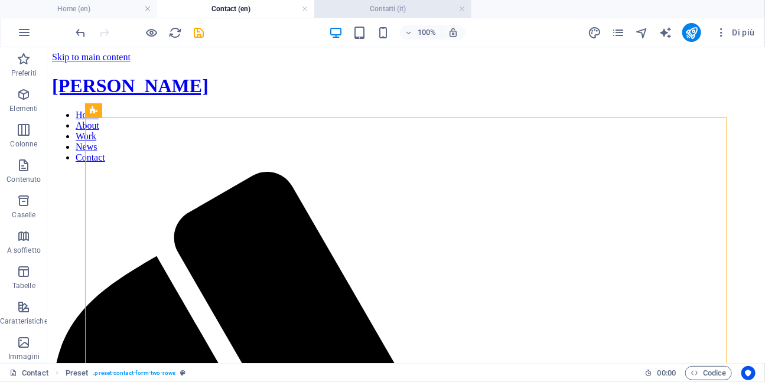
click at [345, 12] on h4 "Contatti (it)" at bounding box center [392, 8] width 157 height 13
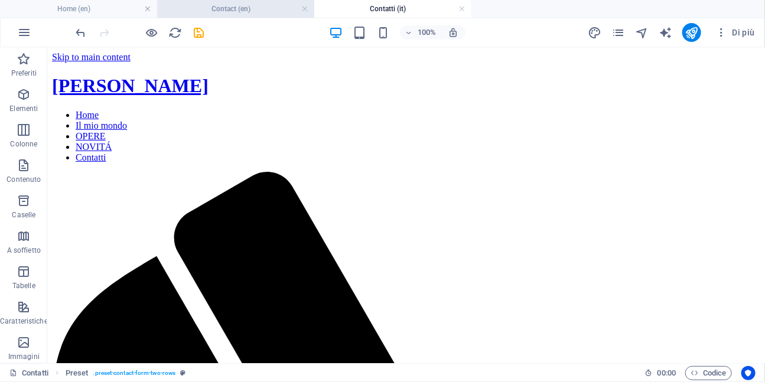
click at [246, 6] on h4 "Contact (en)" at bounding box center [235, 8] width 157 height 13
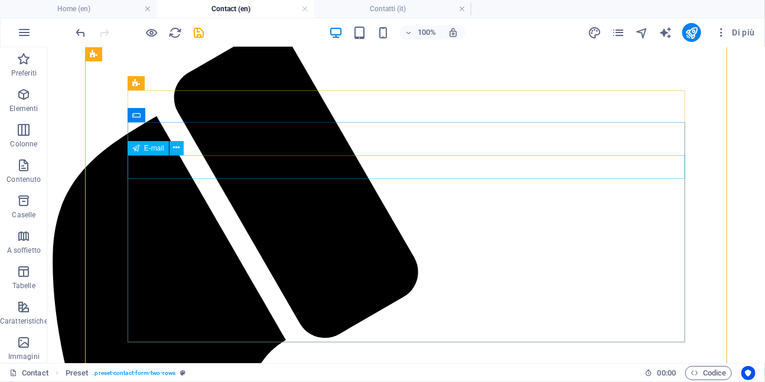
scroll to position [139, 0]
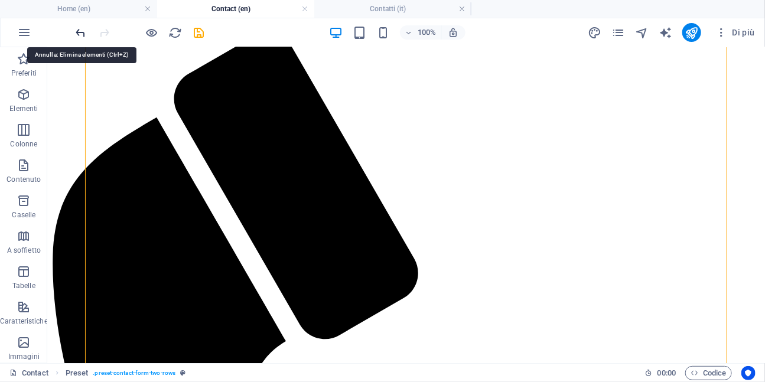
click at [77, 30] on icon "undo" at bounding box center [81, 33] width 14 height 14
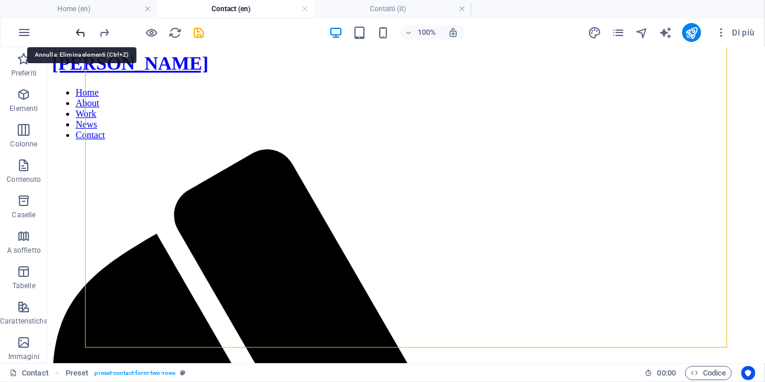
scroll to position [0, 0]
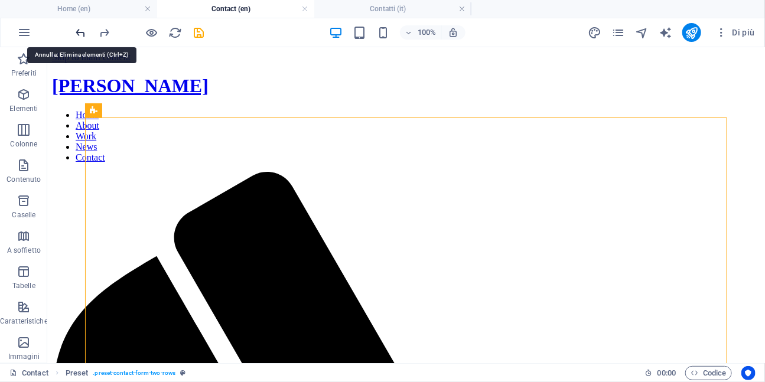
click at [77, 30] on icon "undo" at bounding box center [81, 33] width 14 height 14
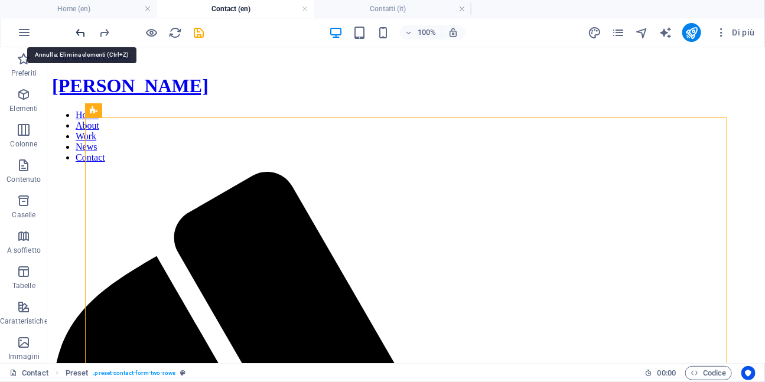
click at [77, 30] on icon "undo" at bounding box center [81, 33] width 14 height 14
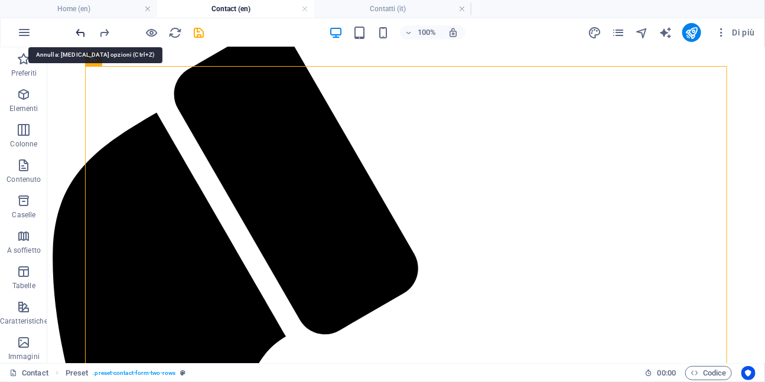
scroll to position [435, 0]
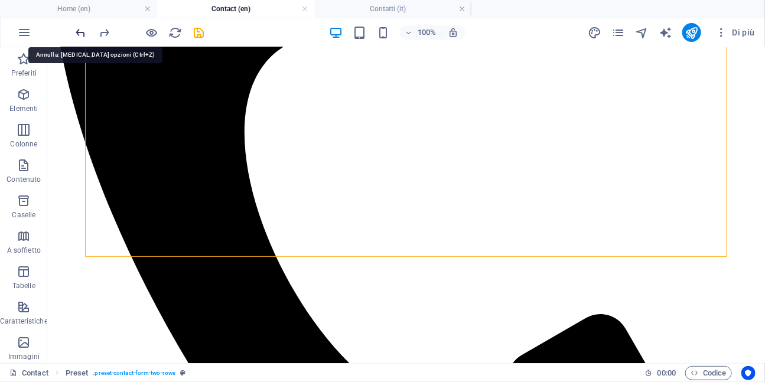
click at [77, 30] on icon "undo" at bounding box center [81, 33] width 14 height 14
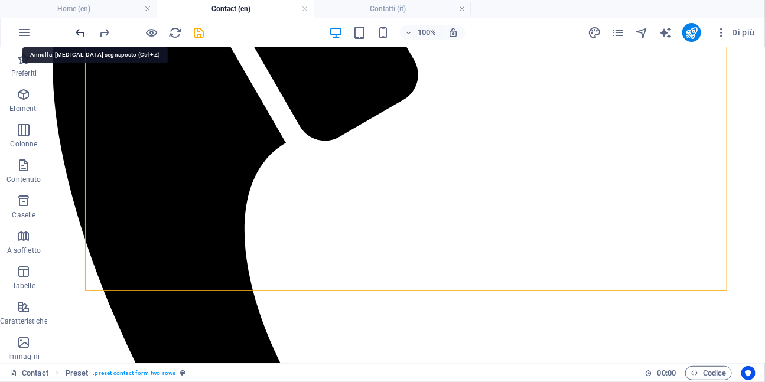
click at [77, 30] on icon "undo" at bounding box center [81, 33] width 14 height 14
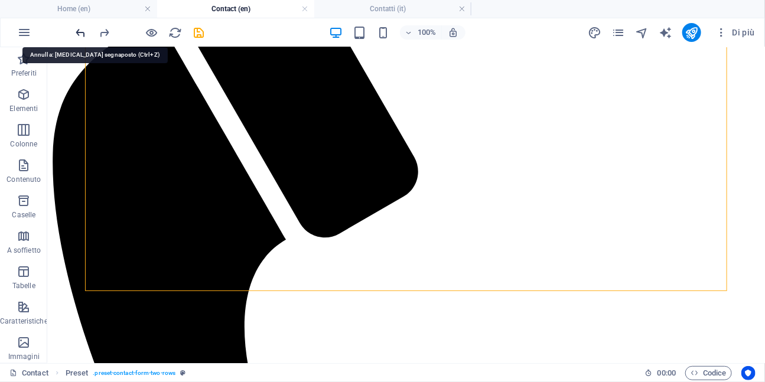
click at [77, 30] on icon "undo" at bounding box center [81, 33] width 14 height 14
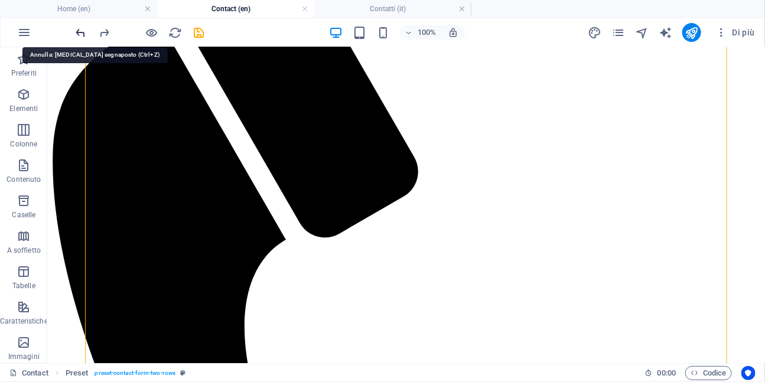
click at [77, 30] on icon "undo" at bounding box center [81, 33] width 14 height 14
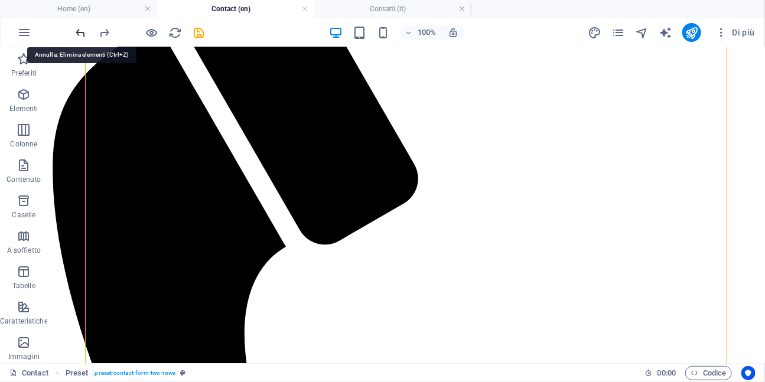
click at [77, 30] on icon "undo" at bounding box center [81, 33] width 14 height 14
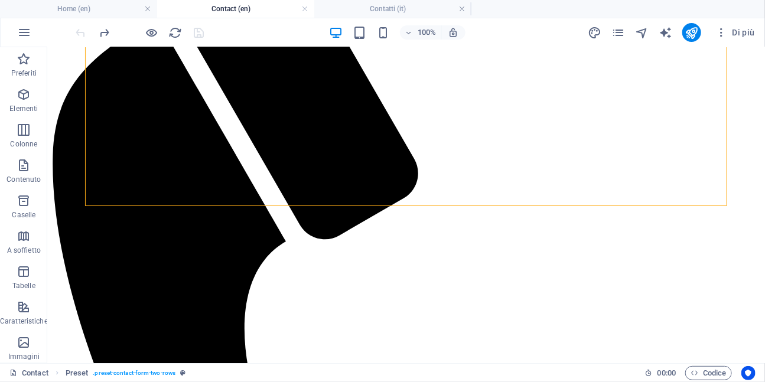
click at [77, 30] on div at bounding box center [140, 32] width 132 height 19
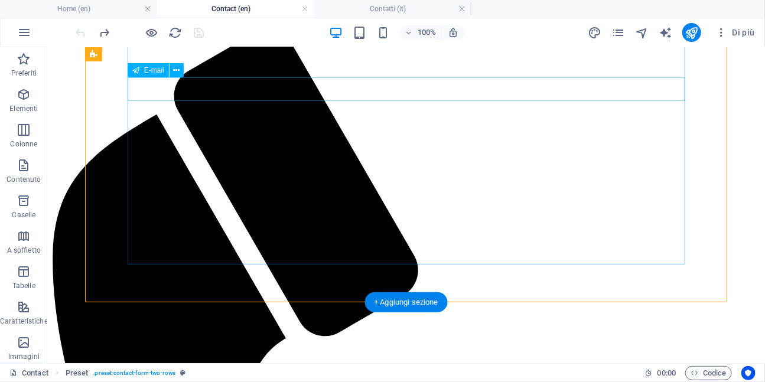
scroll to position [142, 0]
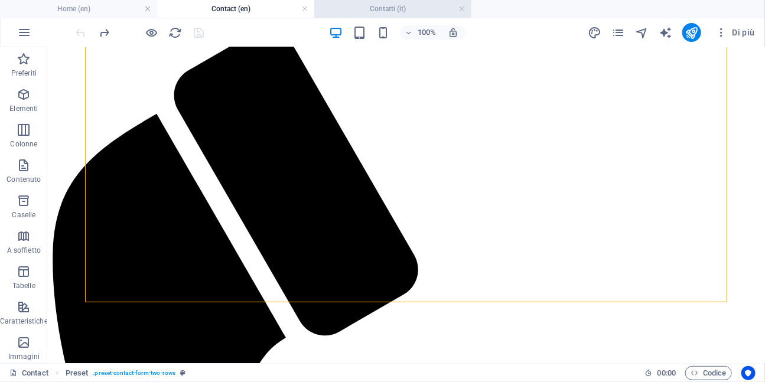
click at [376, 4] on h4 "Contatti (it)" at bounding box center [392, 8] width 157 height 13
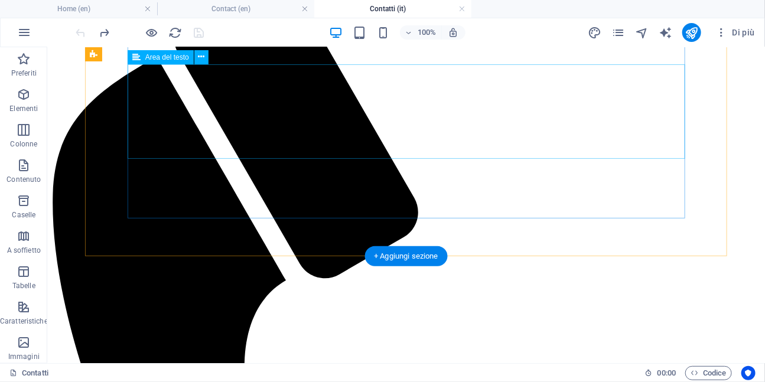
scroll to position [202, 0]
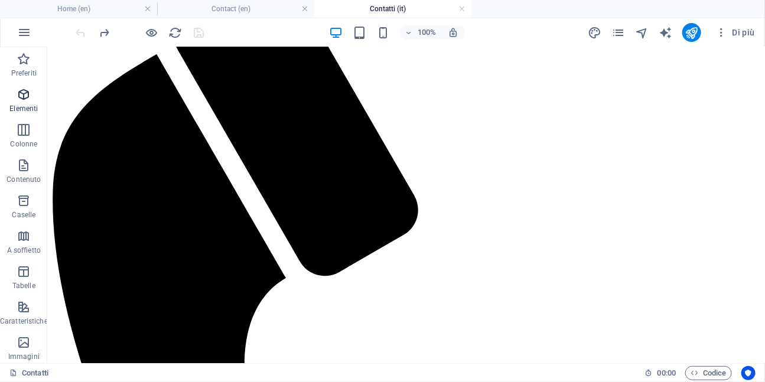
click at [23, 100] on icon "button" at bounding box center [24, 94] width 14 height 14
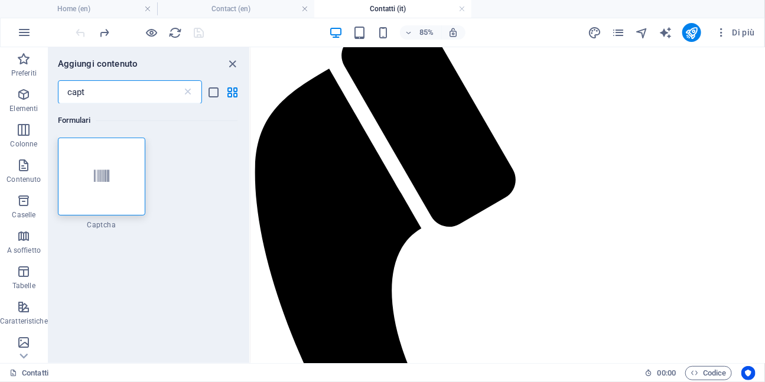
scroll to position [0, 0]
type input "capt"
click at [94, 180] on icon at bounding box center [101, 176] width 15 height 15
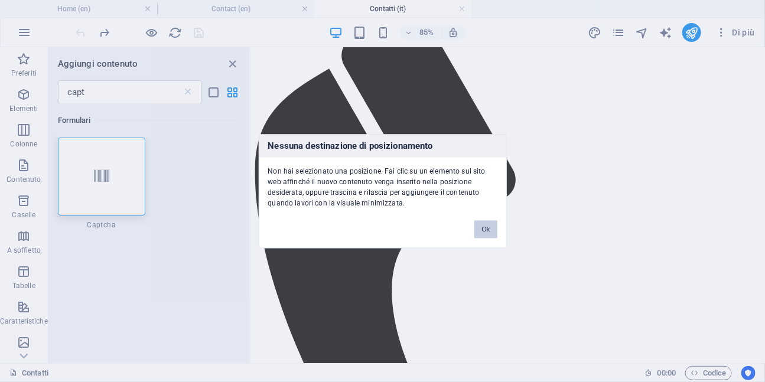
click at [487, 229] on button "Ok" at bounding box center [485, 229] width 22 height 18
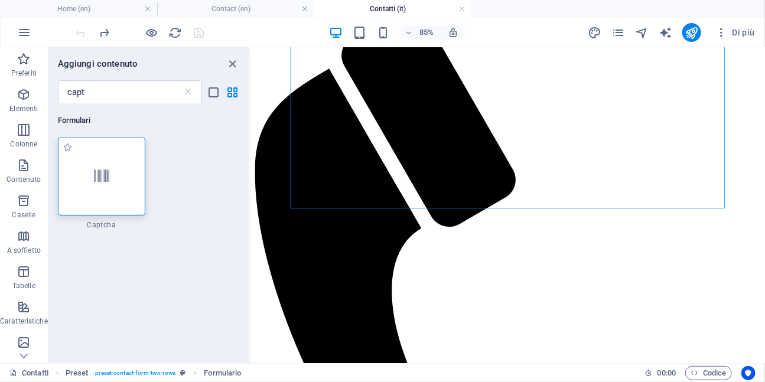
click at [111, 183] on div at bounding box center [101, 177] width 87 height 78
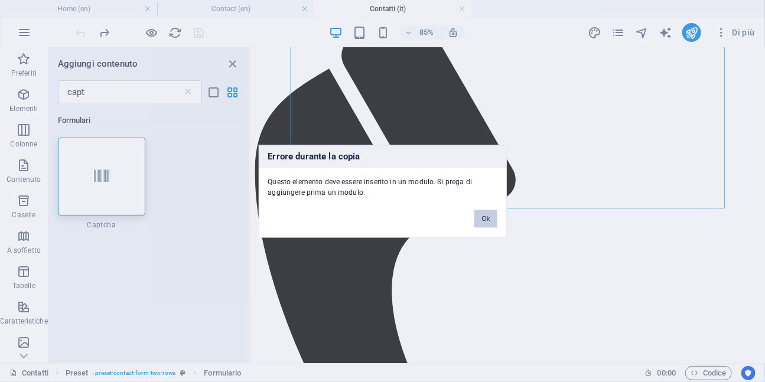
click at [482, 218] on button "Ok" at bounding box center [485, 219] width 22 height 18
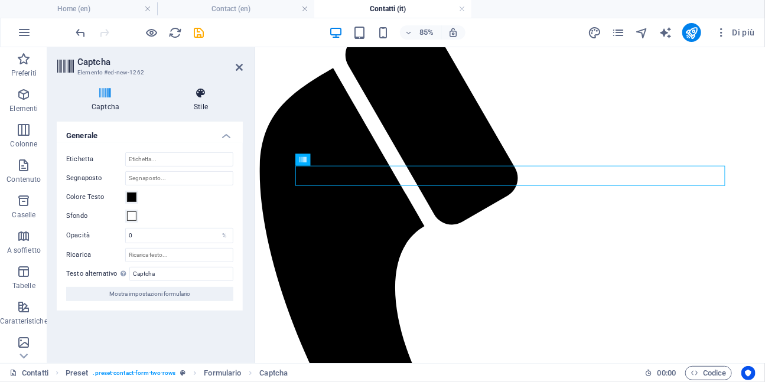
click at [201, 93] on icon at bounding box center [201, 93] width 84 height 12
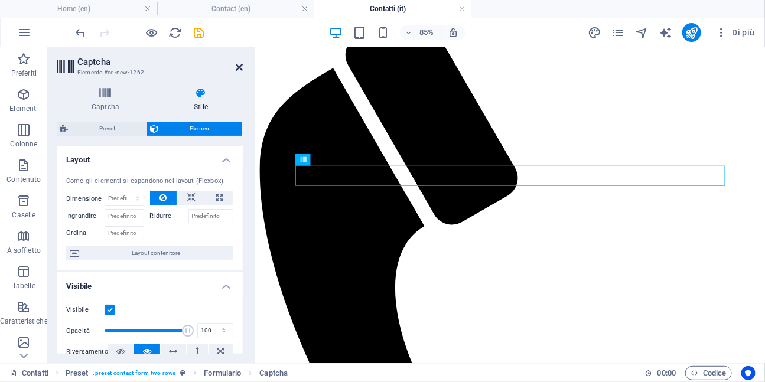
click at [237, 71] on icon at bounding box center [239, 67] width 7 height 9
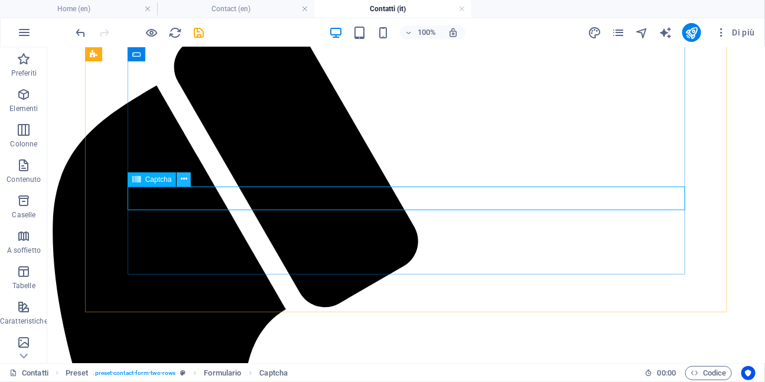
click at [187, 181] on icon at bounding box center [184, 179] width 6 height 12
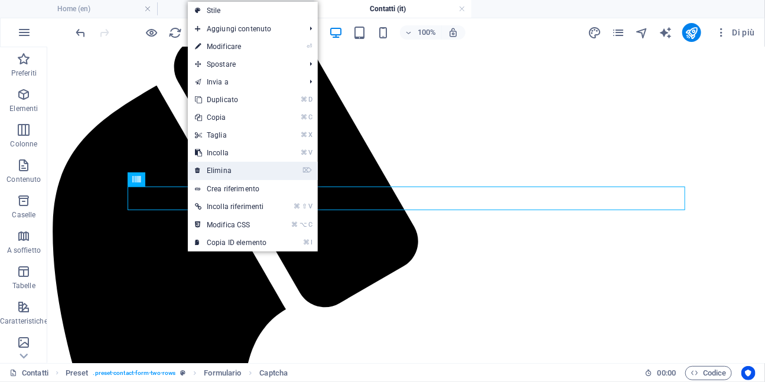
click at [221, 176] on link "⌦ Elimina" at bounding box center [231, 171] width 86 height 18
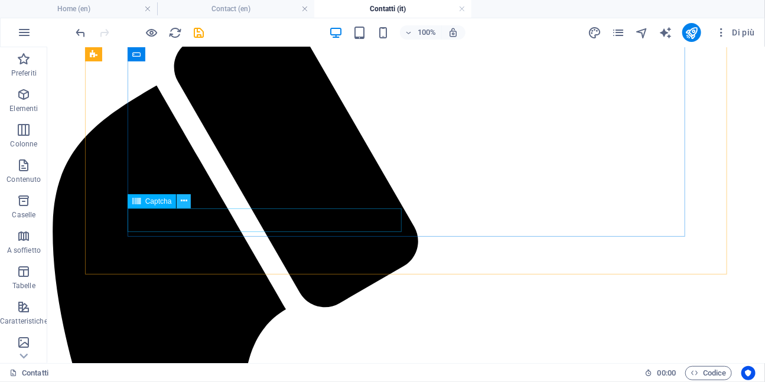
click at [186, 198] on icon at bounding box center [184, 201] width 6 height 12
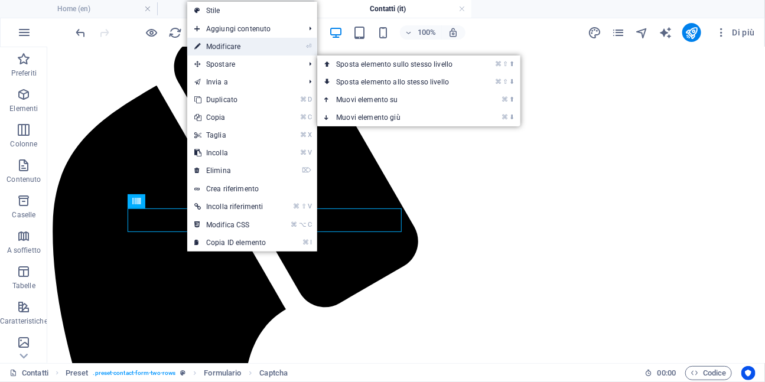
click at [230, 50] on link "⏎ Modificare" at bounding box center [230, 47] width 86 height 18
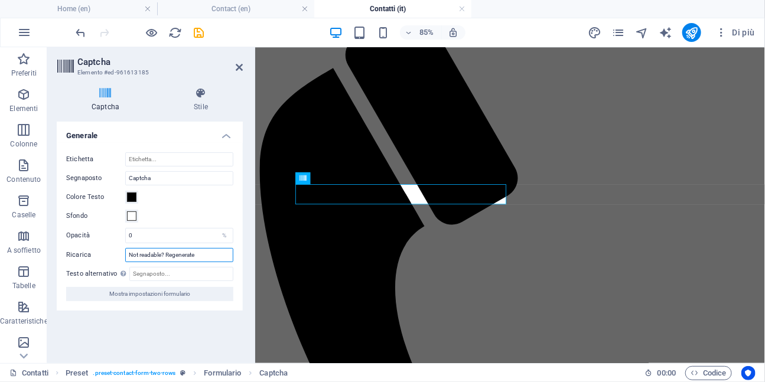
click at [196, 257] on input "Not readable? Regenerate" at bounding box center [179, 255] width 108 height 14
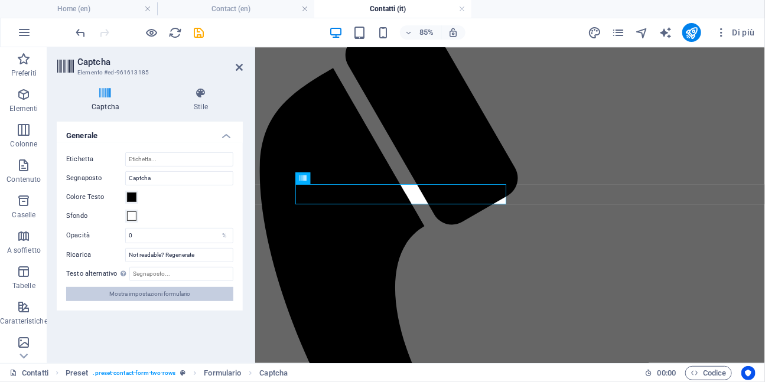
click at [172, 296] on span "Mostra impostazioni formulario" at bounding box center [149, 294] width 81 height 14
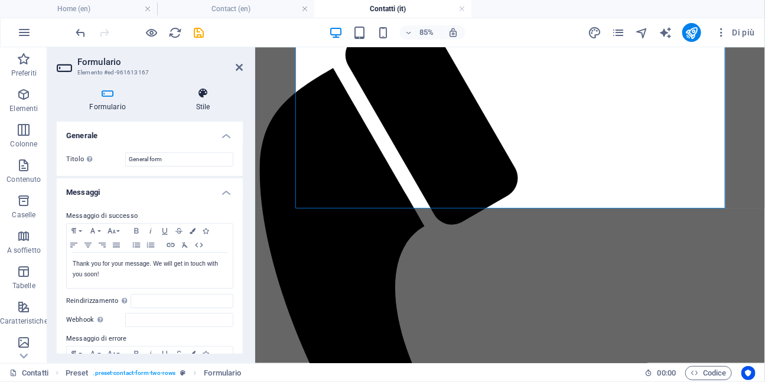
click at [203, 99] on h4 "Stile" at bounding box center [203, 99] width 80 height 25
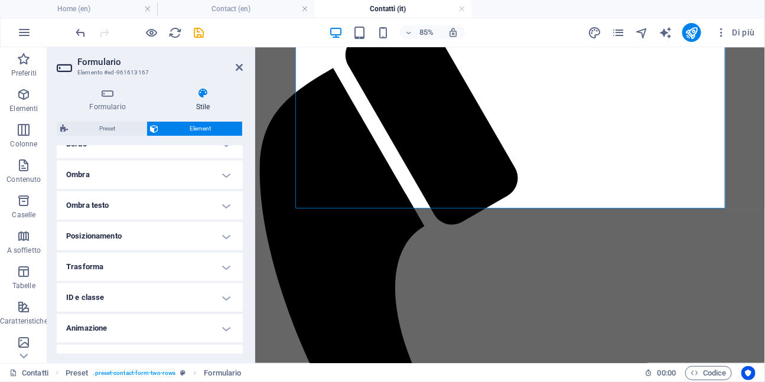
scroll to position [290, 0]
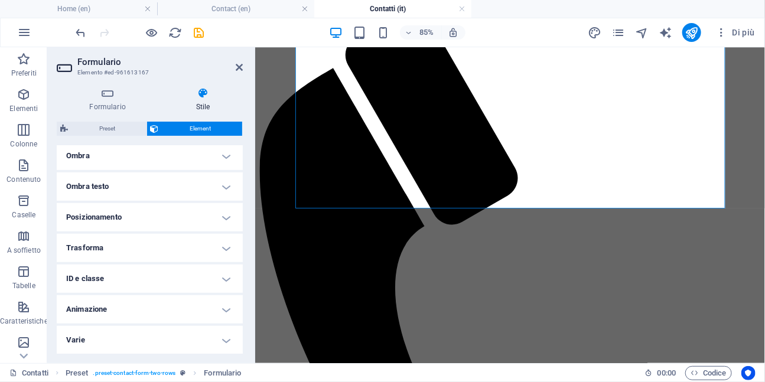
click at [128, 277] on h4 "ID e classe" at bounding box center [150, 279] width 186 height 28
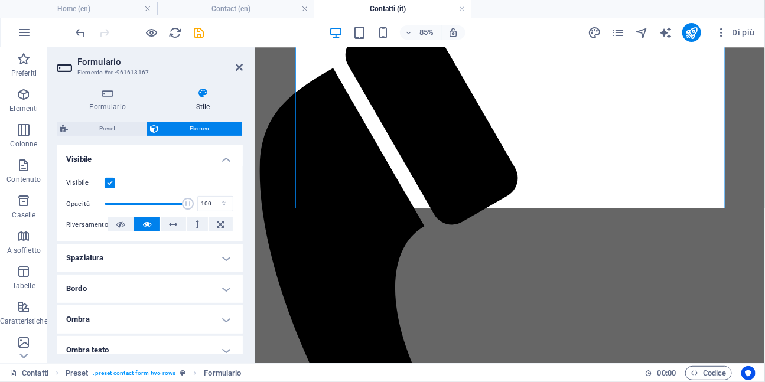
scroll to position [97, 0]
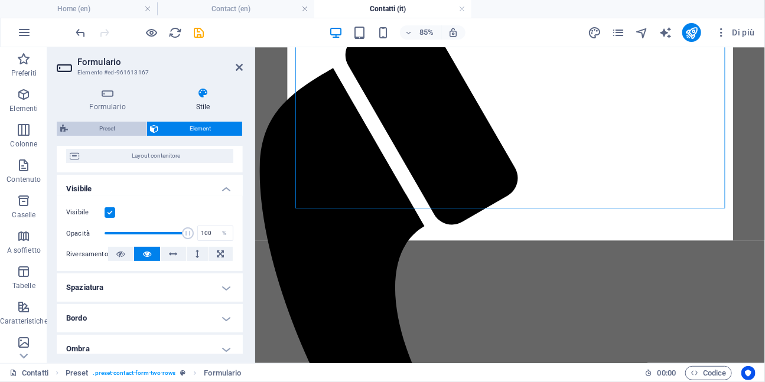
click at [64, 130] on icon at bounding box center [64, 129] width 8 height 14
select select "px"
select select "rem"
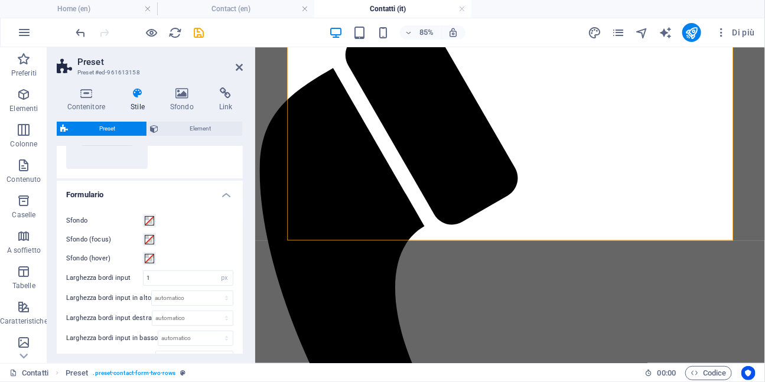
scroll to position [91, 0]
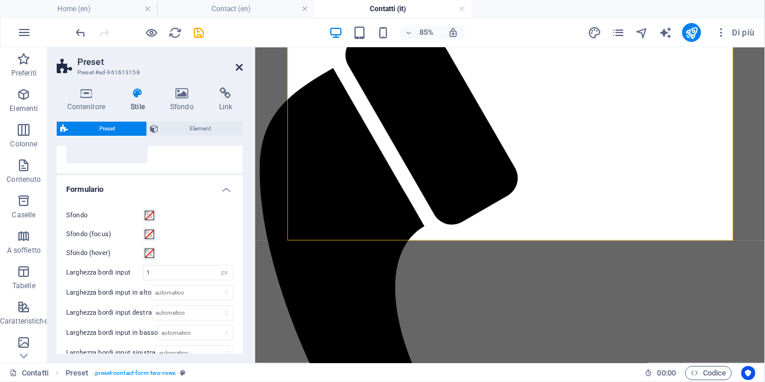
click at [241, 66] on icon at bounding box center [239, 67] width 7 height 9
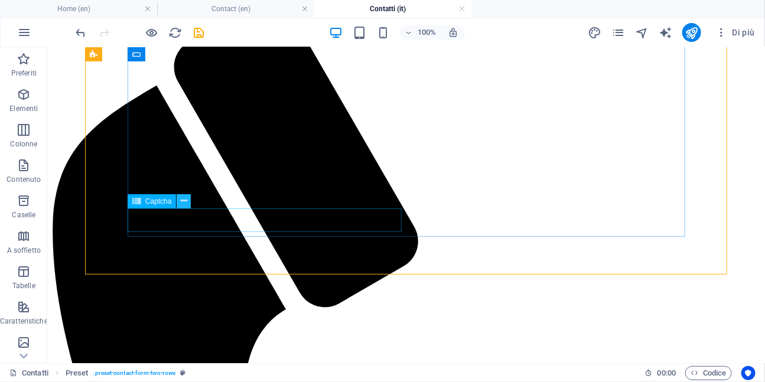
click at [187, 199] on button at bounding box center [184, 201] width 14 height 14
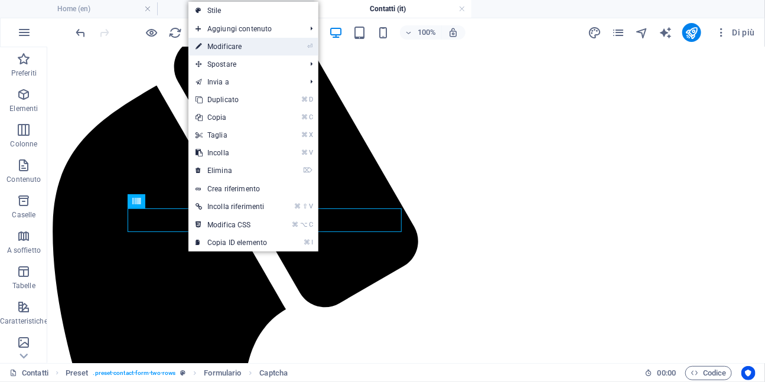
click at [228, 53] on link "⏎ Modificare" at bounding box center [231, 47] width 86 height 18
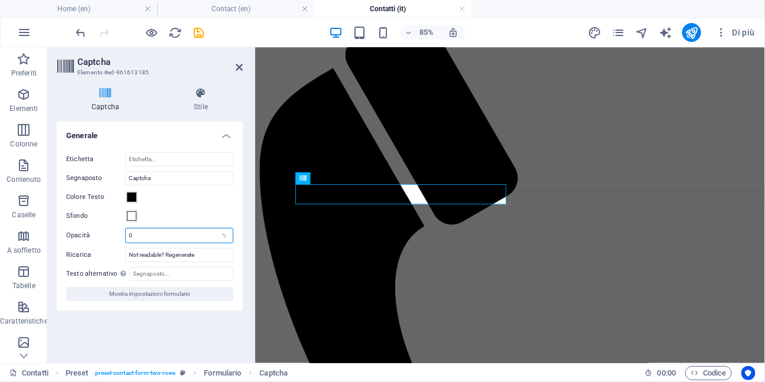
click at [163, 230] on input "0" at bounding box center [179, 236] width 107 height 14
click at [170, 161] on input "Etichetta" at bounding box center [179, 159] width 108 height 14
click at [200, 98] on icon at bounding box center [201, 93] width 84 height 12
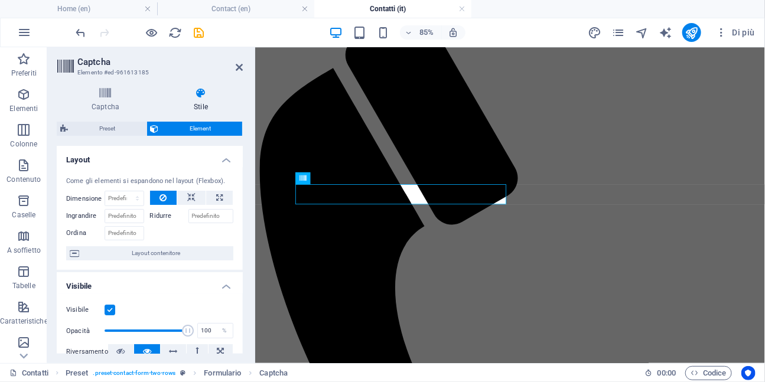
click at [200, 98] on icon at bounding box center [201, 93] width 84 height 12
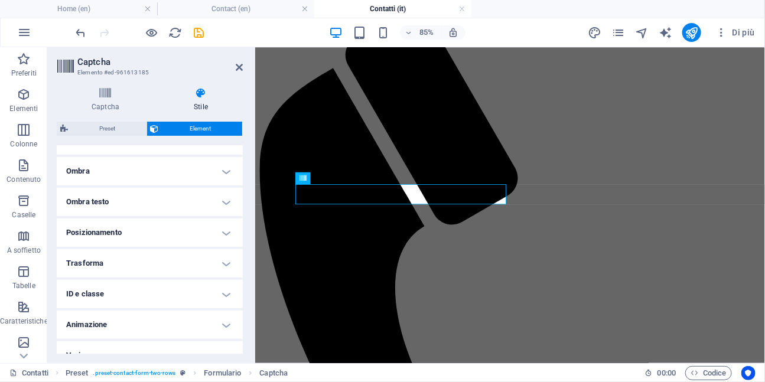
scroll to position [290, 0]
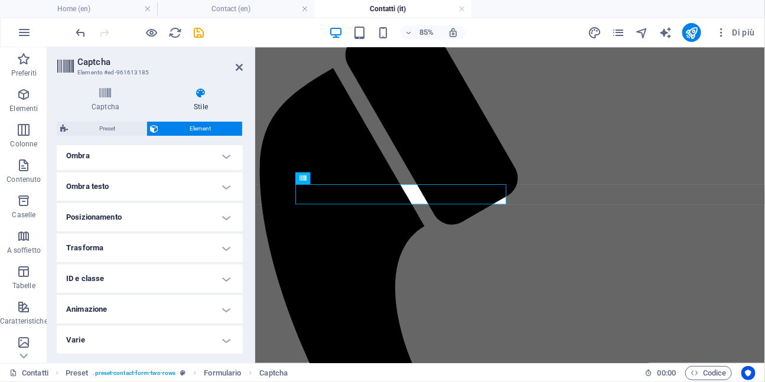
click at [109, 247] on h4 "Trasforma" at bounding box center [150, 248] width 186 height 28
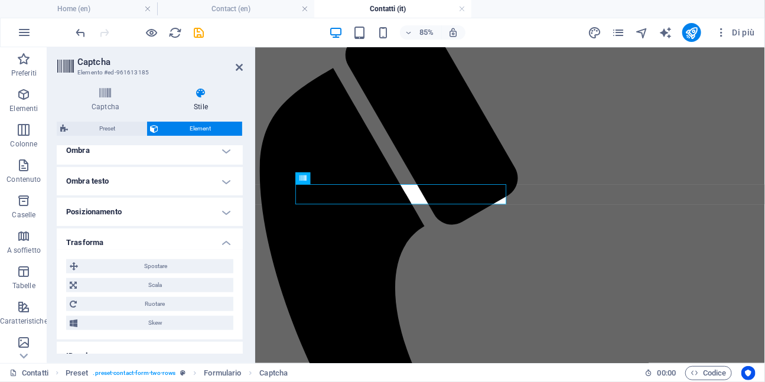
click at [116, 239] on h4 "Trasforma" at bounding box center [150, 239] width 186 height 21
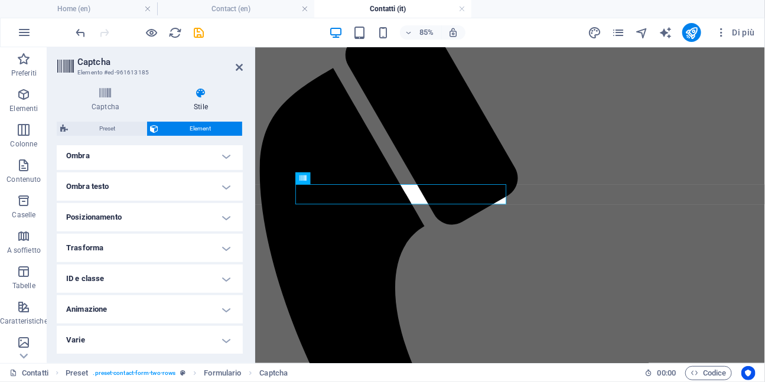
click at [103, 291] on h4 "ID e classe" at bounding box center [150, 279] width 186 height 28
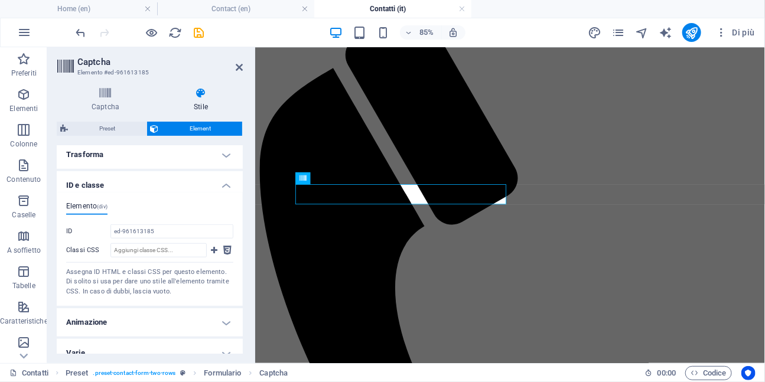
scroll to position [397, 0]
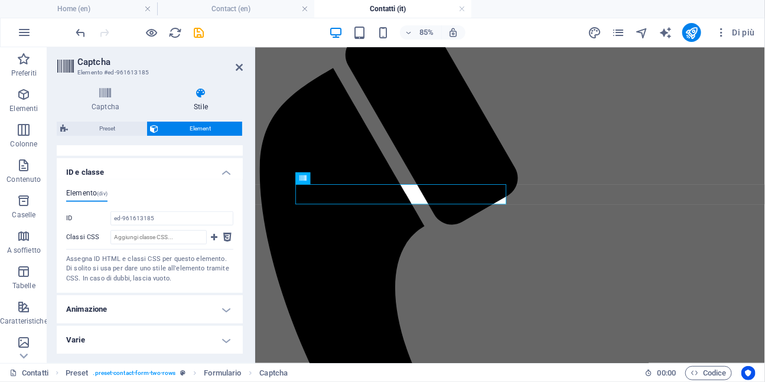
click at [133, 310] on h4 "Animazione" at bounding box center [150, 309] width 186 height 28
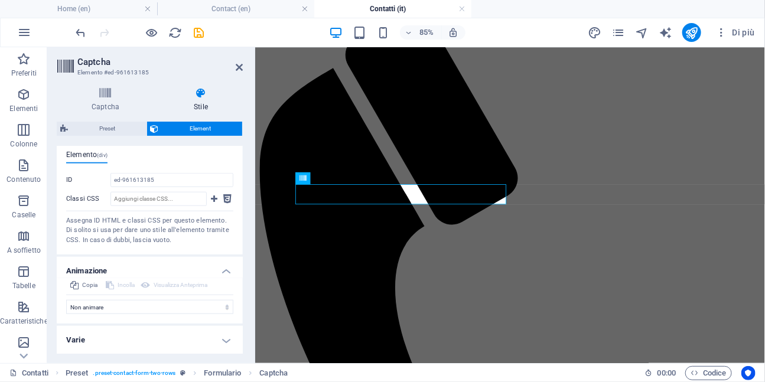
click at [224, 270] on h4 "Animazione" at bounding box center [150, 267] width 186 height 21
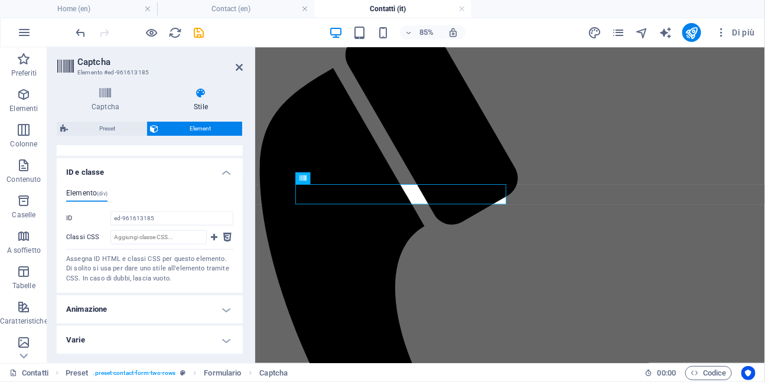
click at [225, 174] on h4 "ID e classe" at bounding box center [150, 168] width 186 height 21
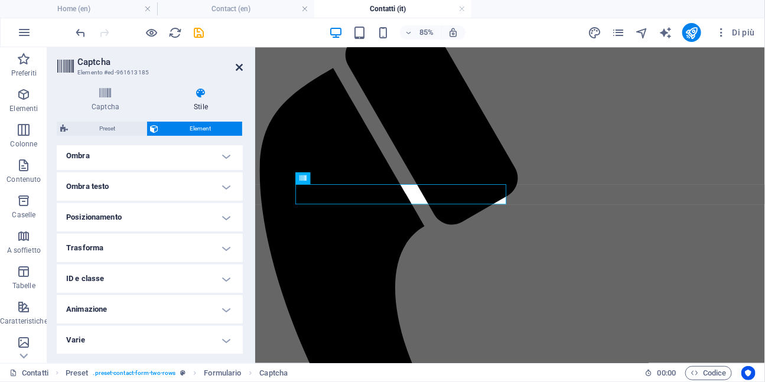
click at [240, 69] on icon at bounding box center [239, 67] width 7 height 9
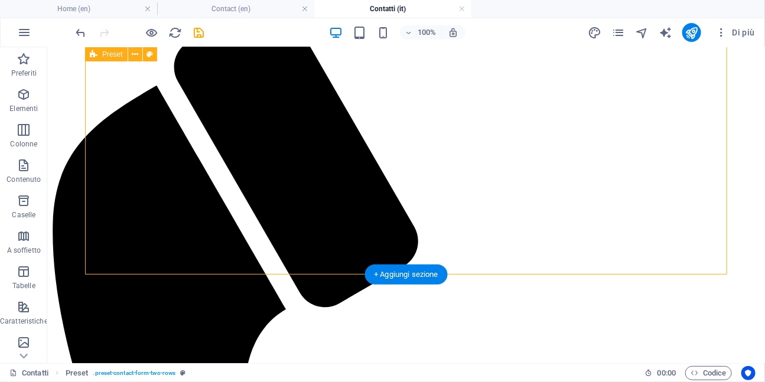
scroll to position [156, 0]
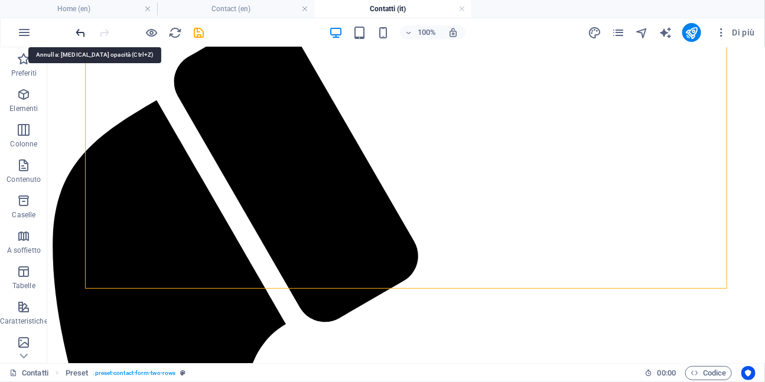
click at [81, 31] on icon "undo" at bounding box center [81, 33] width 14 height 14
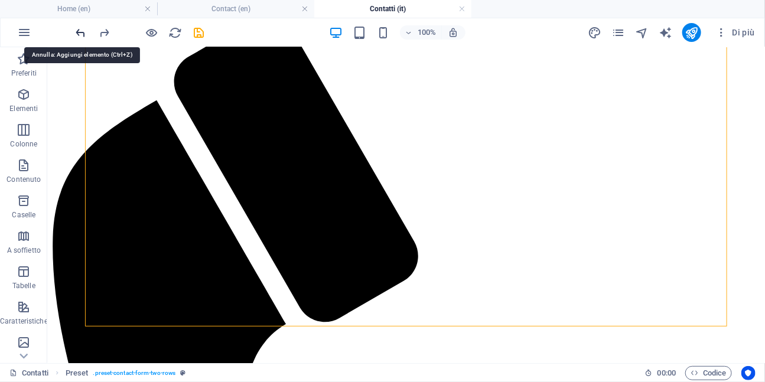
click at [81, 31] on icon "undo" at bounding box center [81, 33] width 14 height 14
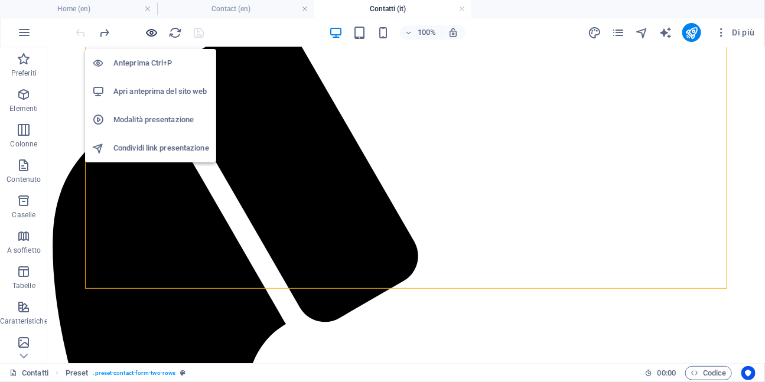
click at [155, 31] on icon "button" at bounding box center [152, 33] width 14 height 14
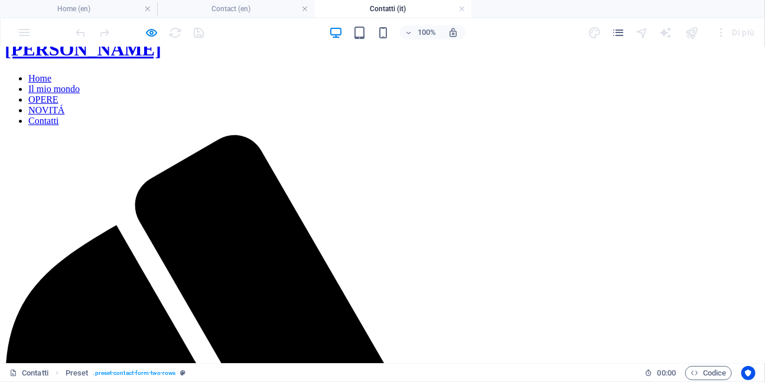
scroll to position [30, 0]
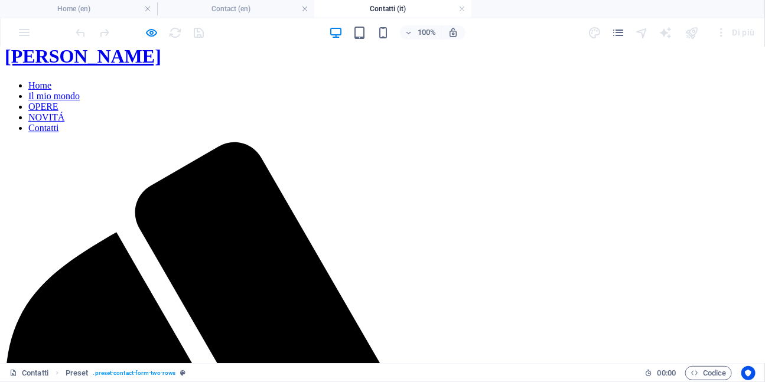
type input "[PERSON_NAME]"
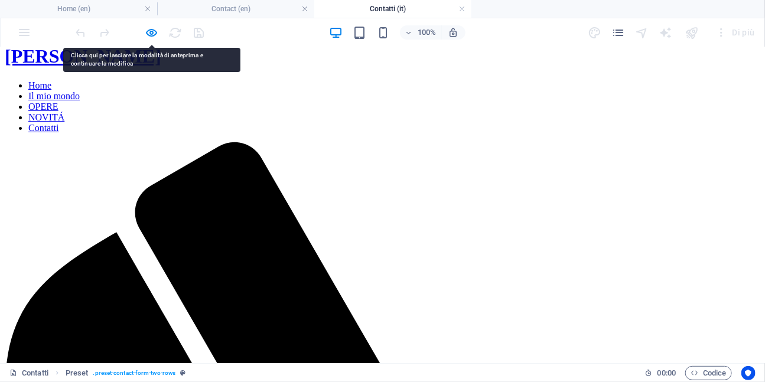
type input "[EMAIL_ADDRESS][DOMAIN_NAME]"
checkbox input "true"
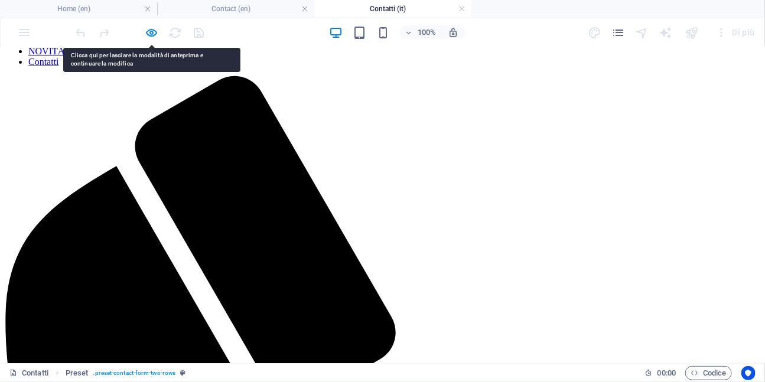
scroll to position [99, 0]
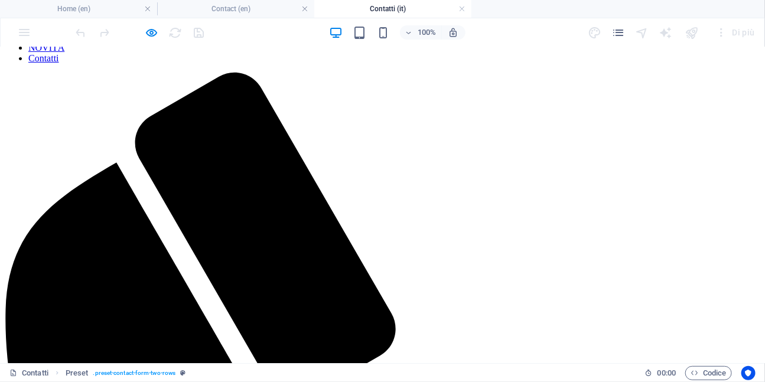
type input "8FD35P"
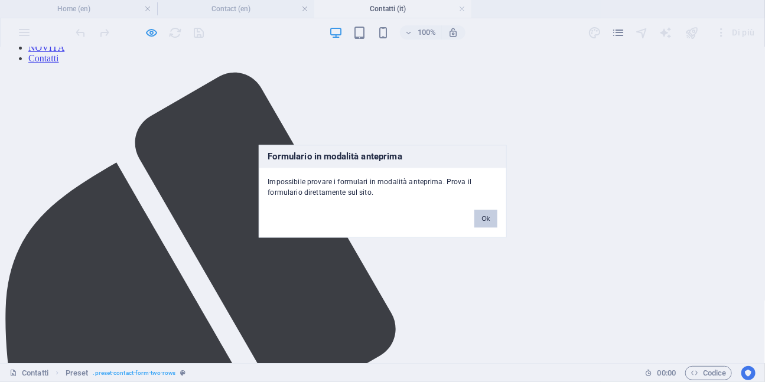
click at [481, 219] on button "Ok" at bounding box center [485, 219] width 22 height 18
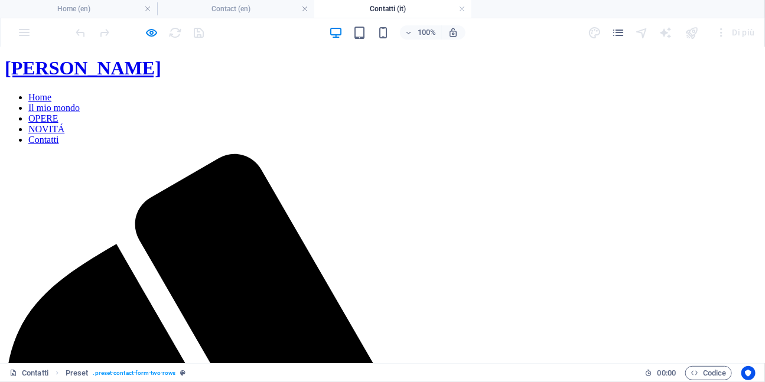
scroll to position [0, 0]
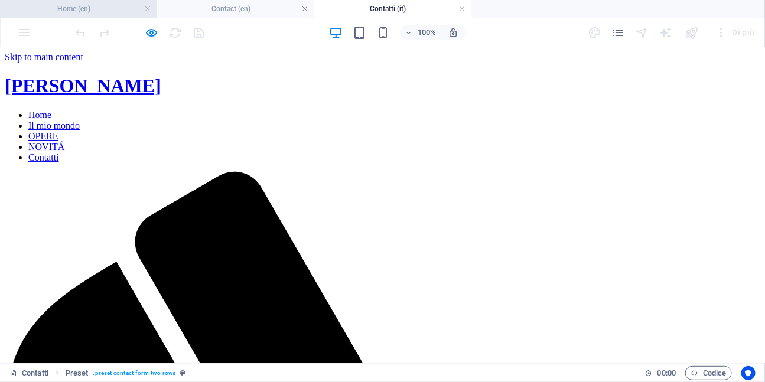
click at [112, 10] on h4 "Home (en)" at bounding box center [78, 8] width 157 height 13
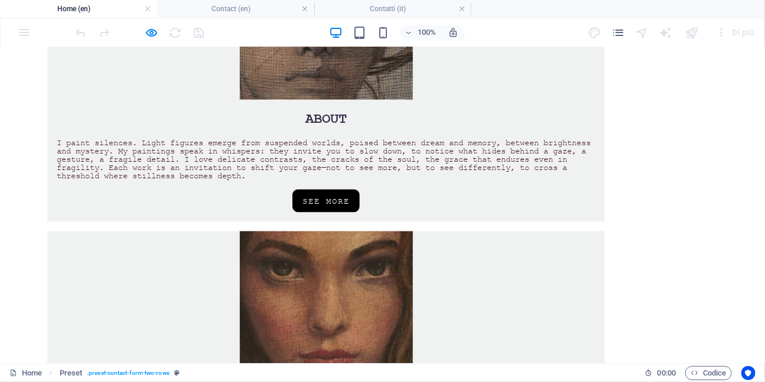
scroll to position [654, 0]
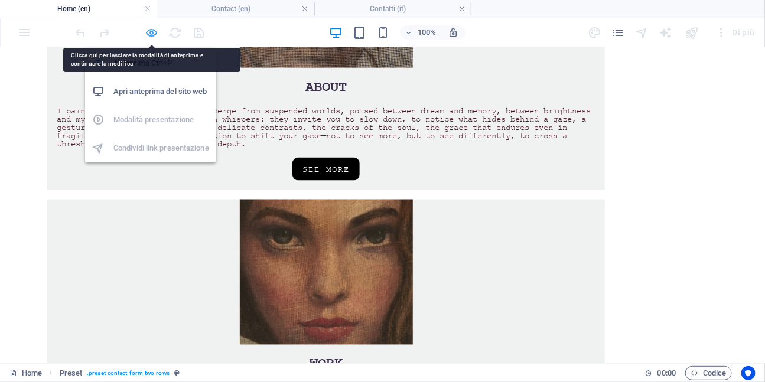
click at [151, 31] on icon "button" at bounding box center [152, 33] width 14 height 14
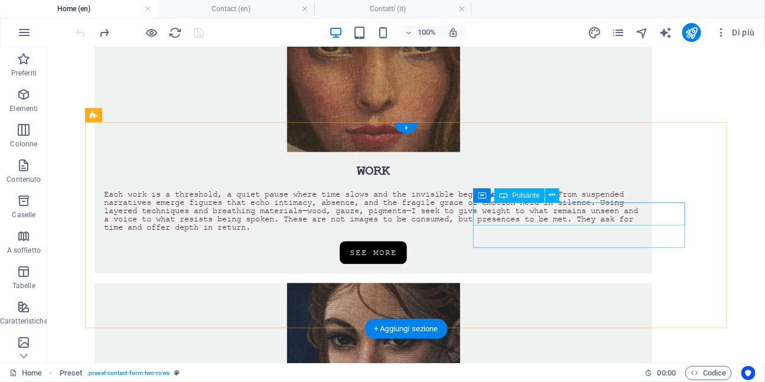
scroll to position [861, 0]
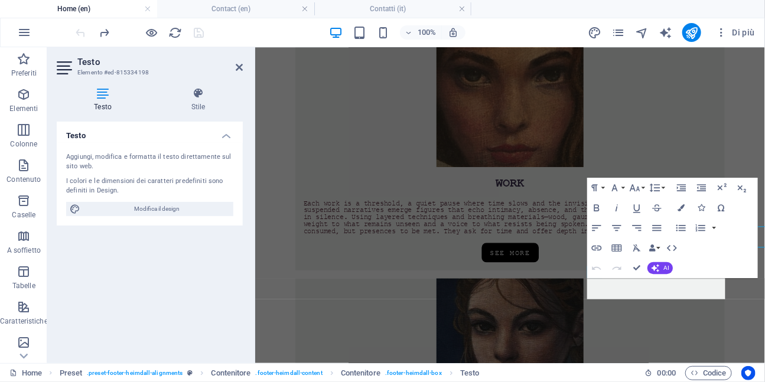
scroll to position [866, 0]
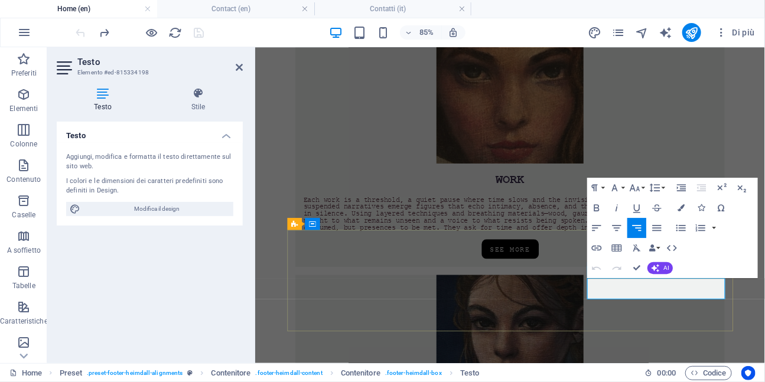
click at [196, 100] on h4 "Stile" at bounding box center [198, 99] width 89 height 25
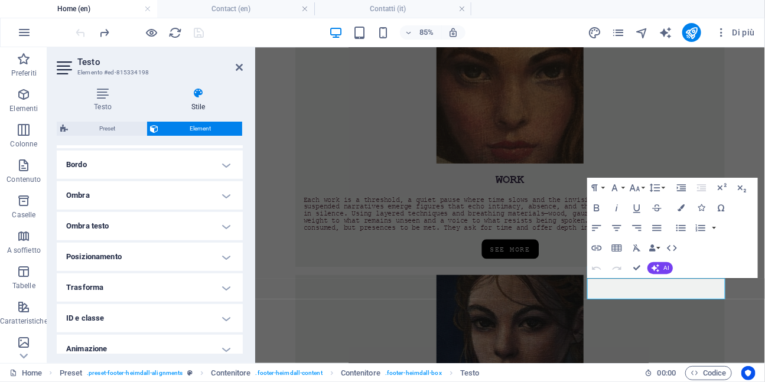
scroll to position [290, 0]
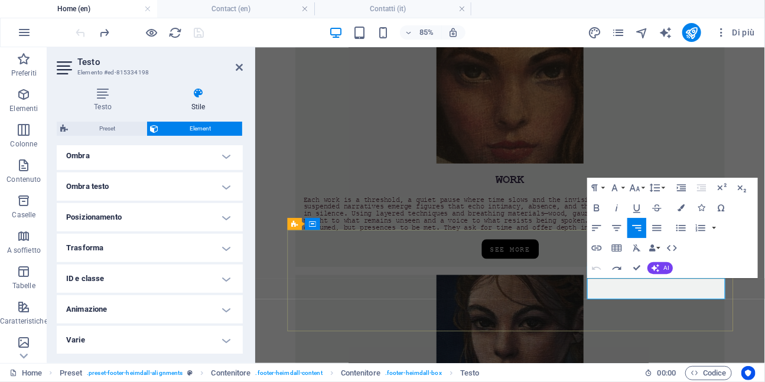
drag, startPoint x: 741, startPoint y: 329, endPoint x: 810, endPoint y: 327, distance: 69.1
click at [597, 247] on icon "button" at bounding box center [596, 248] width 12 height 12
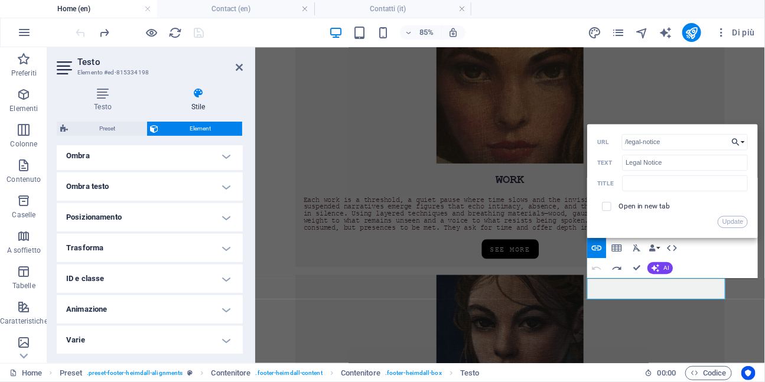
click at [741, 141] on button "Choose Link" at bounding box center [738, 142] width 19 height 16
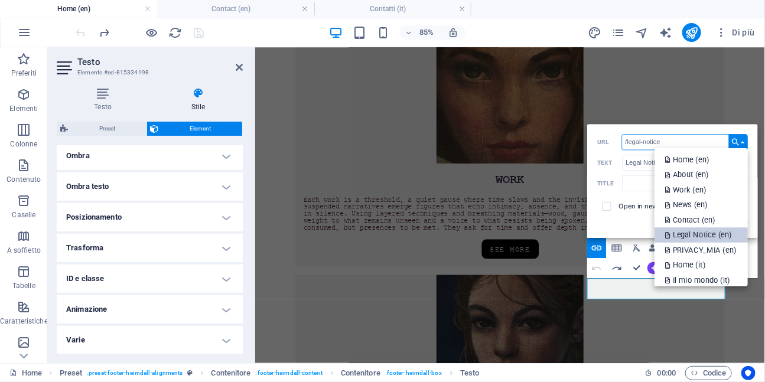
click at [705, 233] on p "Legal Notice (en)" at bounding box center [698, 235] width 69 height 15
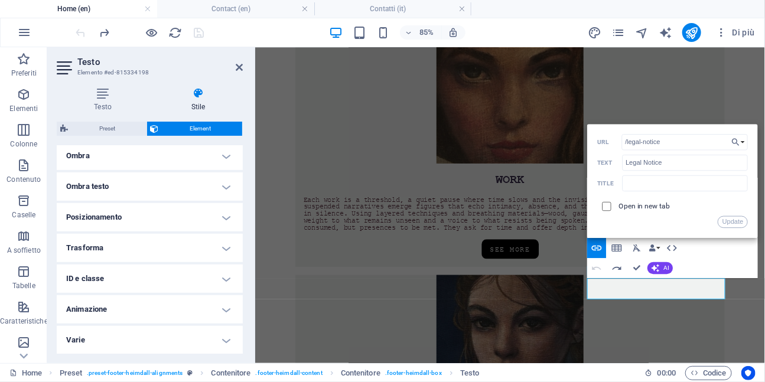
click at [606, 206] on input "checkbox" at bounding box center [604, 204] width 9 height 9
checkbox input "true"
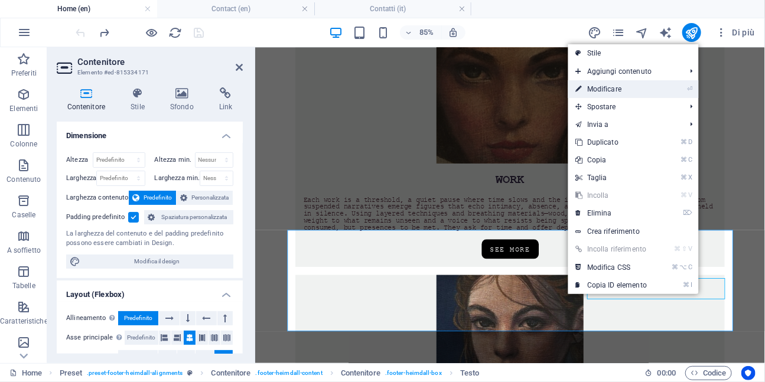
click at [623, 90] on link "⏎ Modificare" at bounding box center [611, 89] width 86 height 18
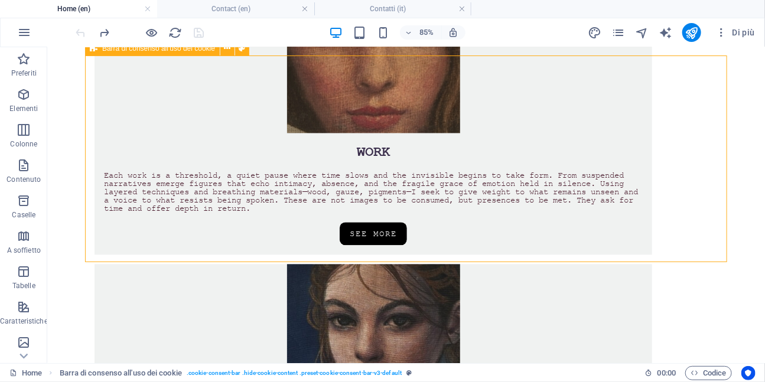
scroll to position [805, 0]
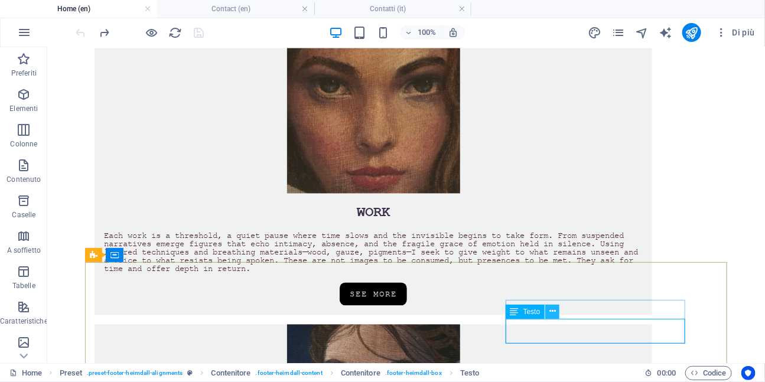
click at [555, 314] on icon at bounding box center [552, 311] width 6 height 12
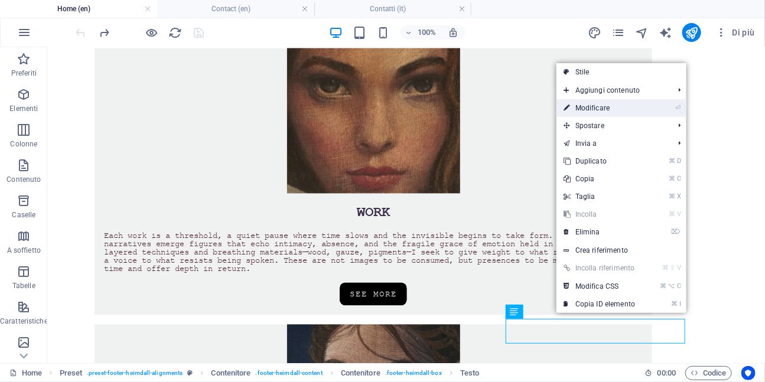
click at [598, 107] on link "⏎ Modificare" at bounding box center [599, 108] width 86 height 18
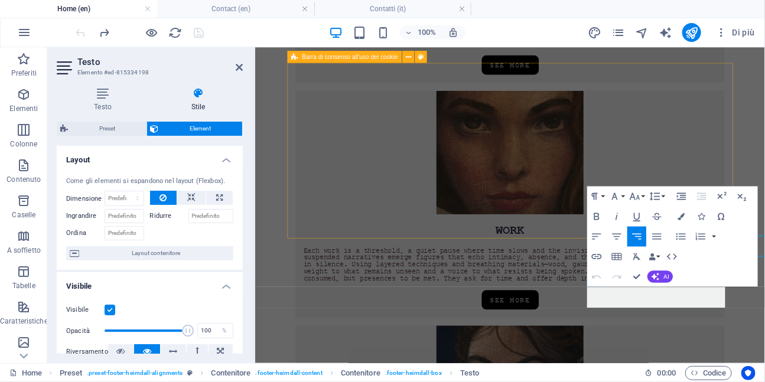
scroll to position [856, 0]
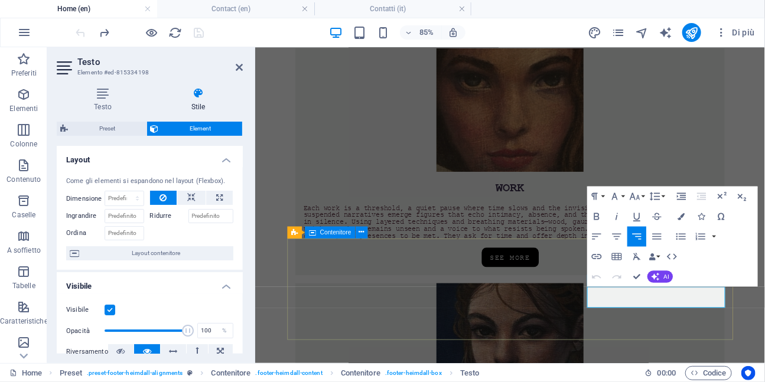
drag, startPoint x: 746, startPoint y: 341, endPoint x: 808, endPoint y: 339, distance: 61.5
click at [599, 259] on icon "button" at bounding box center [596, 256] width 12 height 12
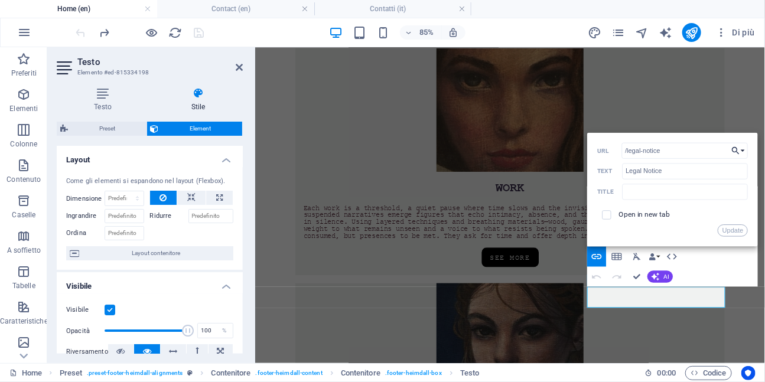
click at [742, 149] on button "Choose Link" at bounding box center [738, 150] width 19 height 16
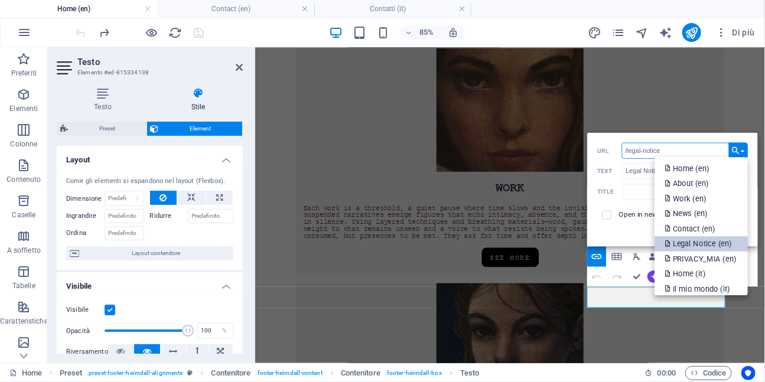
click at [704, 246] on p "Legal Notice (en)" at bounding box center [698, 243] width 69 height 15
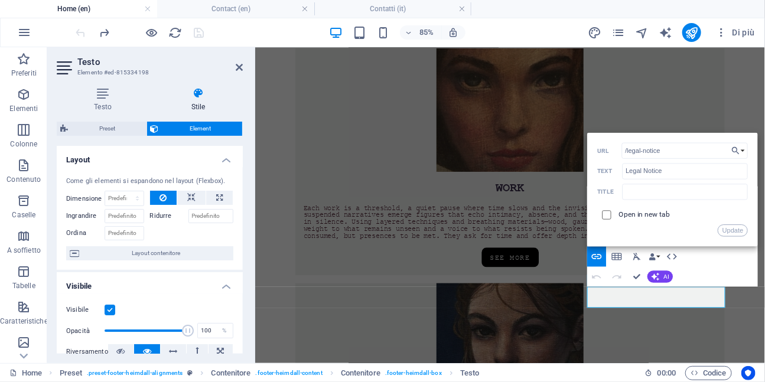
click at [606, 215] on input "checkbox" at bounding box center [604, 213] width 9 height 9
checkbox input "true"
click at [705, 229] on div "Update" at bounding box center [672, 230] width 151 height 12
click at [730, 233] on button "Update" at bounding box center [732, 230] width 30 height 12
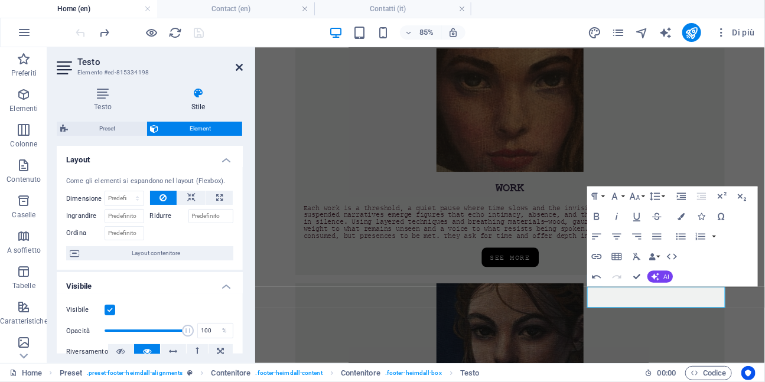
click at [236, 66] on icon at bounding box center [239, 67] width 7 height 9
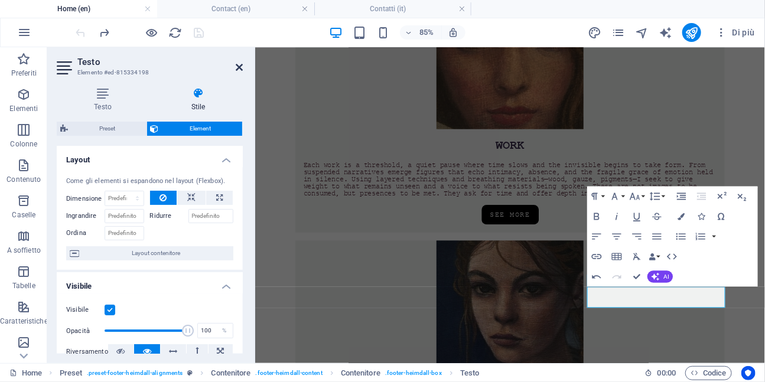
scroll to position [805, 0]
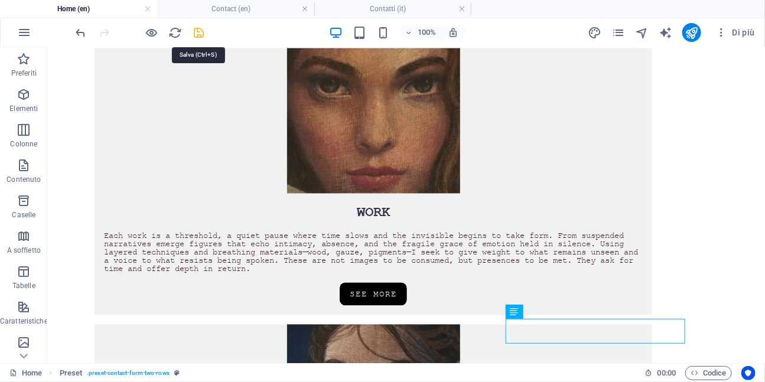
click at [201, 32] on icon "save" at bounding box center [199, 33] width 14 height 14
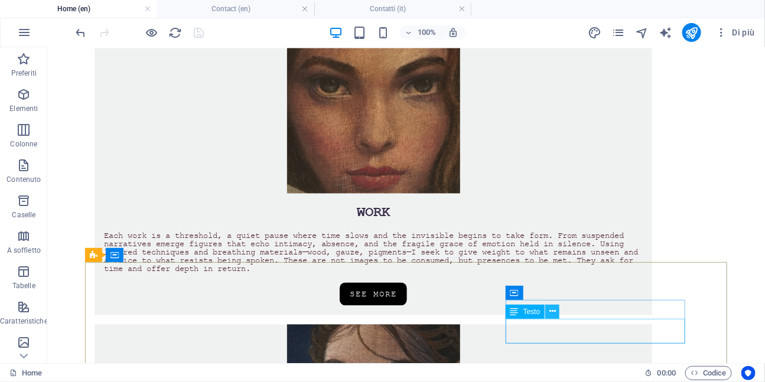
click at [553, 310] on icon at bounding box center [552, 311] width 6 height 12
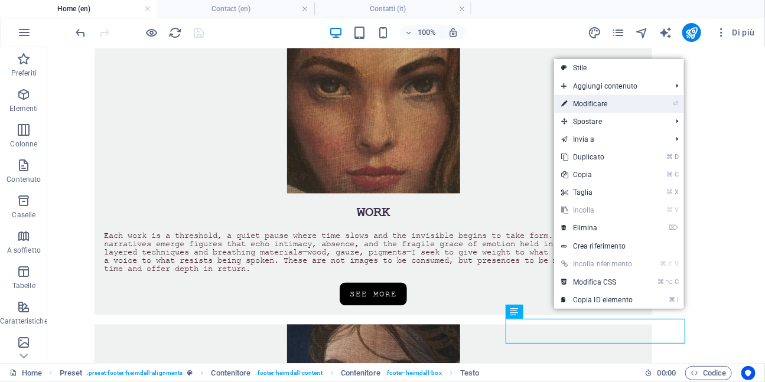
click at [601, 105] on link "⏎ Modificare" at bounding box center [597, 104] width 86 height 18
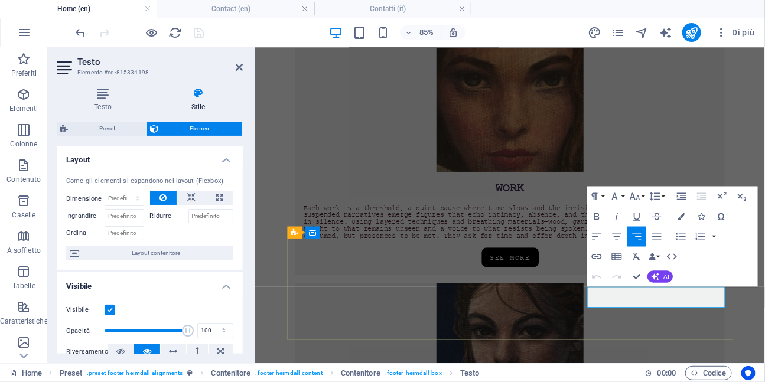
drag, startPoint x: 772, startPoint y: 348, endPoint x: 809, endPoint y: 346, distance: 37.2
click at [598, 257] on icon "button" at bounding box center [597, 256] width 10 height 5
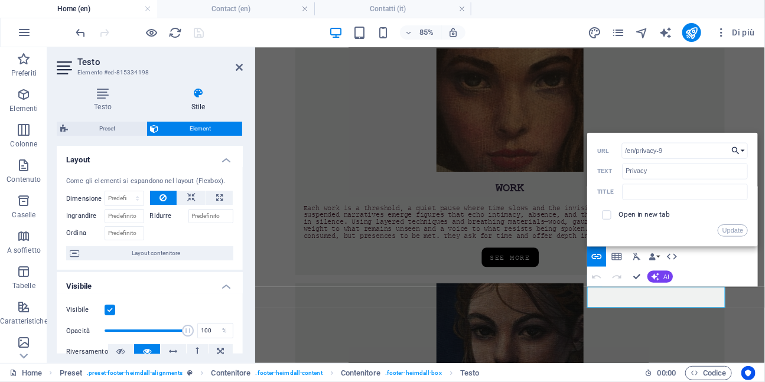
click at [743, 152] on button "Choose Link" at bounding box center [738, 150] width 19 height 16
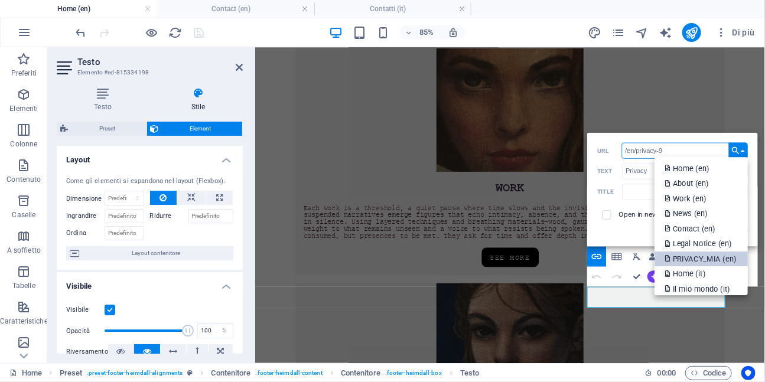
click at [712, 264] on p "PRIVACY_MIA (en)" at bounding box center [700, 259] width 73 height 15
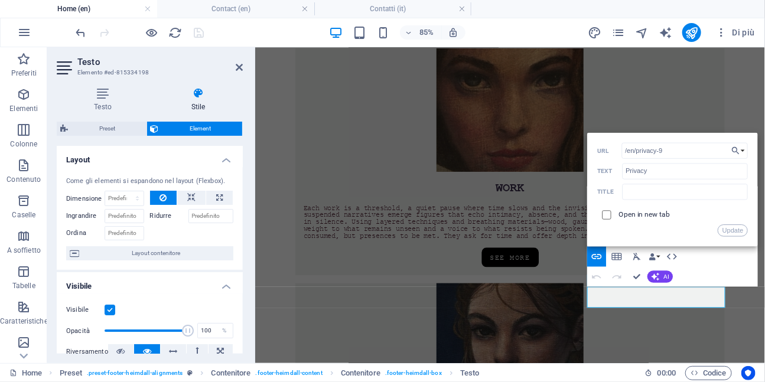
click at [608, 213] on input "checkbox" at bounding box center [604, 213] width 9 height 9
checkbox input "true"
click at [732, 231] on button "Update" at bounding box center [732, 230] width 30 height 12
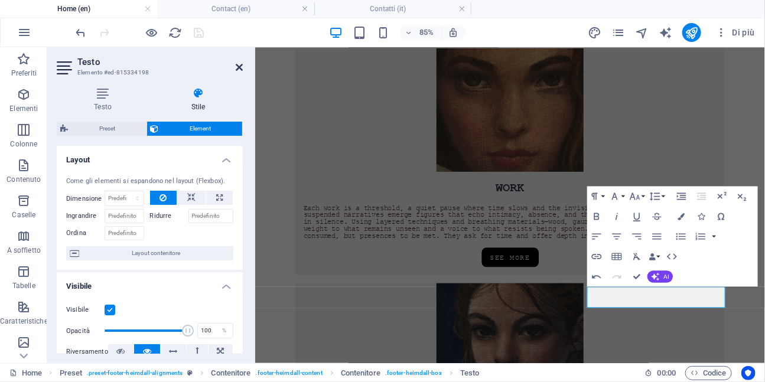
click at [241, 66] on icon at bounding box center [239, 67] width 7 height 9
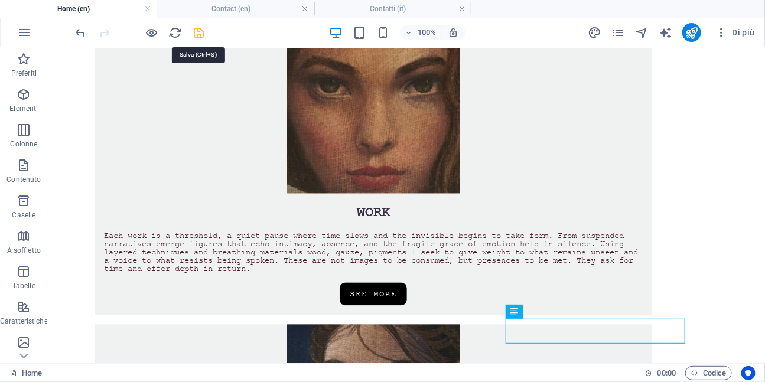
click at [199, 34] on icon "save" at bounding box center [199, 33] width 14 height 14
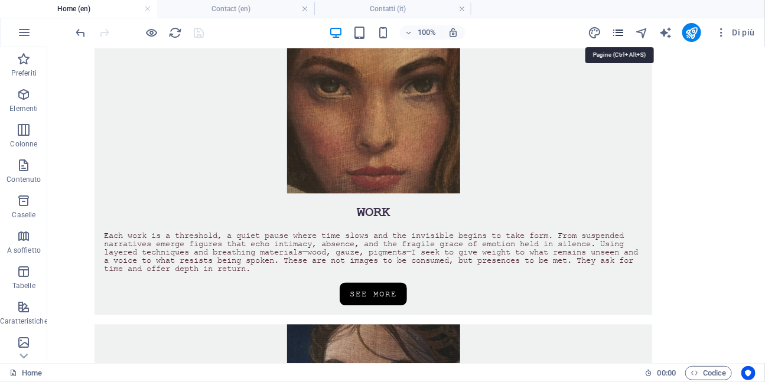
click at [621, 34] on icon "pages" at bounding box center [619, 33] width 14 height 14
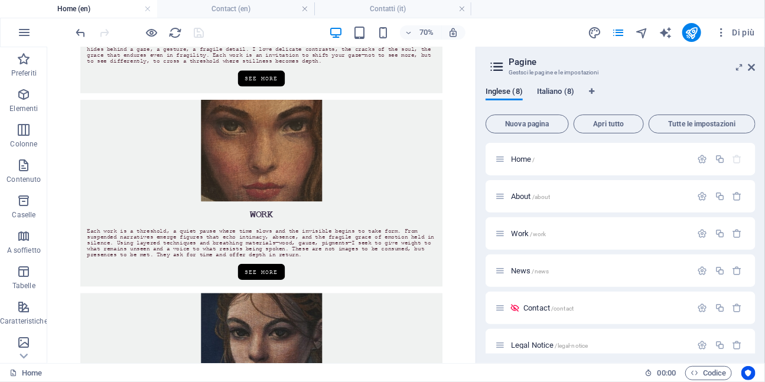
click at [563, 96] on span "Italiano (8)" at bounding box center [555, 92] width 37 height 17
click at [515, 161] on span "Home /" at bounding box center [523, 159] width 24 height 9
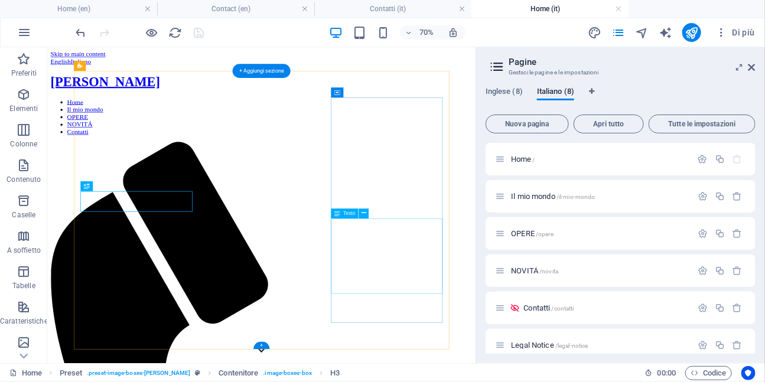
scroll to position [455, 0]
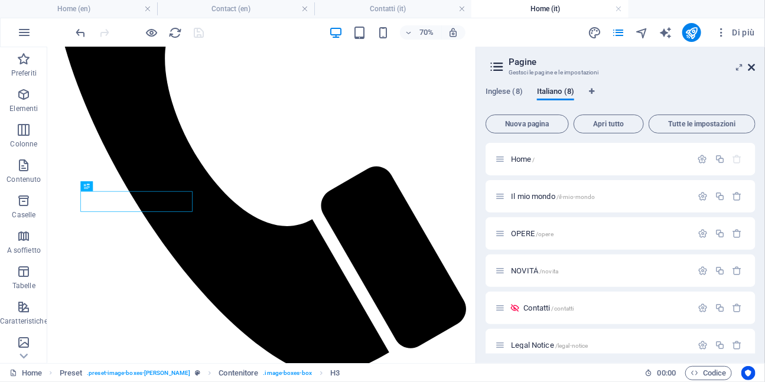
click at [753, 68] on icon at bounding box center [751, 67] width 7 height 9
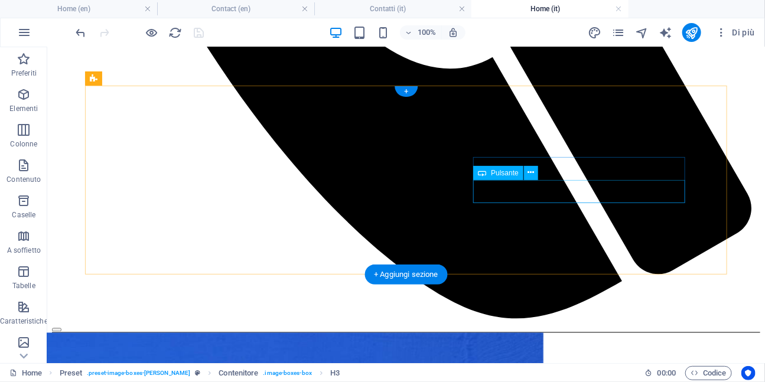
scroll to position [855, 0]
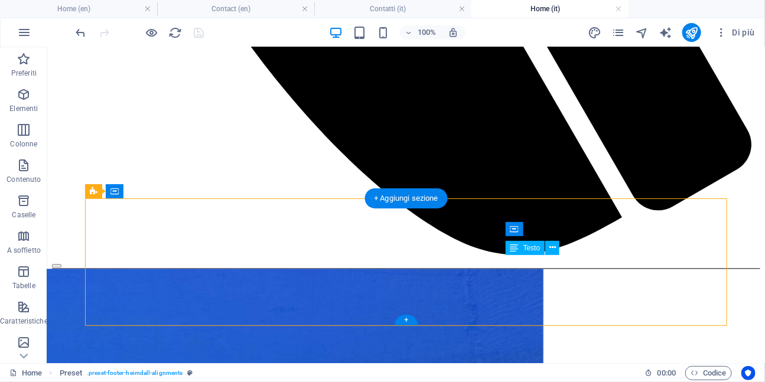
drag, startPoint x: 624, startPoint y: 267, endPoint x: 649, endPoint y: 269, distance: 24.8
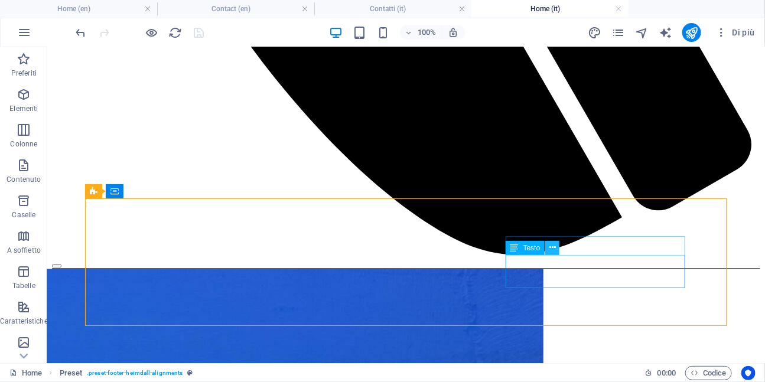
click at [554, 250] on icon at bounding box center [552, 247] width 6 height 12
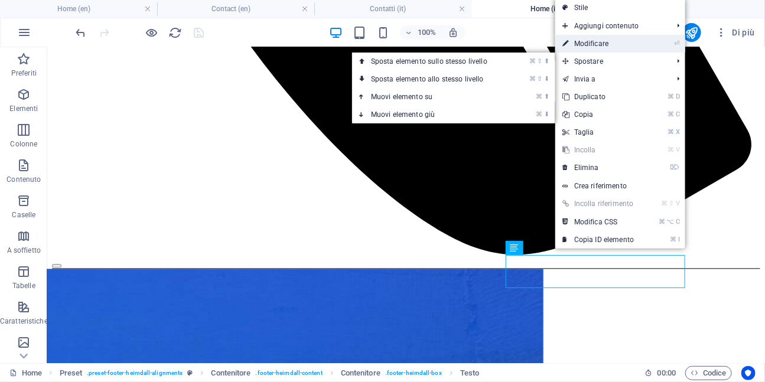
click at [586, 45] on link "⏎ Modificare" at bounding box center [598, 44] width 86 height 18
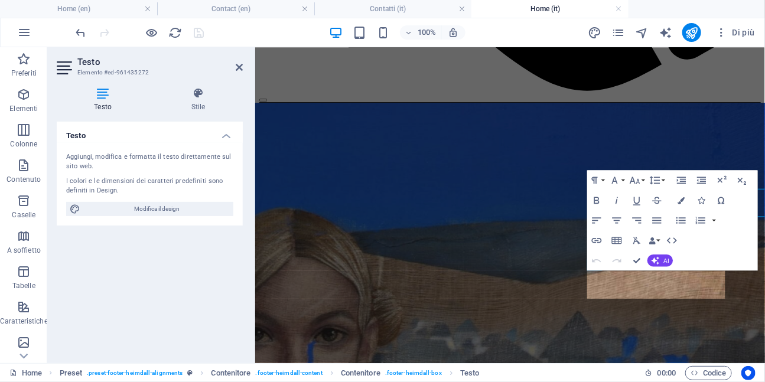
scroll to position [896, 0]
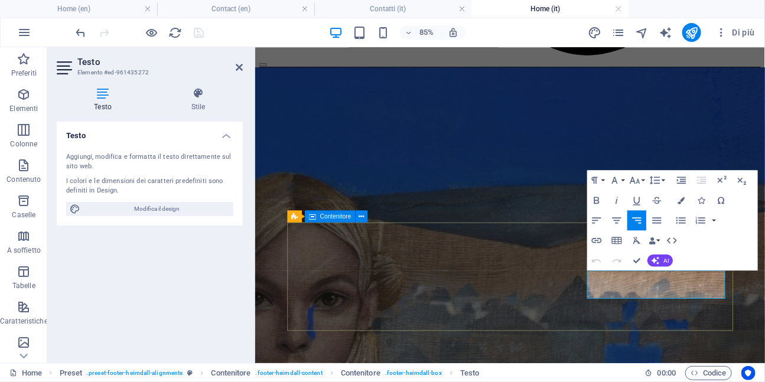
drag, startPoint x: 747, startPoint y: 322, endPoint x: 811, endPoint y: 320, distance: 64.4
click at [595, 241] on icon "button" at bounding box center [597, 240] width 10 height 5
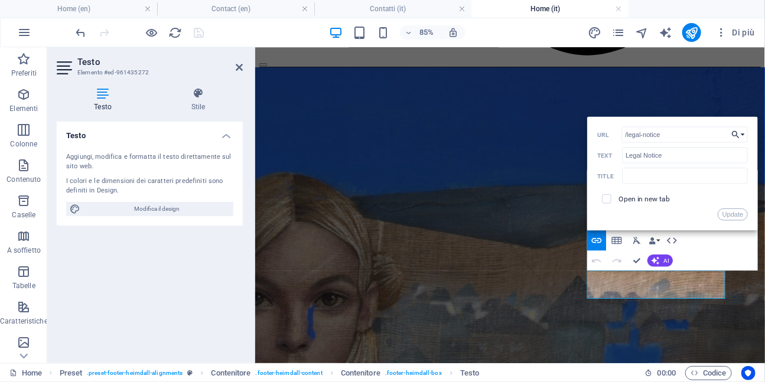
click at [743, 135] on button "Choose Link" at bounding box center [738, 135] width 19 height 16
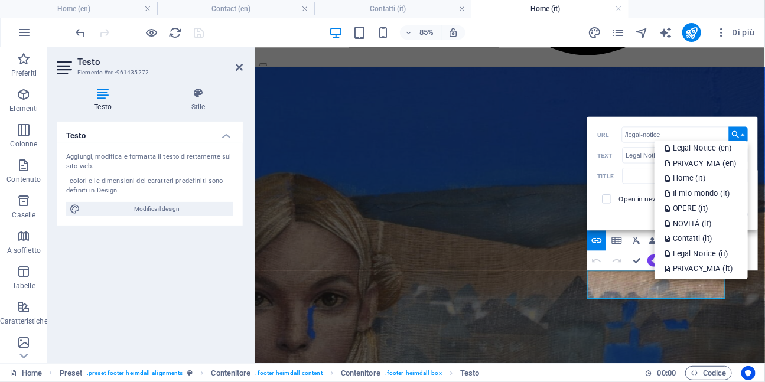
scroll to position [112, 0]
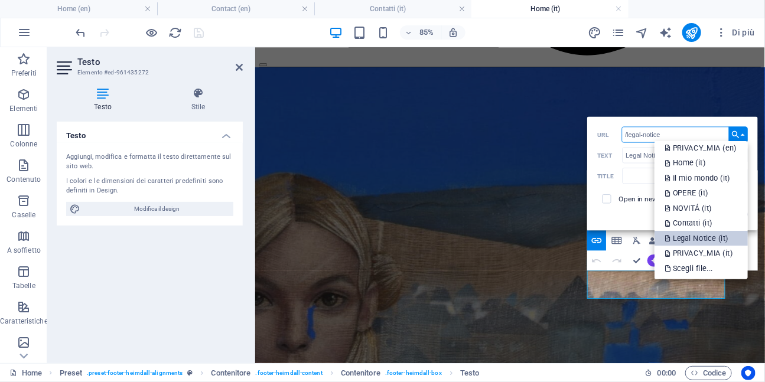
click at [702, 234] on p "Legal Notice (it)" at bounding box center [697, 237] width 66 height 15
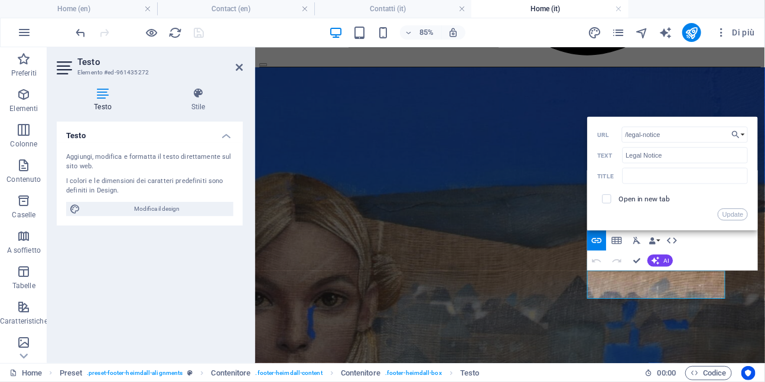
click at [609, 200] on span at bounding box center [606, 198] width 9 height 9
click at [607, 196] on input "checkbox" at bounding box center [604, 197] width 9 height 9
checkbox input "true"
click at [727, 215] on button "Update" at bounding box center [732, 214] width 30 height 12
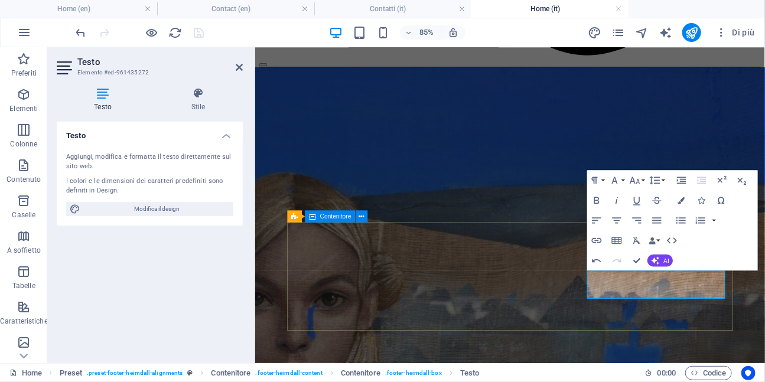
drag, startPoint x: 768, startPoint y: 329, endPoint x: 812, endPoint y: 329, distance: 44.3
type input "/en/privacy-9"
type input "Privacy"
click at [598, 242] on icon "button" at bounding box center [597, 240] width 10 height 5
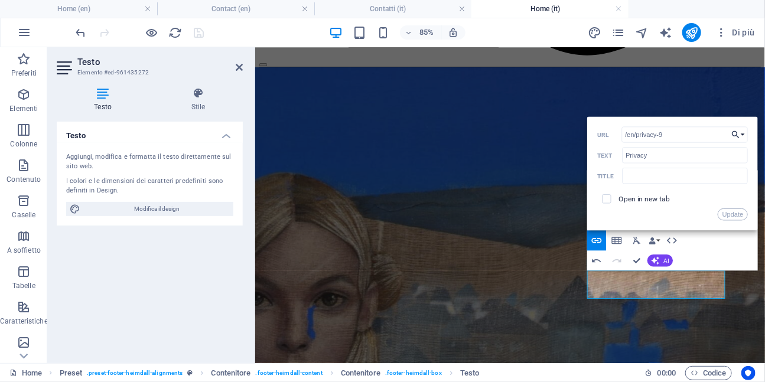
click at [741, 137] on button "Choose Link" at bounding box center [738, 135] width 19 height 16
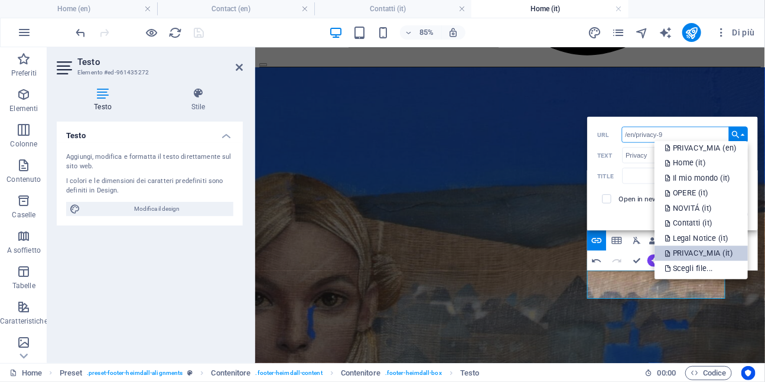
click at [702, 252] on p "PRIVACY_MIA (it)" at bounding box center [699, 253] width 70 height 15
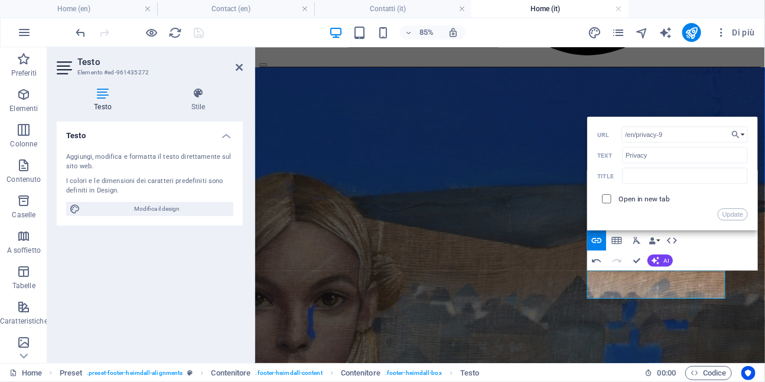
click at [608, 201] on input "checkbox" at bounding box center [604, 197] width 9 height 9
checkbox input "true"
click at [732, 210] on button "Update" at bounding box center [732, 214] width 30 height 12
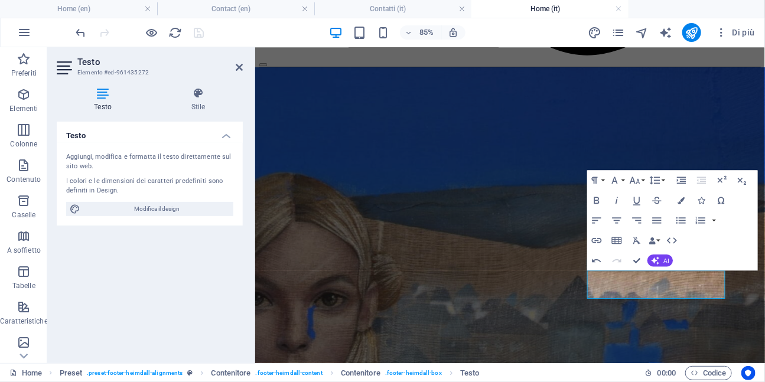
click at [241, 69] on icon at bounding box center [239, 67] width 7 height 9
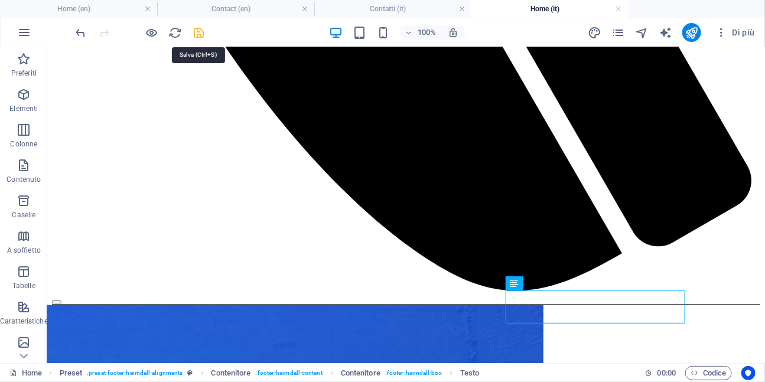
click at [201, 30] on icon "save" at bounding box center [199, 33] width 14 height 14
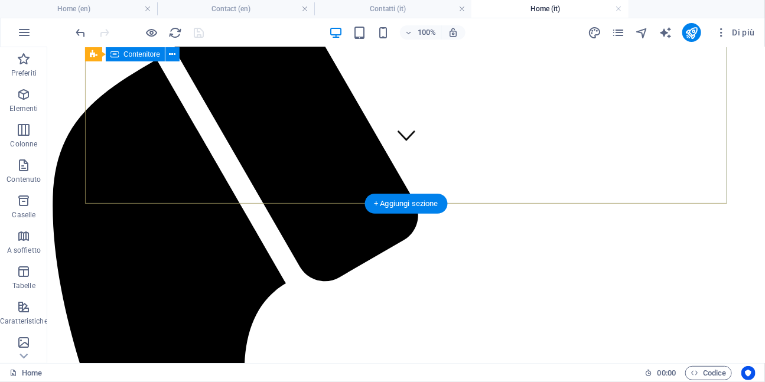
scroll to position [206, 0]
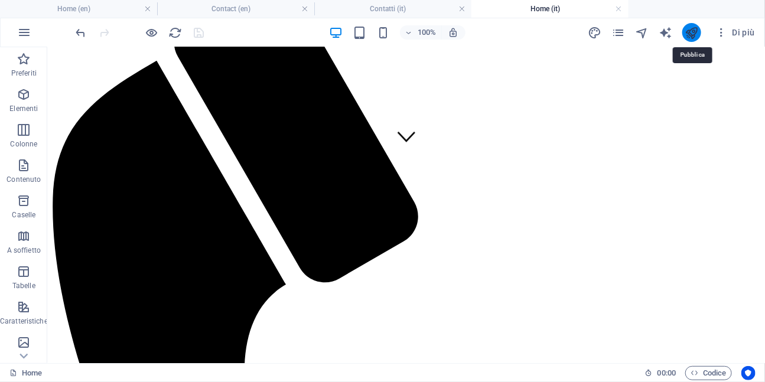
click at [691, 34] on icon "publish" at bounding box center [692, 33] width 14 height 14
